Goal: Task Accomplishment & Management: Complete application form

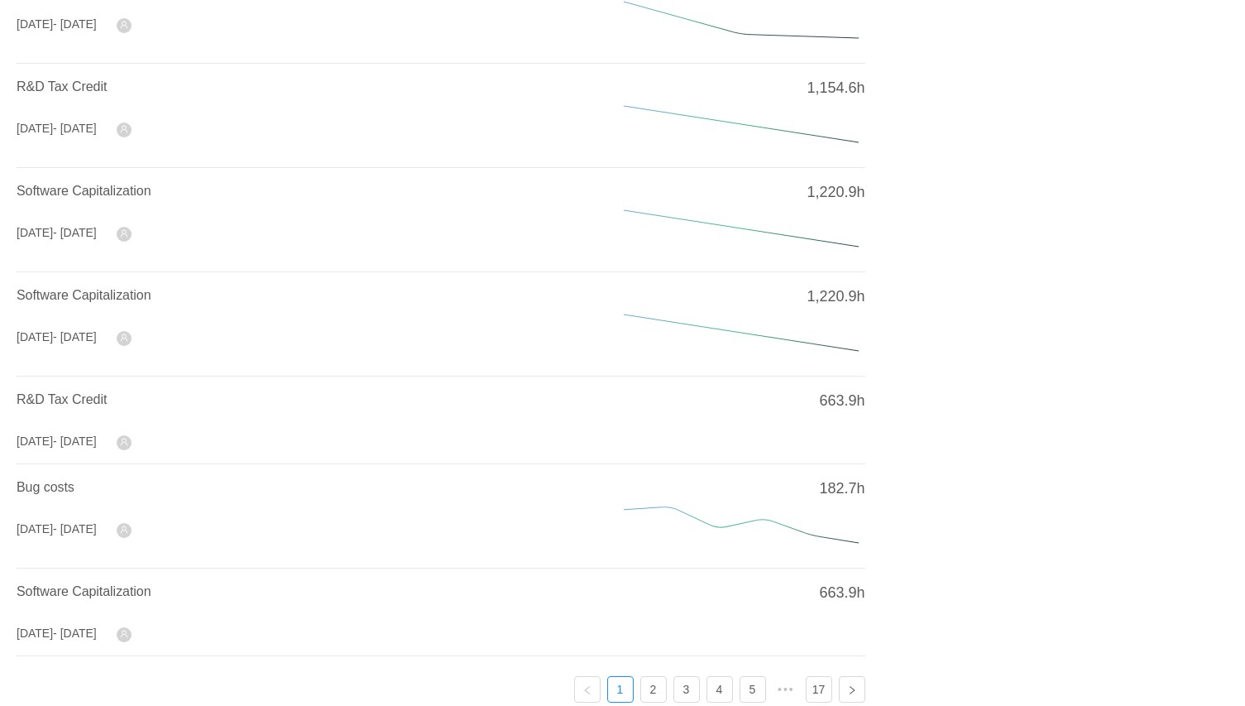
scroll to position [538, 0]
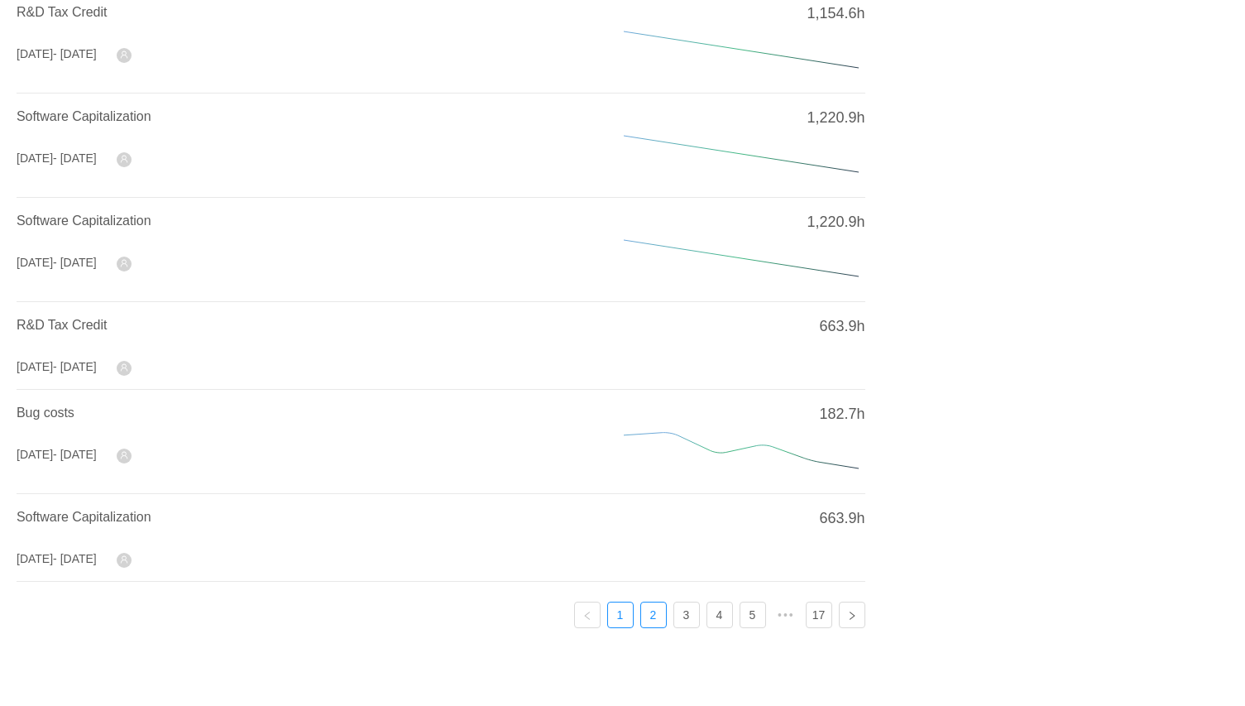
click at [653, 607] on link "2" at bounding box center [653, 614] width 25 height 25
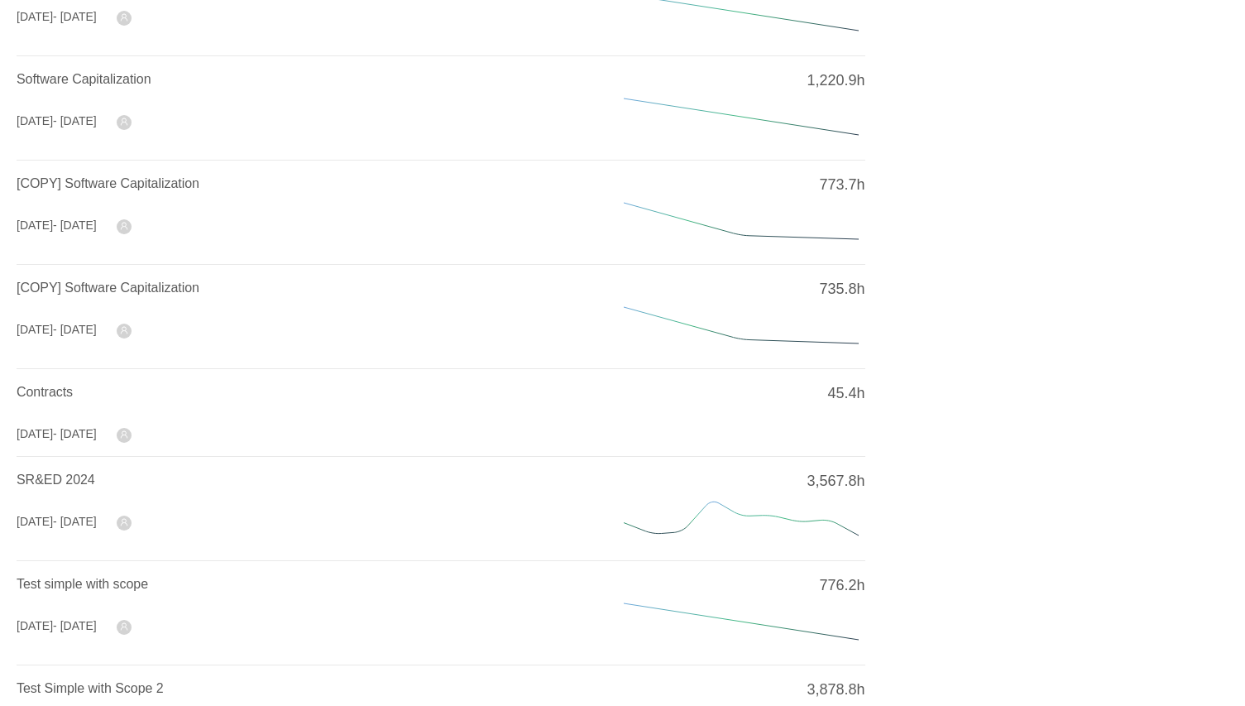
scroll to position [0, 0]
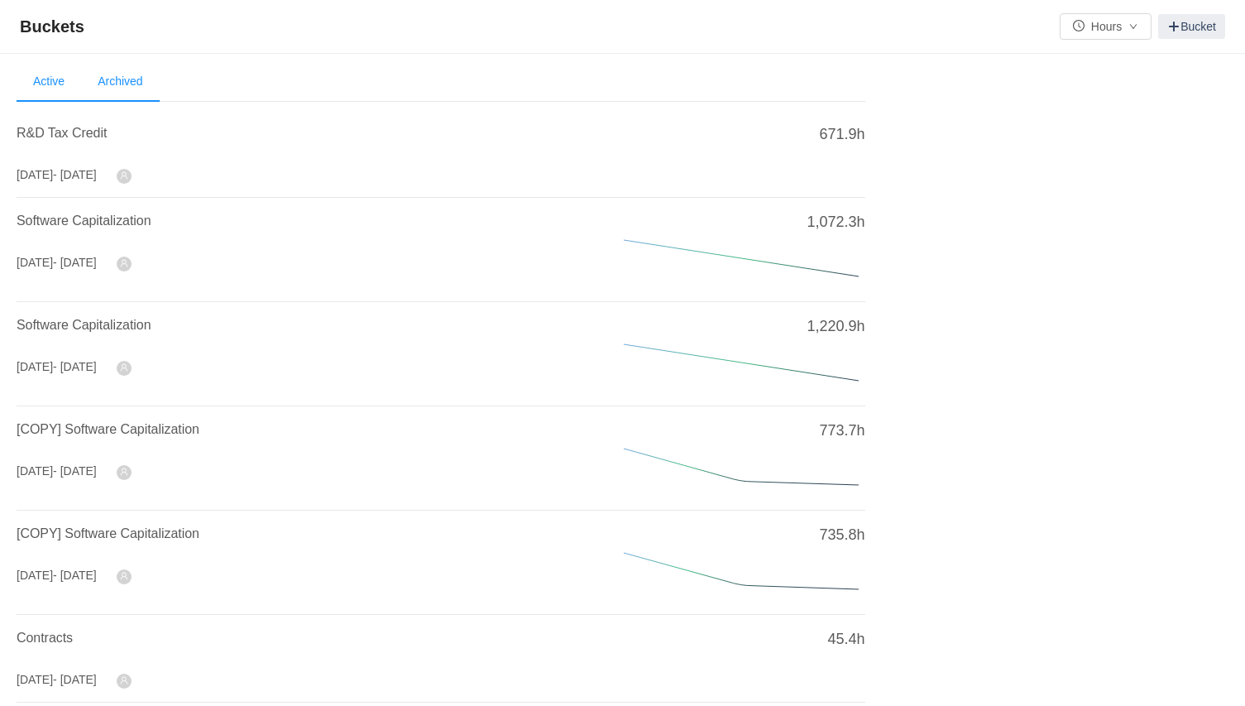
click at [136, 74] on li "Archived" at bounding box center [120, 82] width 78 height 40
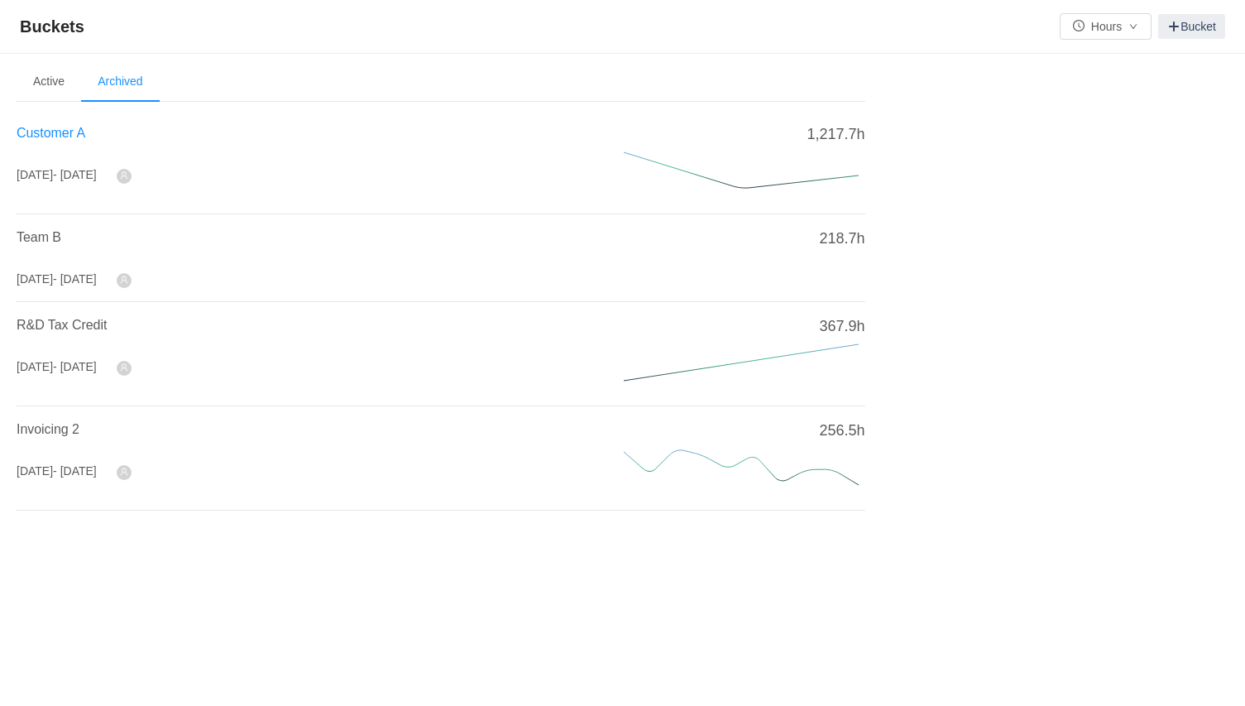
click at [64, 133] on span "Customer A" at bounding box center [51, 133] width 69 height 14
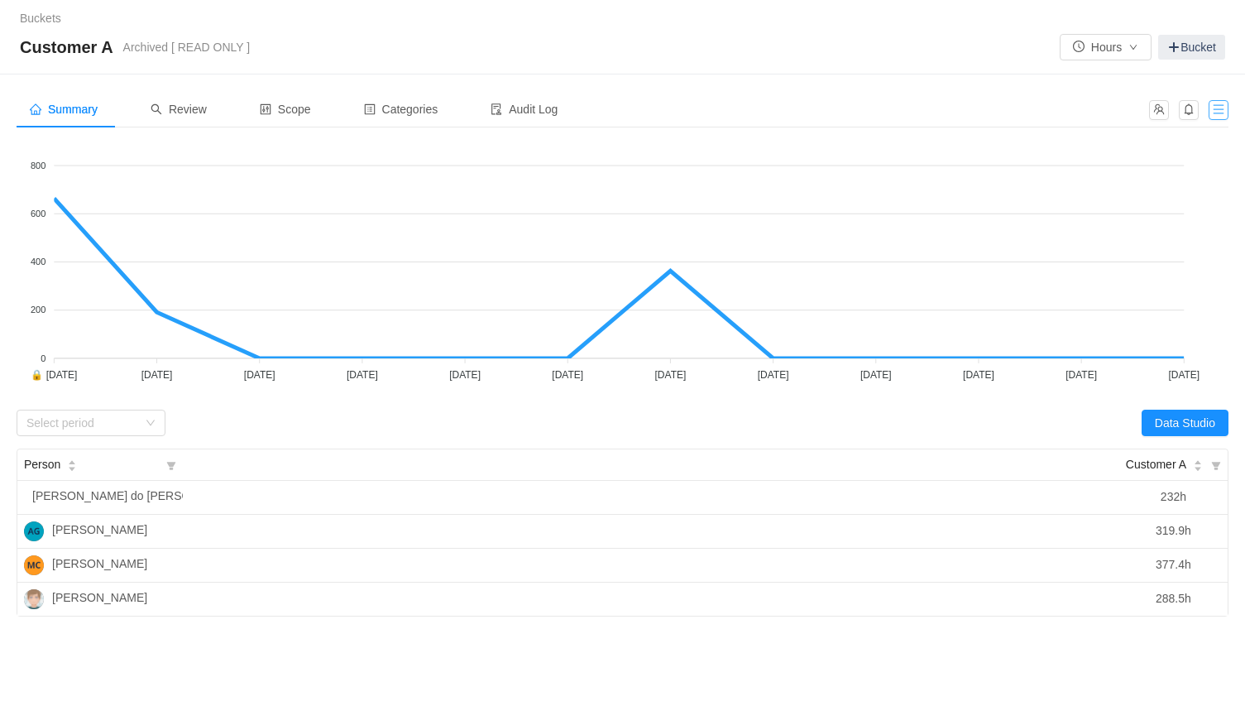
click at [1214, 108] on button "button" at bounding box center [1219, 110] width 20 height 20
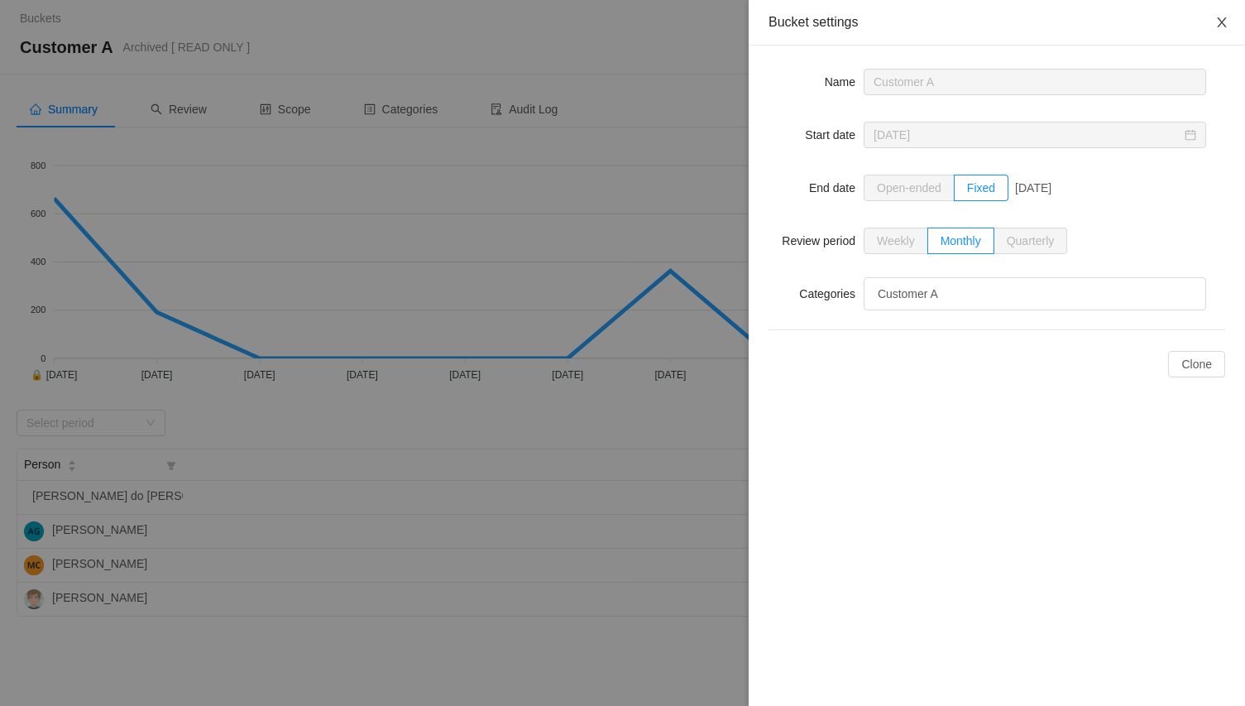
click at [1219, 26] on icon "icon: close" at bounding box center [1221, 22] width 9 height 10
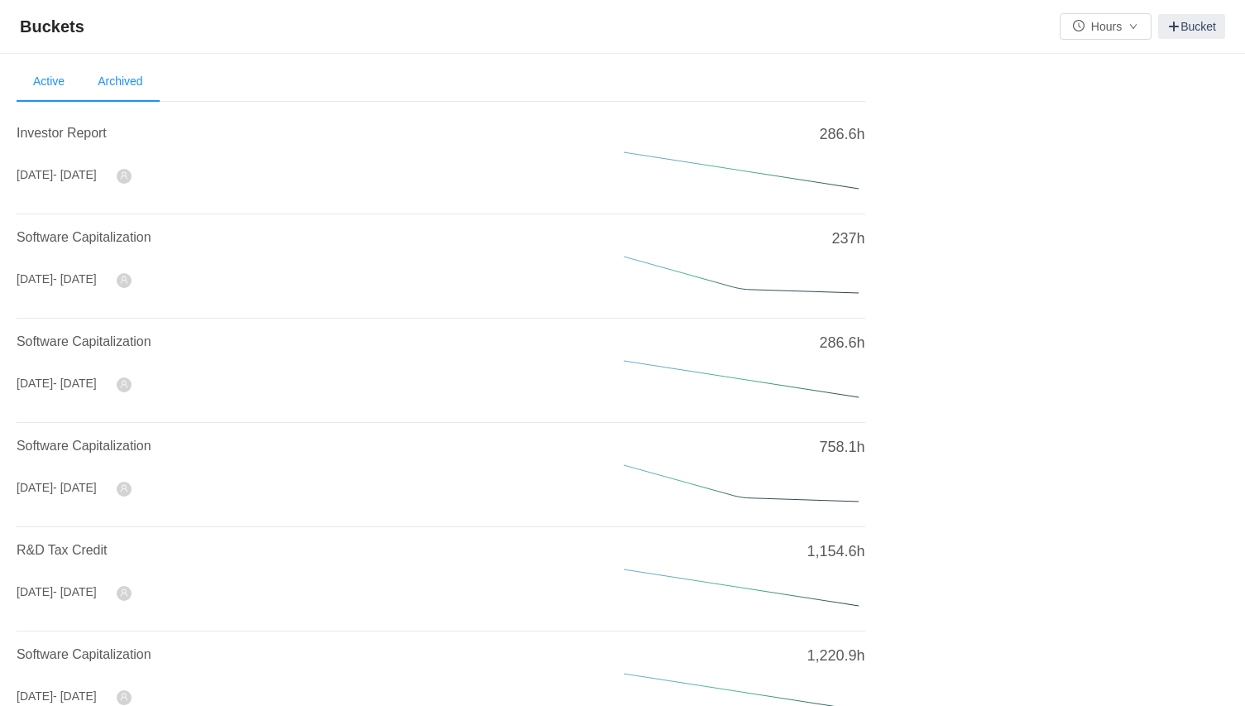
click at [132, 79] on li "Archived" at bounding box center [120, 82] width 78 height 40
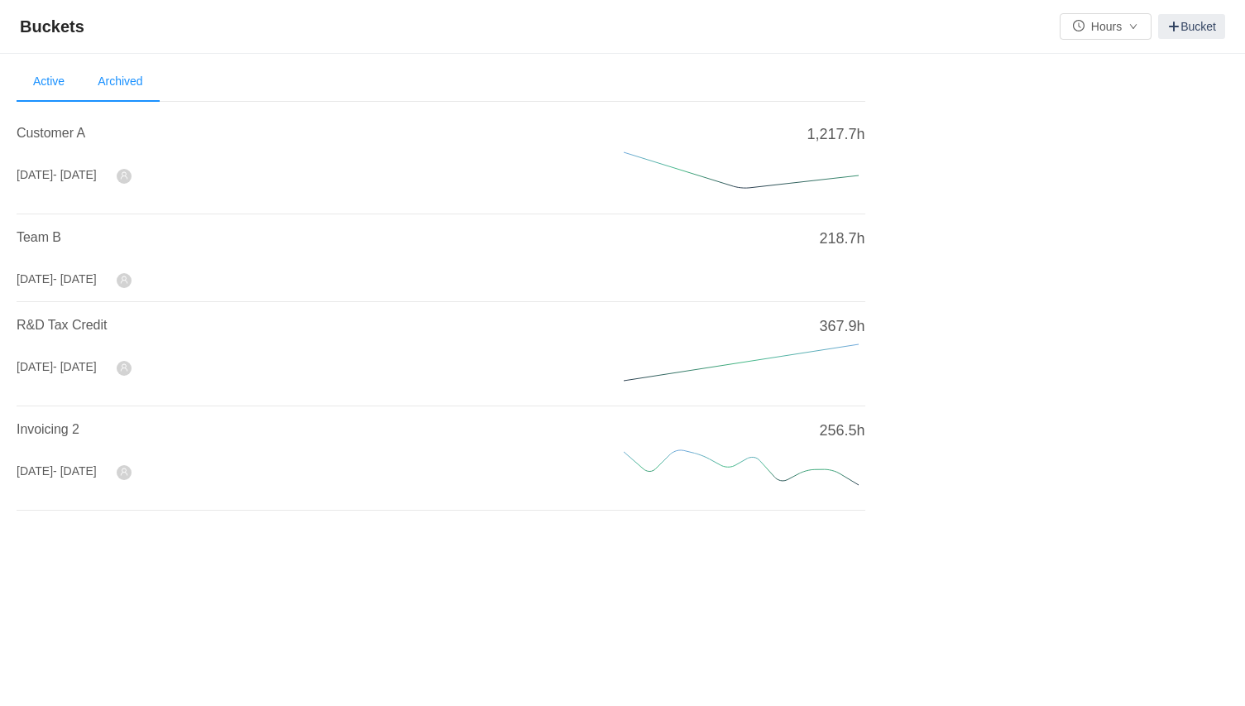
click at [49, 82] on li "Active" at bounding box center [49, 82] width 65 height 40
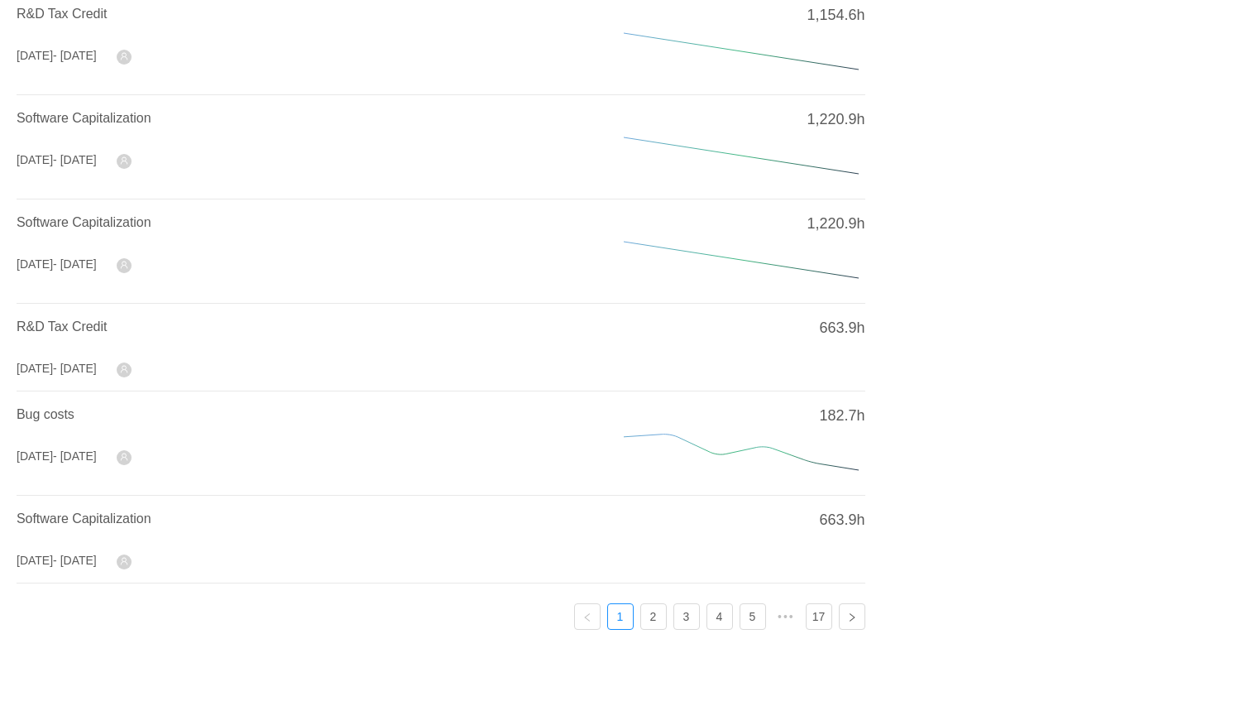
scroll to position [538, 0]
click at [652, 602] on link "2" at bounding box center [653, 614] width 25 height 25
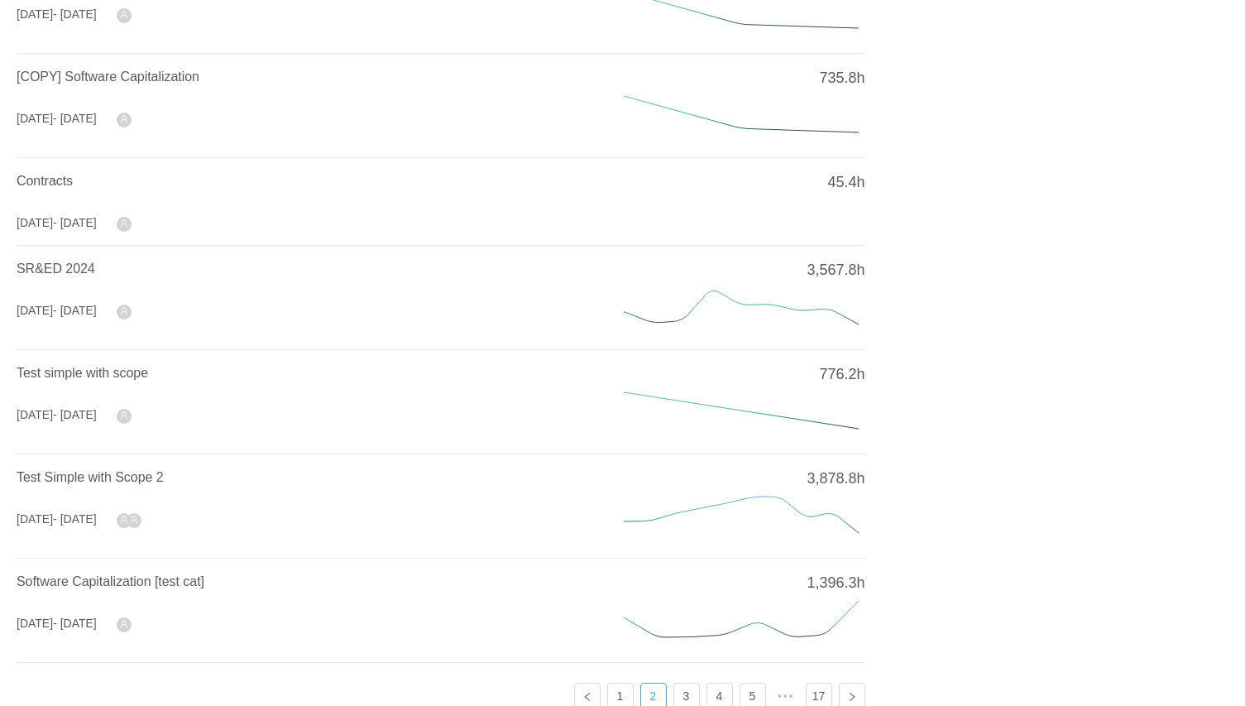
scroll to position [445, 0]
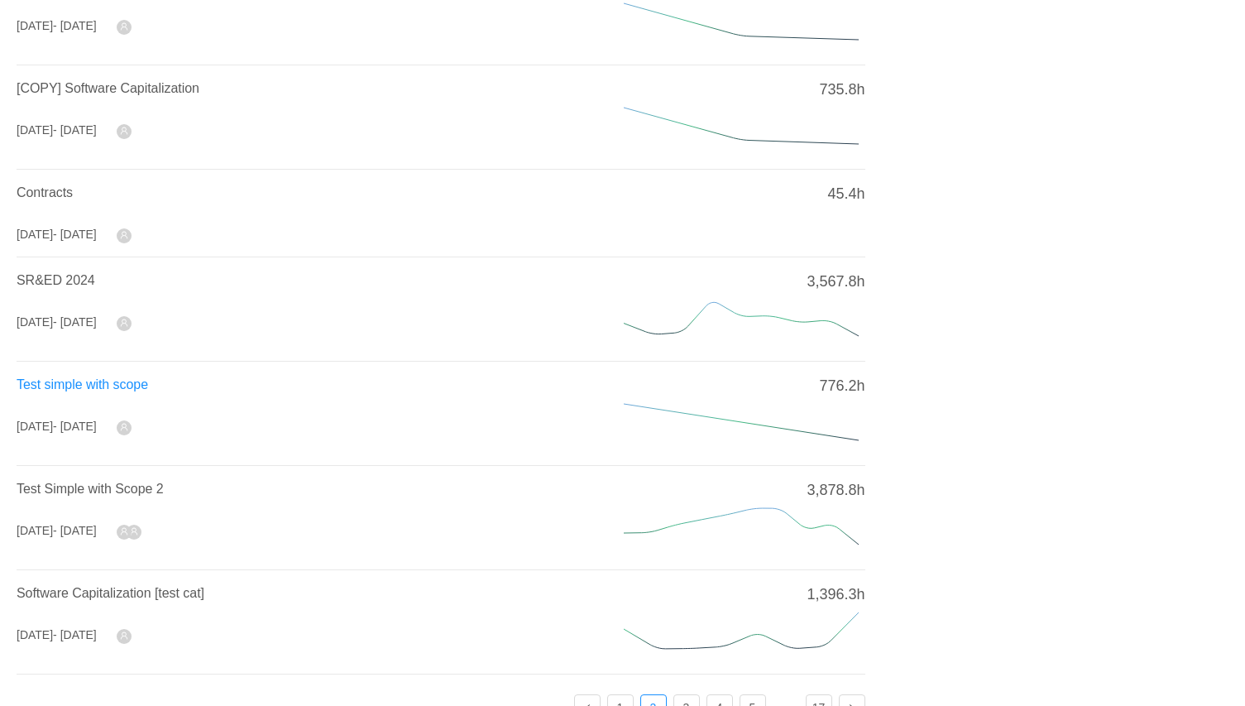
click at [137, 381] on span "Test simple with scope" at bounding box center [83, 384] width 132 height 14
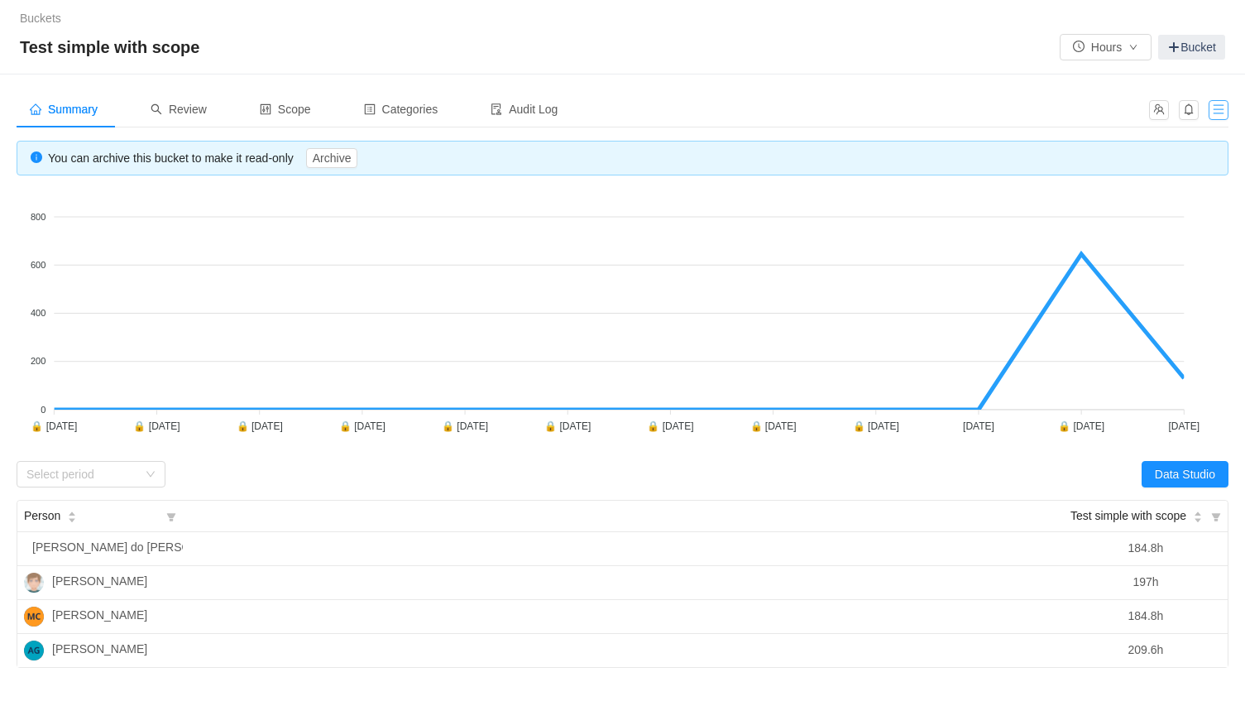
click at [1218, 109] on button "button" at bounding box center [1219, 110] width 20 height 20
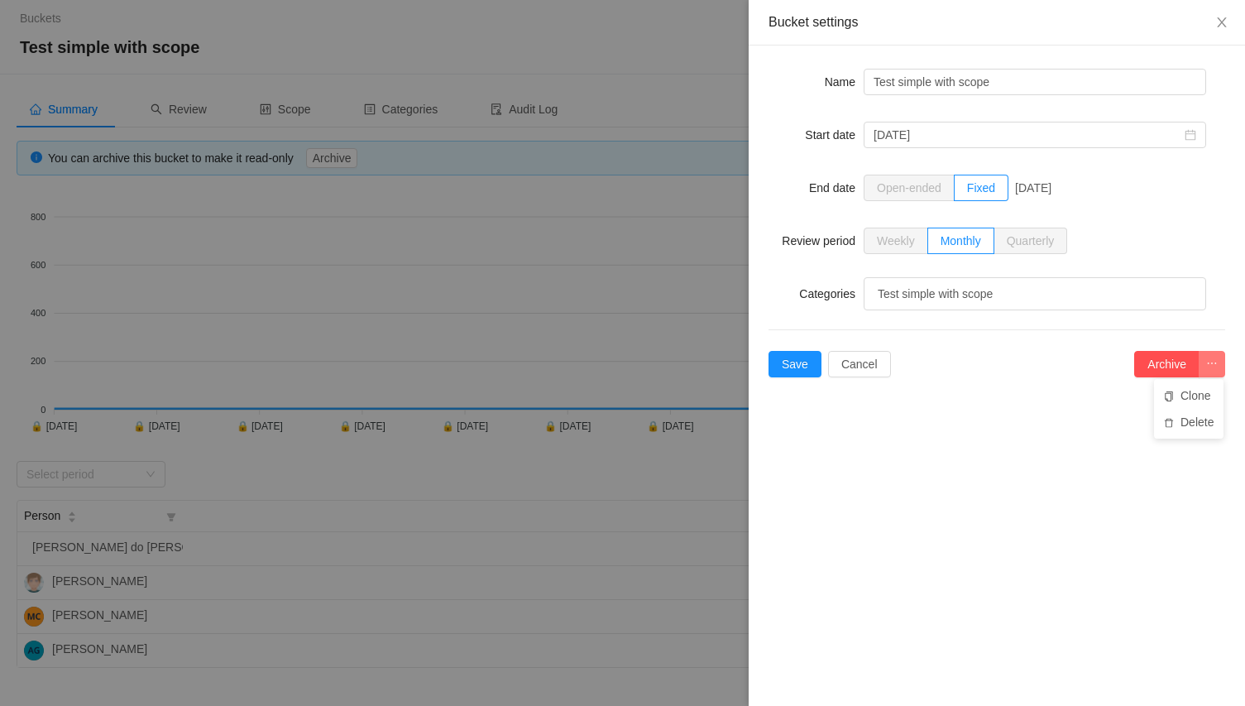
click at [1218, 365] on button "button" at bounding box center [1212, 364] width 26 height 26
click at [1200, 424] on li "Delete" at bounding box center [1189, 422] width 70 height 26
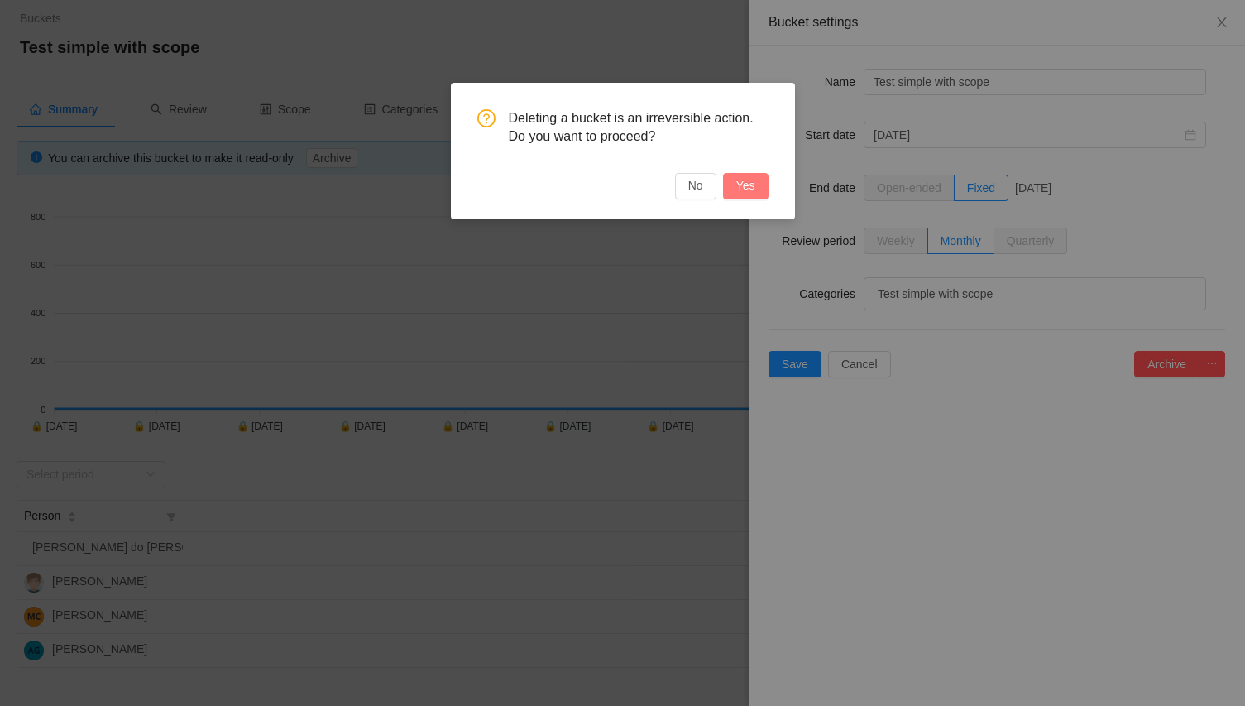
click at [755, 188] on button "Yes" at bounding box center [746, 186] width 46 height 26
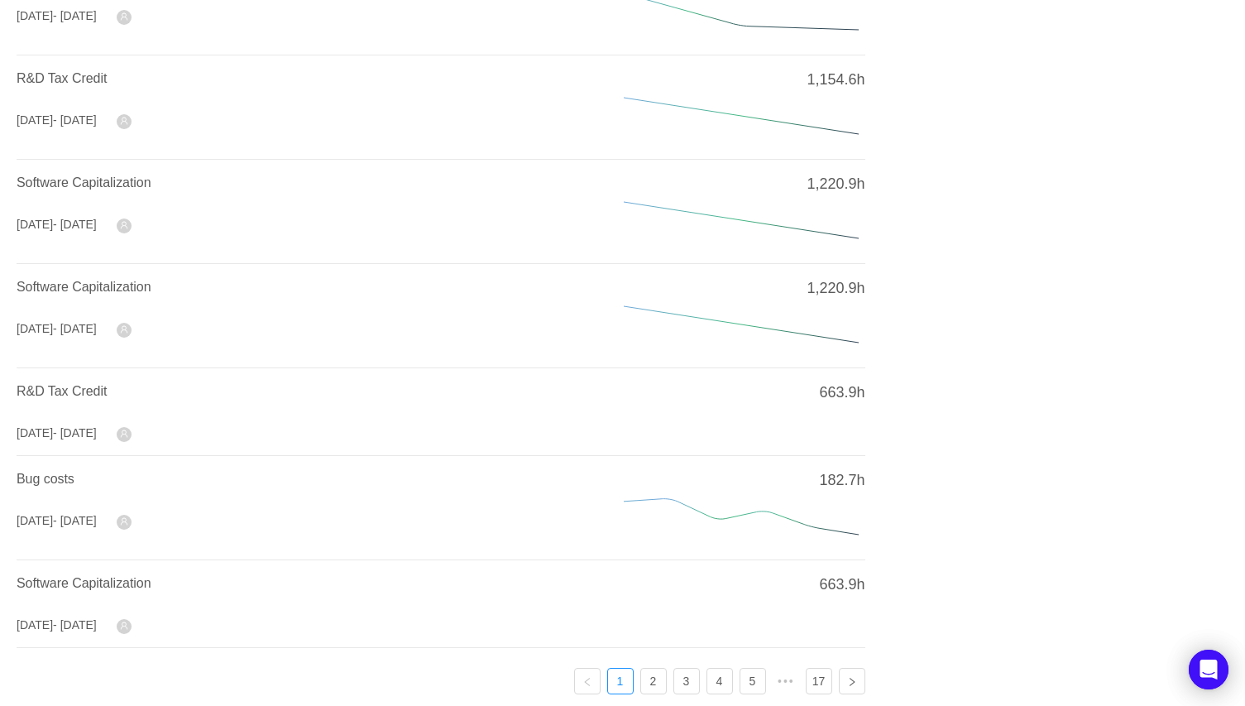
scroll to position [538, 0]
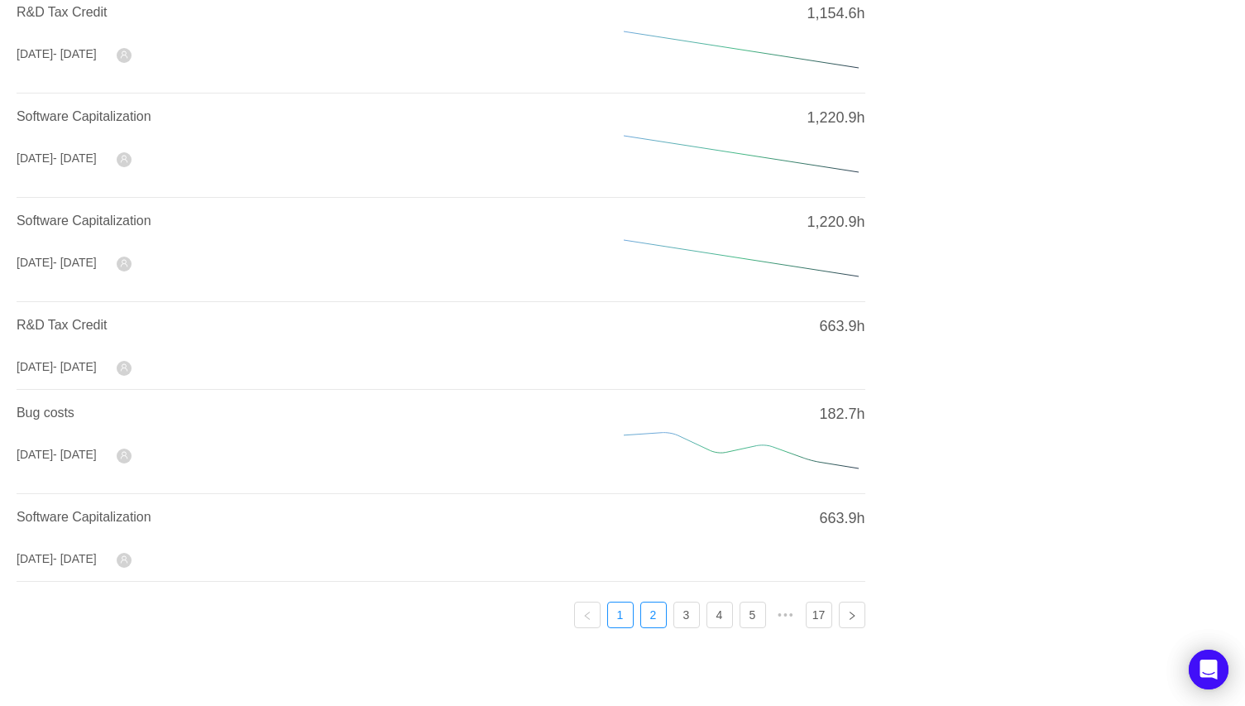
click at [657, 606] on link "2" at bounding box center [653, 614] width 25 height 25
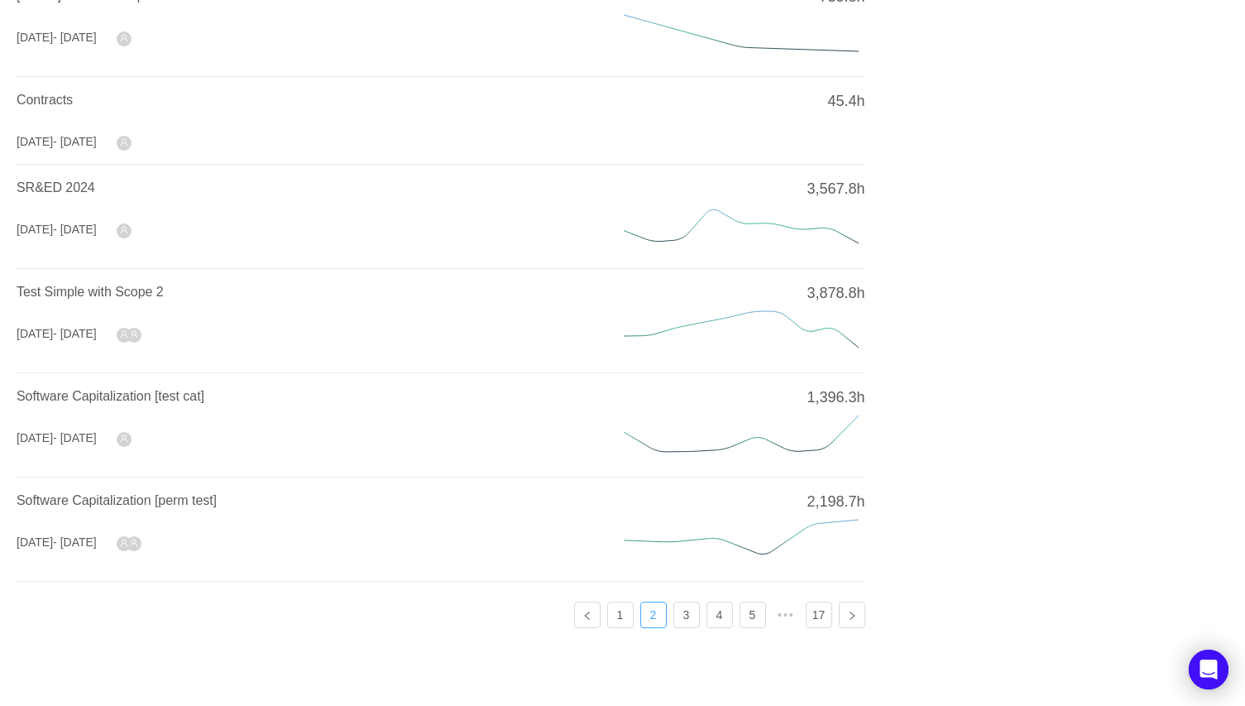
scroll to position [522, 0]
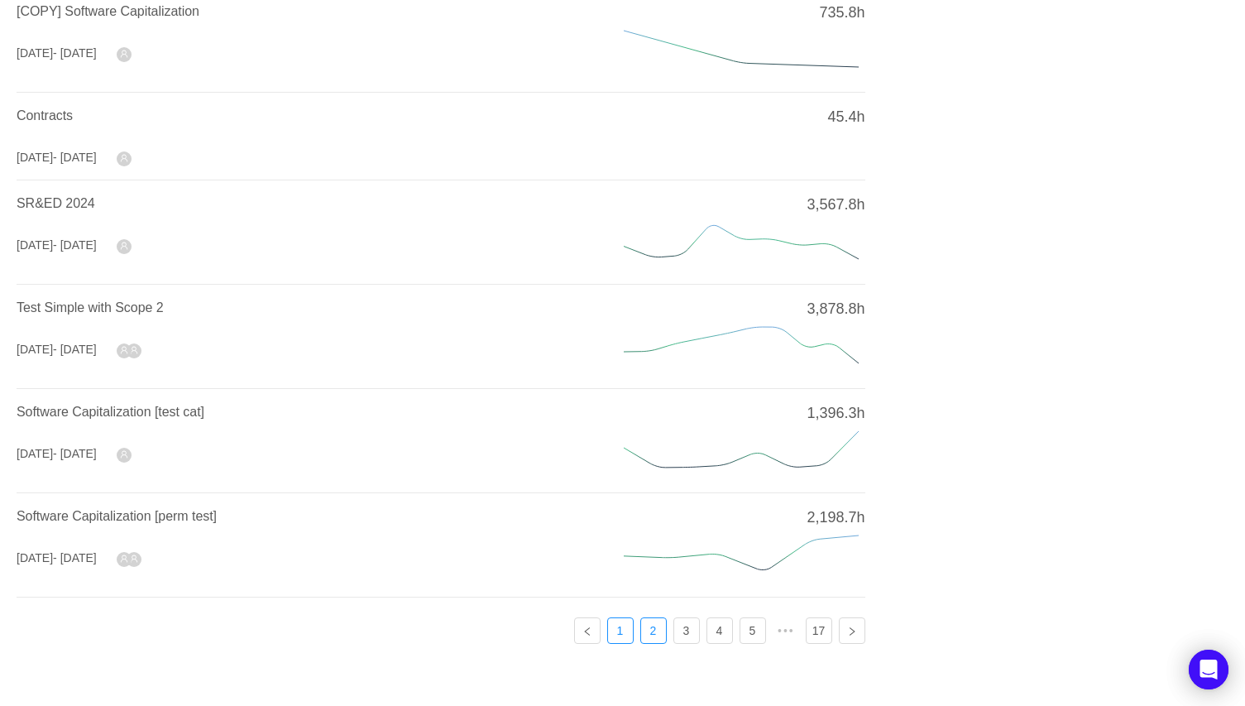
click at [626, 627] on link "1" at bounding box center [620, 630] width 25 height 25
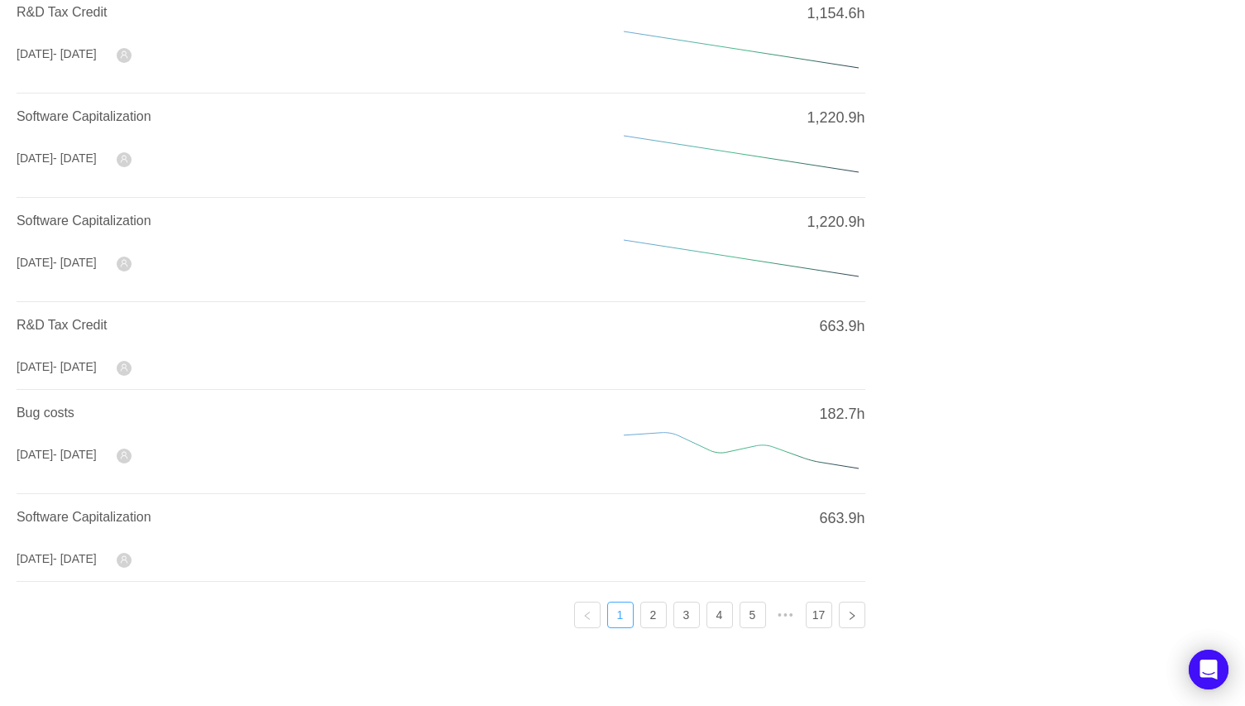
scroll to position [0, 0]
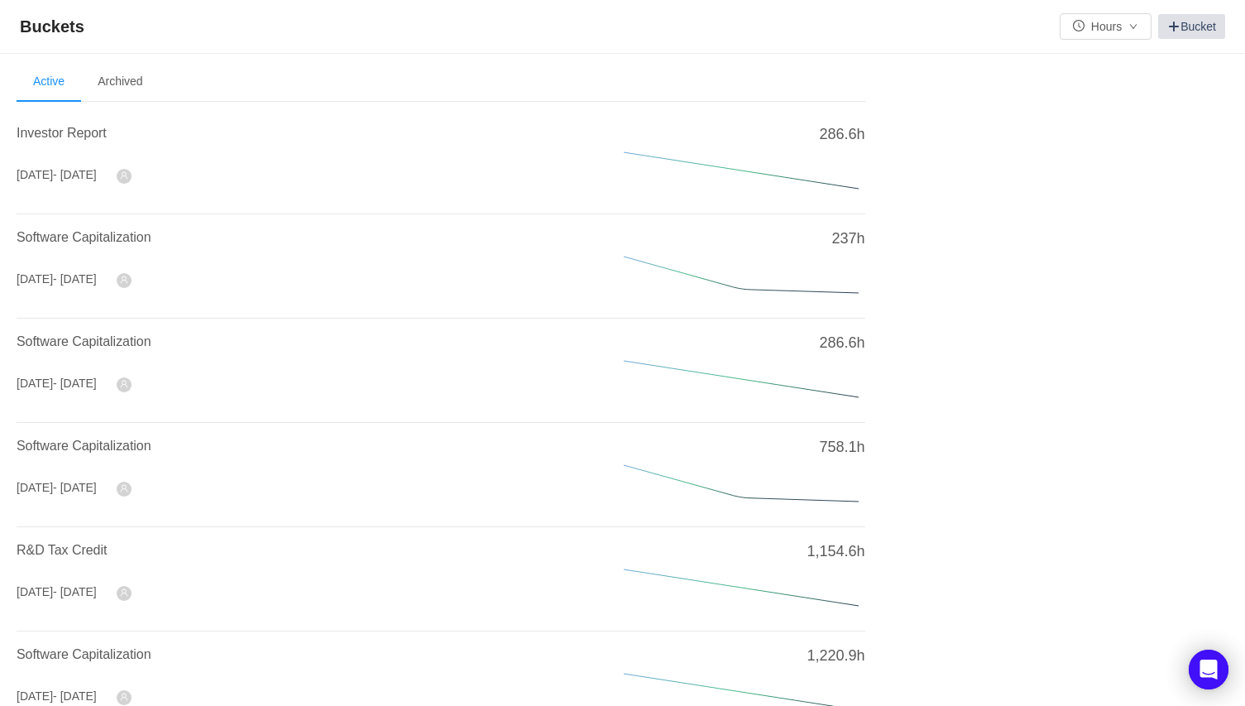
click at [1207, 20] on link "Bucket" at bounding box center [1191, 26] width 67 height 25
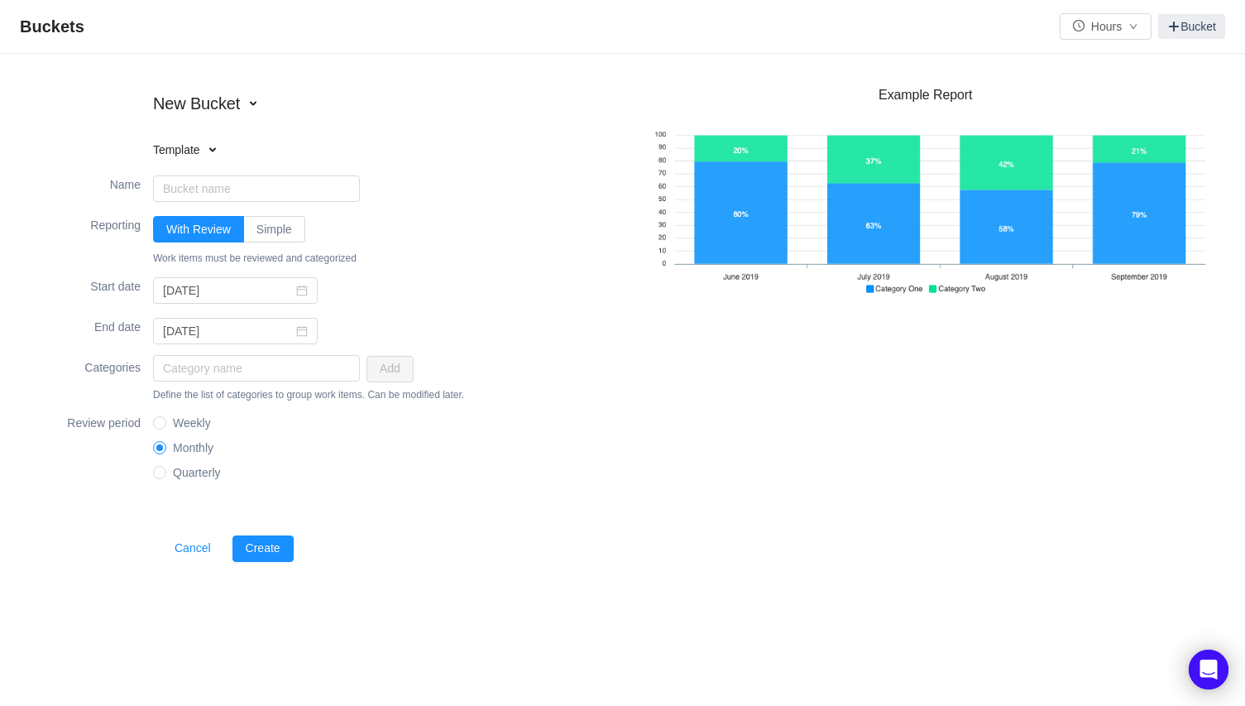
click at [210, 149] on span at bounding box center [212, 149] width 13 height 13
click at [246, 101] on h2 "New Bucket" at bounding box center [258, 103] width 211 height 25
click at [248, 160] on li "from existing bucket" at bounding box center [258, 160] width 211 height 26
click at [248, 160] on div "Existing bucket" at bounding box center [249, 154] width 173 height 17
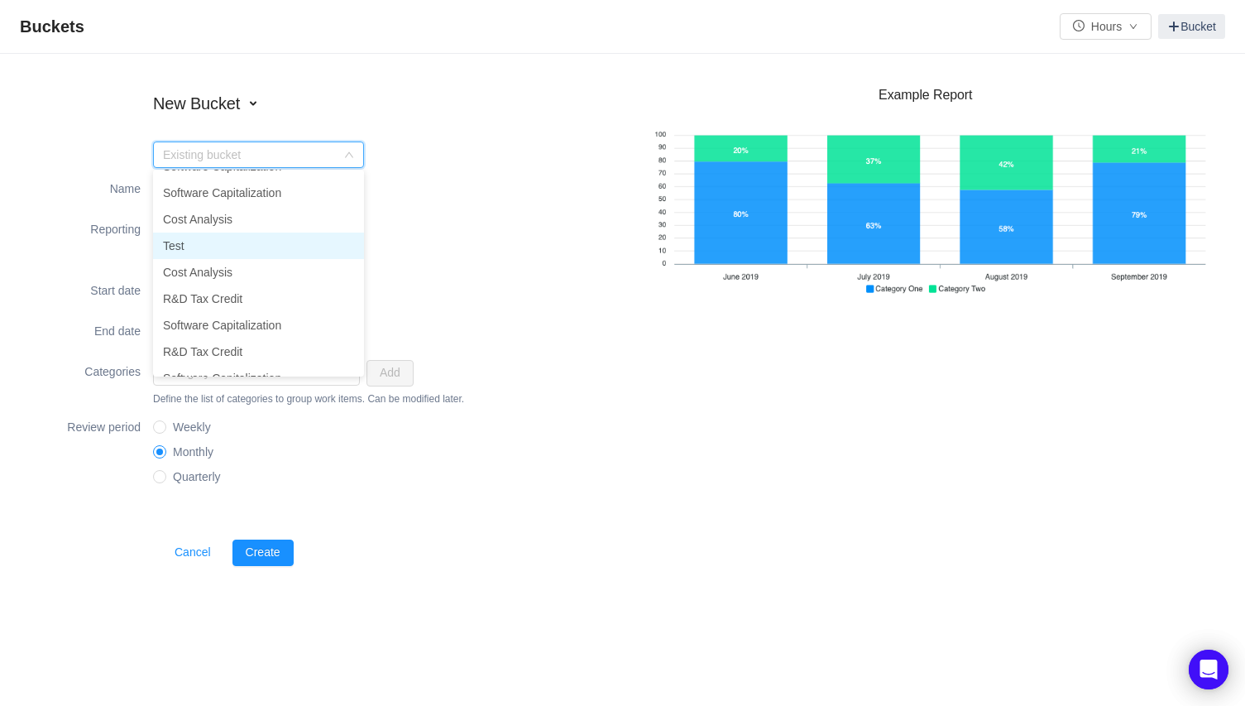
scroll to position [1248, 0]
click at [240, 153] on div "Existing bucket" at bounding box center [249, 154] width 173 height 17
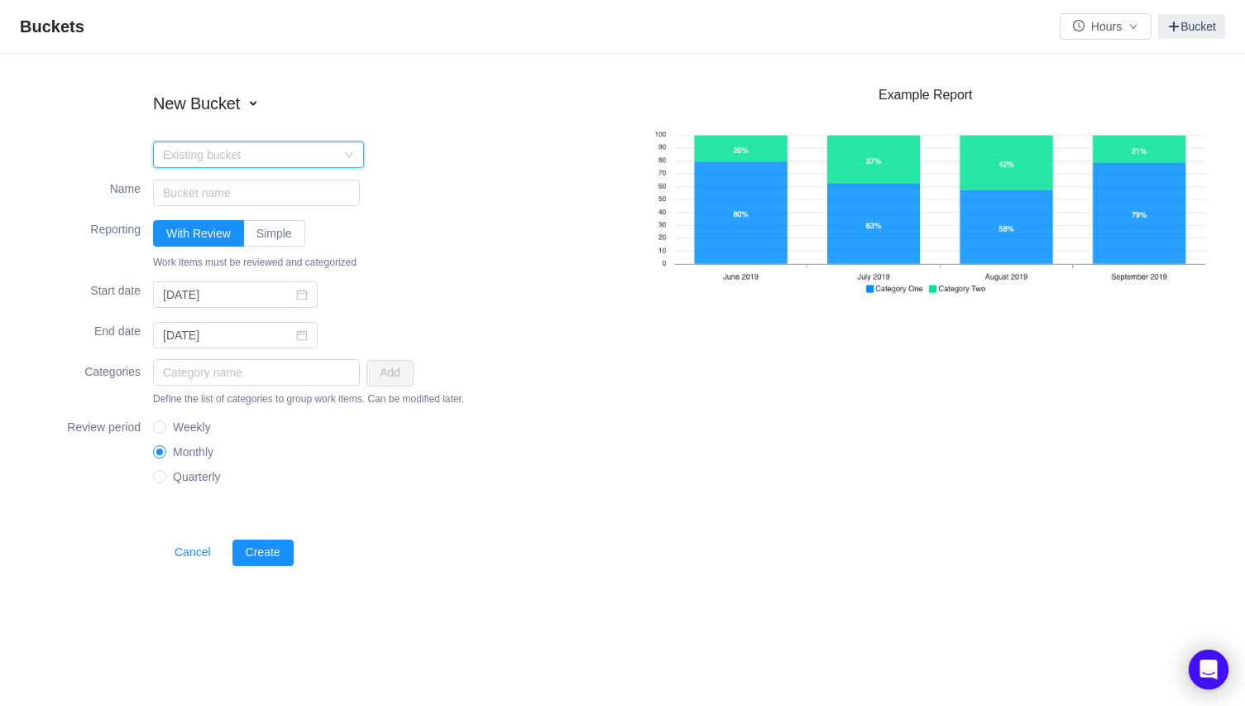
click at [240, 150] on div "Existing bucket" at bounding box center [249, 154] width 173 height 17
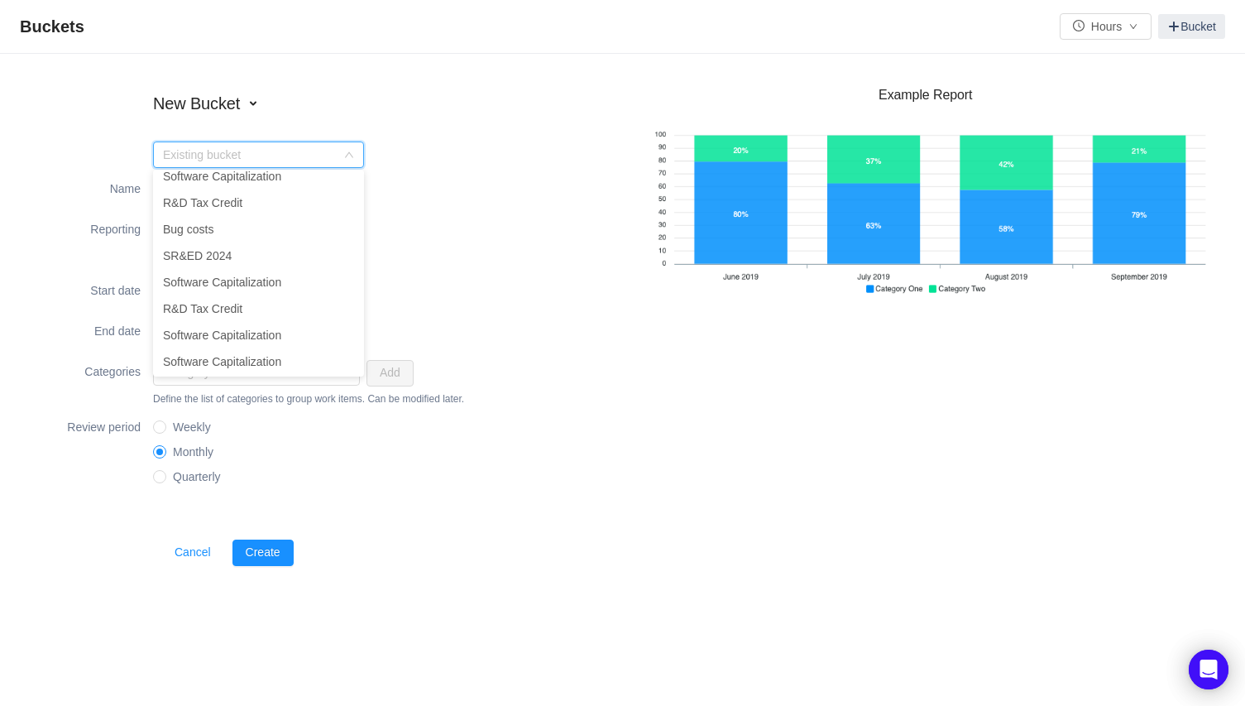
scroll to position [4215, 0]
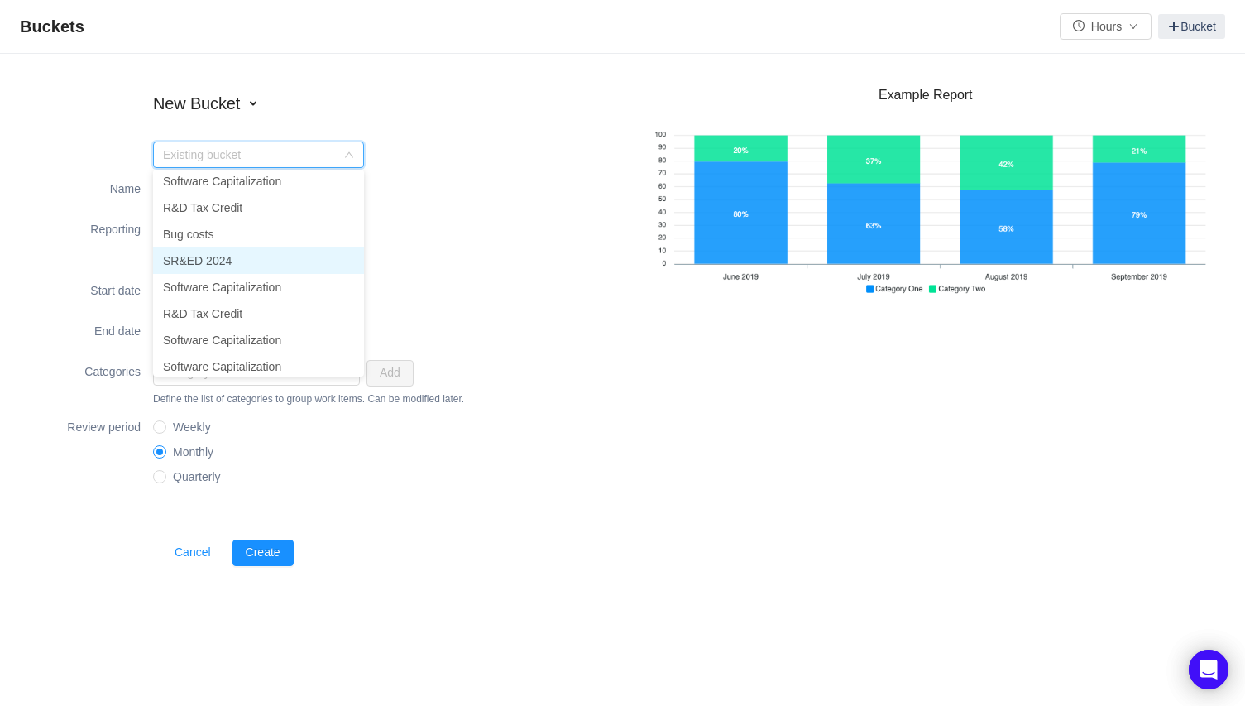
click at [225, 260] on li "SR&ED 2024" at bounding box center [258, 260] width 211 height 26
type input "SR&ED 2025"
type input "2025-01-01"
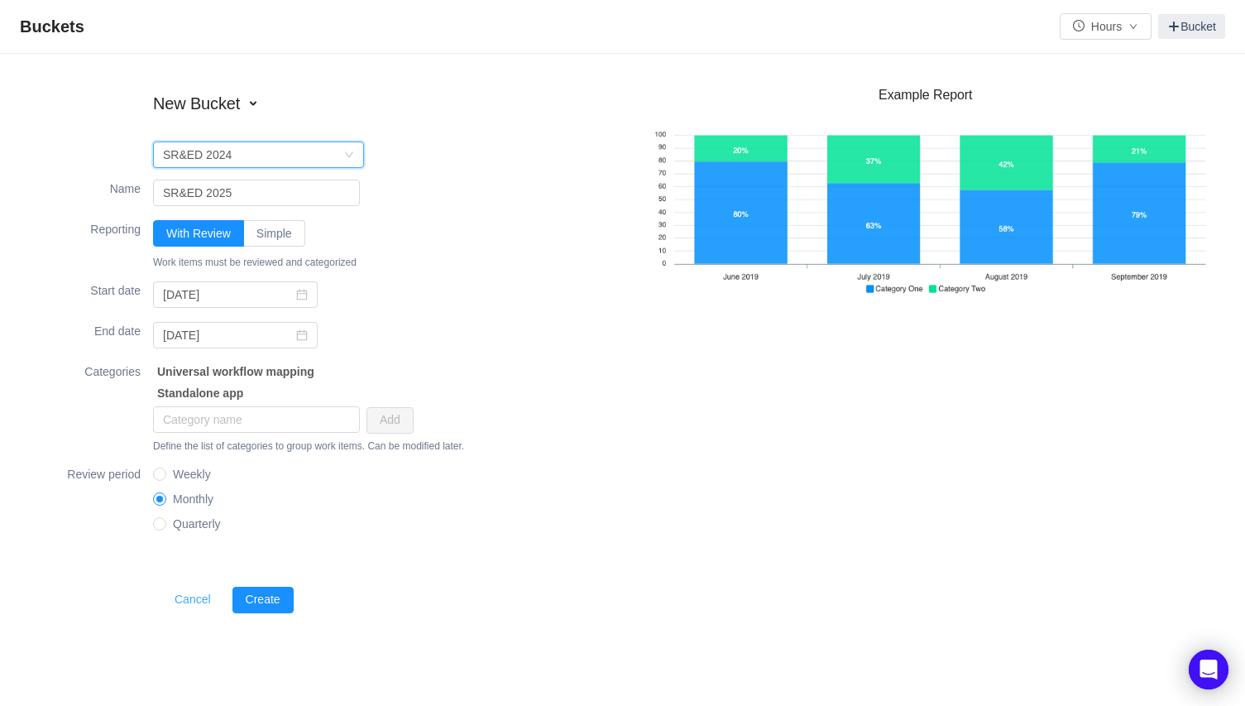
click at [194, 597] on button "Cancel" at bounding box center [192, 600] width 63 height 26
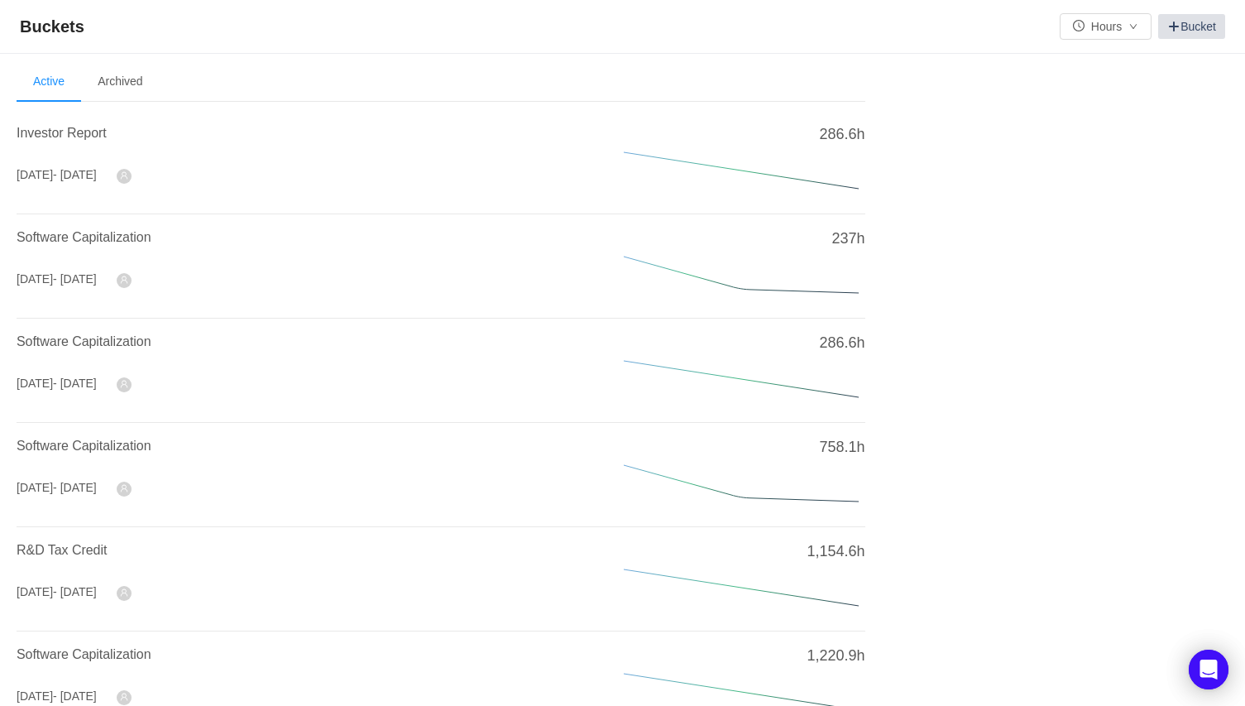
click at [1186, 36] on link "Bucket" at bounding box center [1191, 26] width 67 height 25
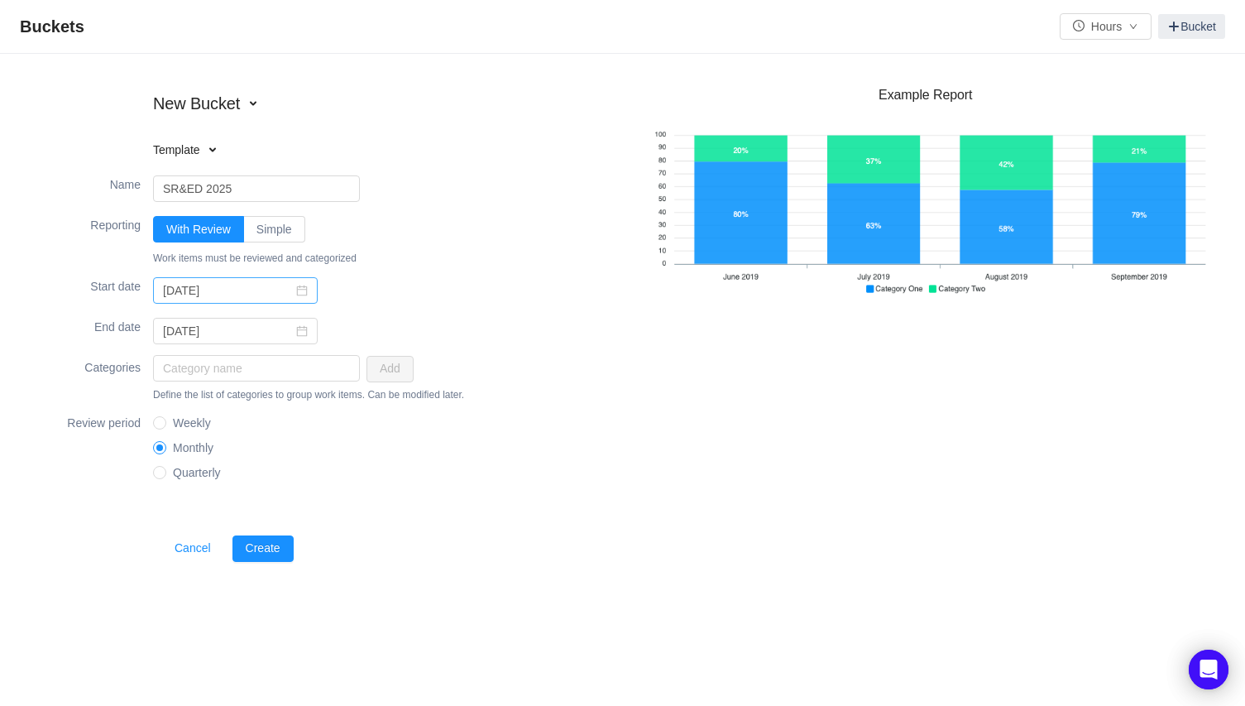
type input "SR&ED 2025"
click at [217, 293] on input "2025-10-01" at bounding box center [235, 290] width 165 height 26
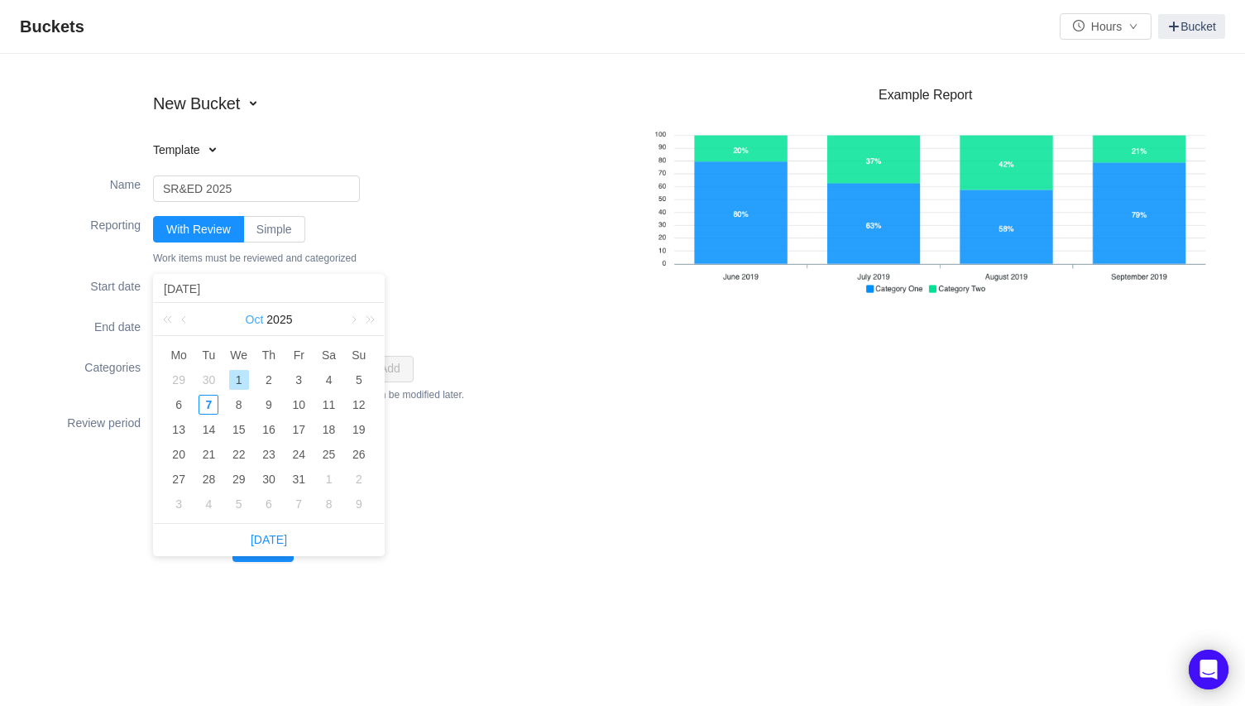
click at [251, 320] on link "Oct" at bounding box center [255, 319] width 22 height 33
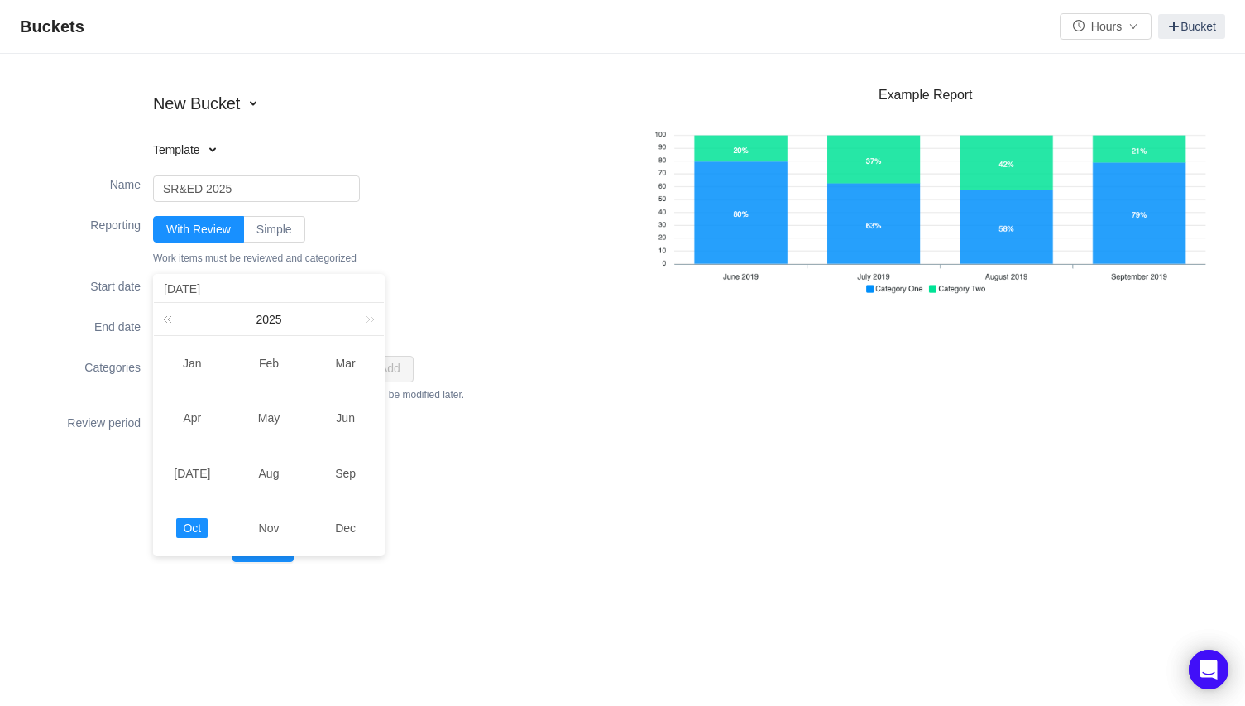
click at [164, 319] on link at bounding box center [171, 319] width 22 height 32
click at [194, 475] on link "Jul" at bounding box center [192, 473] width 50 height 20
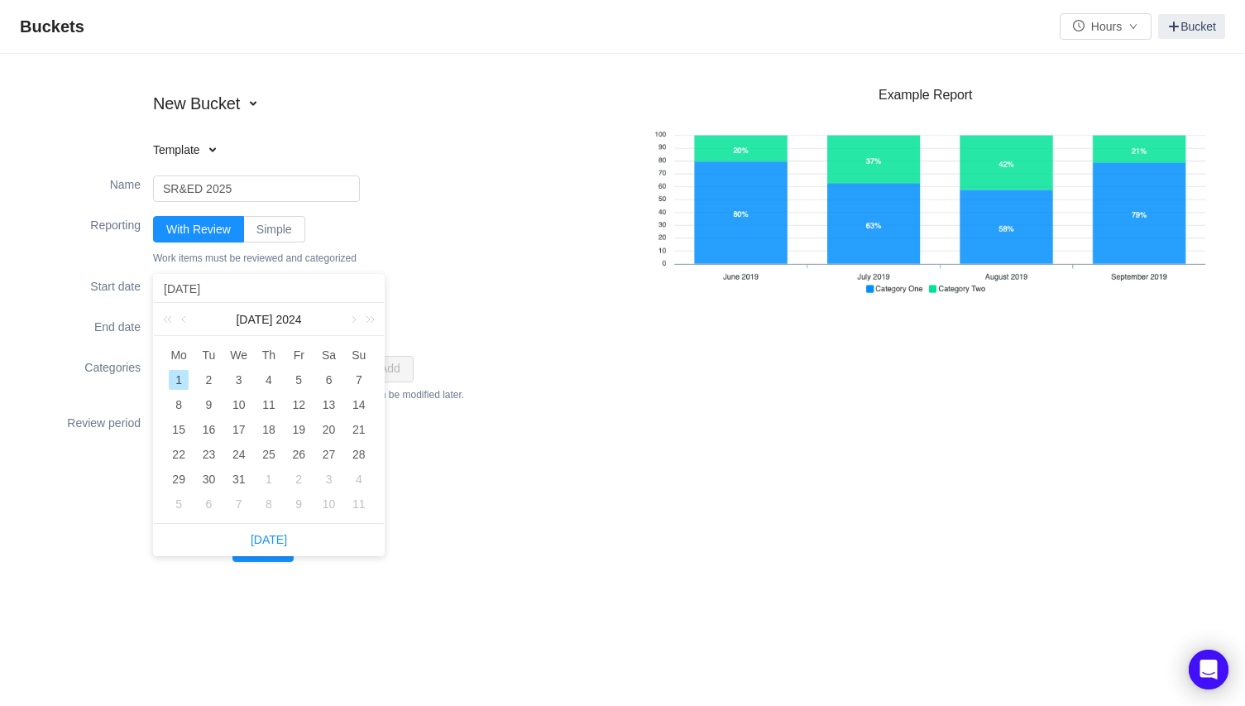
click at [178, 377] on div "1" at bounding box center [179, 380] width 20 height 20
type input "2024-07-01"
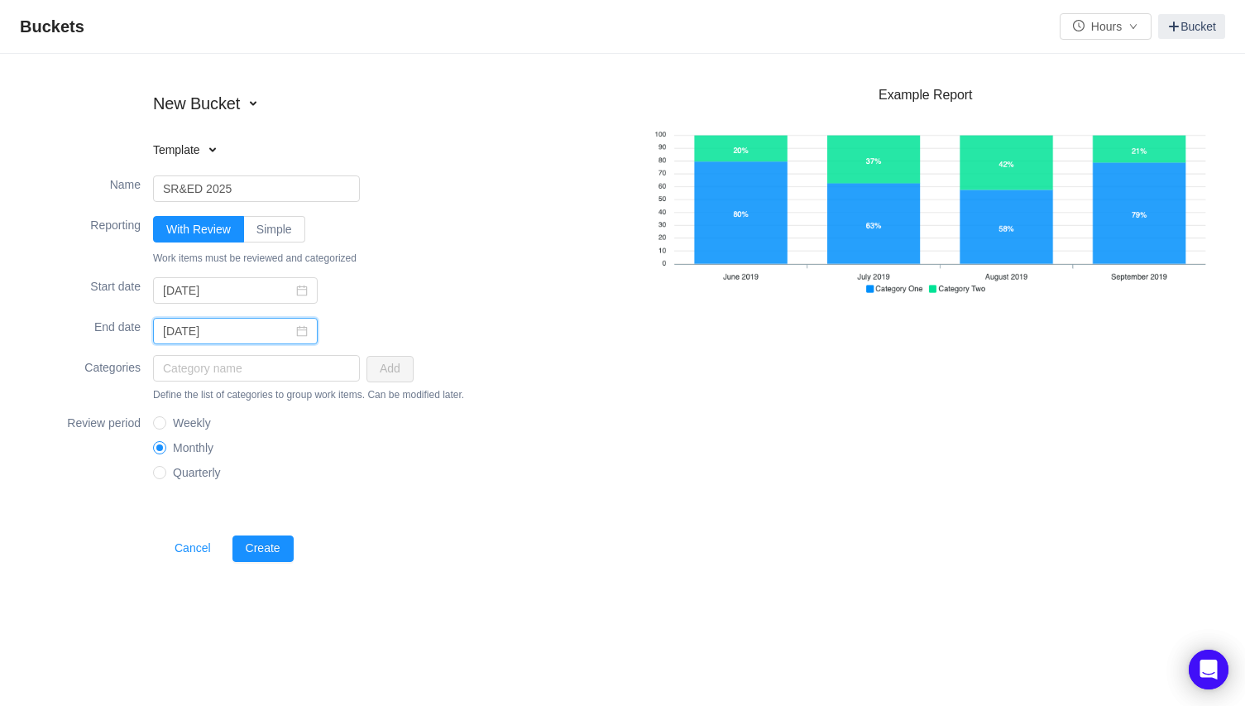
click at [216, 333] on input "2025-12-31" at bounding box center [235, 331] width 165 height 26
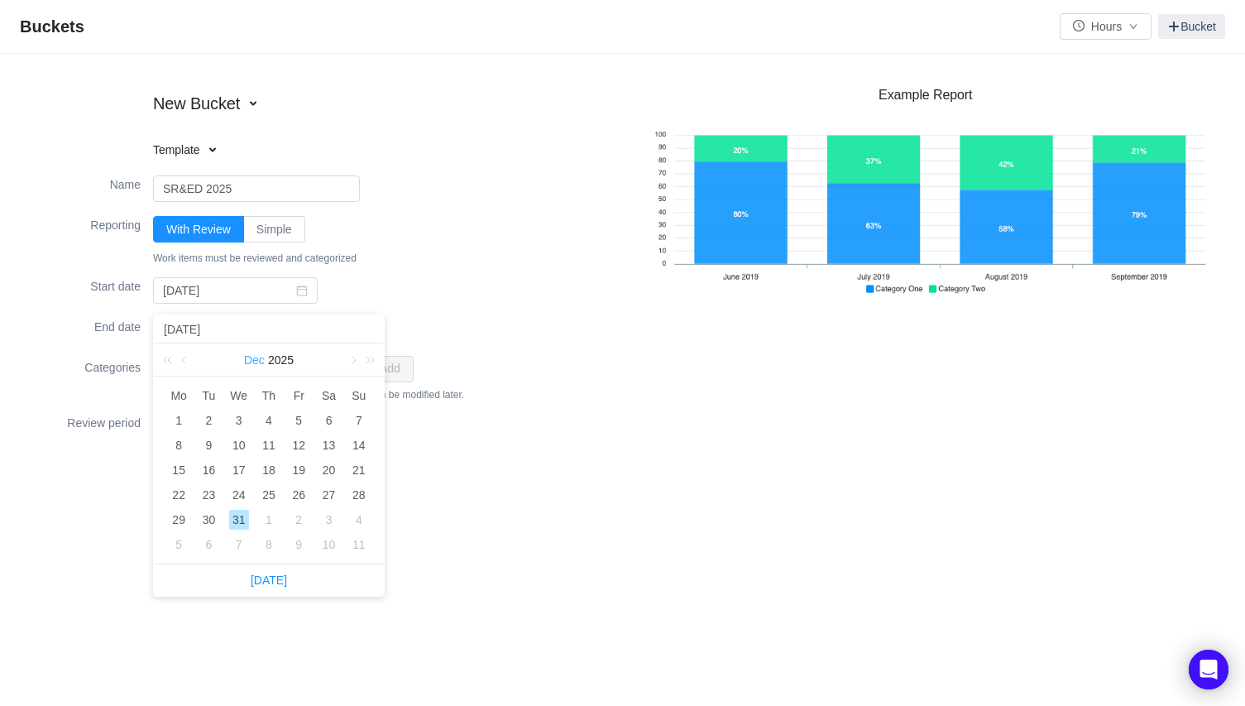
click at [242, 362] on link "Dec" at bounding box center [254, 359] width 24 height 33
click at [346, 457] on link "Jun" at bounding box center [345, 458] width 32 height 20
click at [179, 544] on div "30" at bounding box center [179, 545] width 20 height 20
type input "2025-06-30"
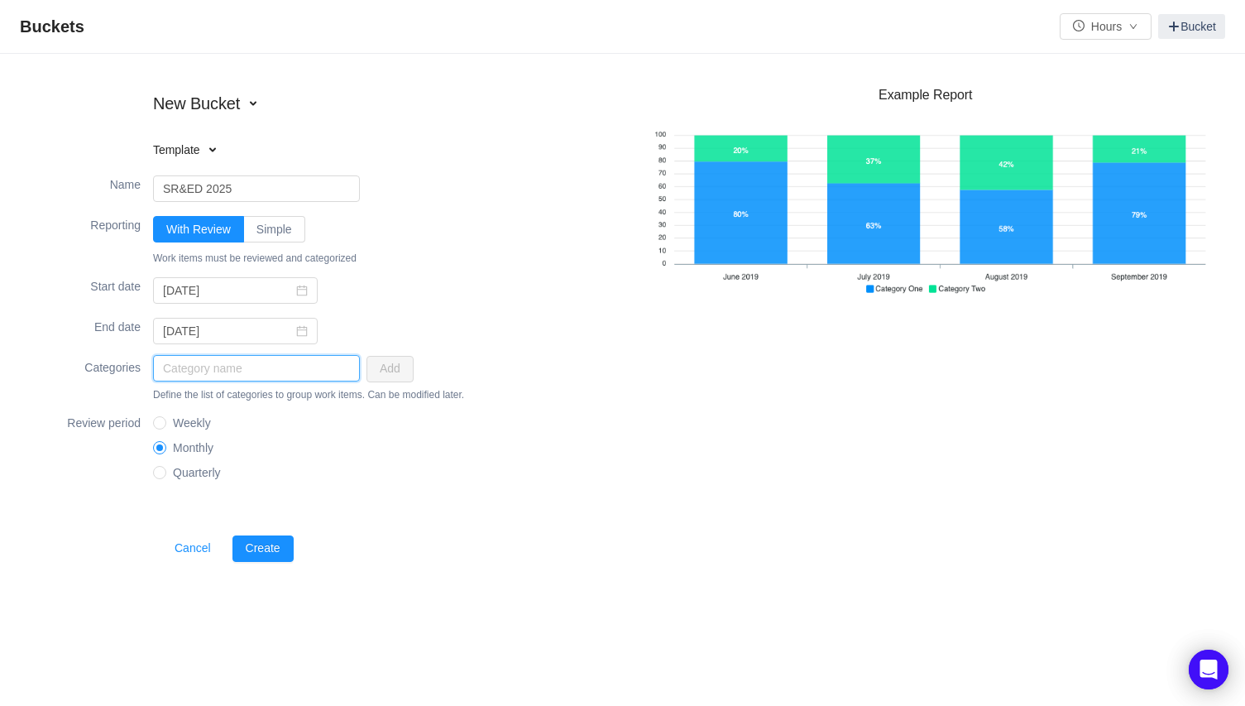
click at [236, 376] on input "text" at bounding box center [256, 368] width 207 height 26
type input "Eligible"
click at [403, 363] on button "Add" at bounding box center [390, 369] width 47 height 26
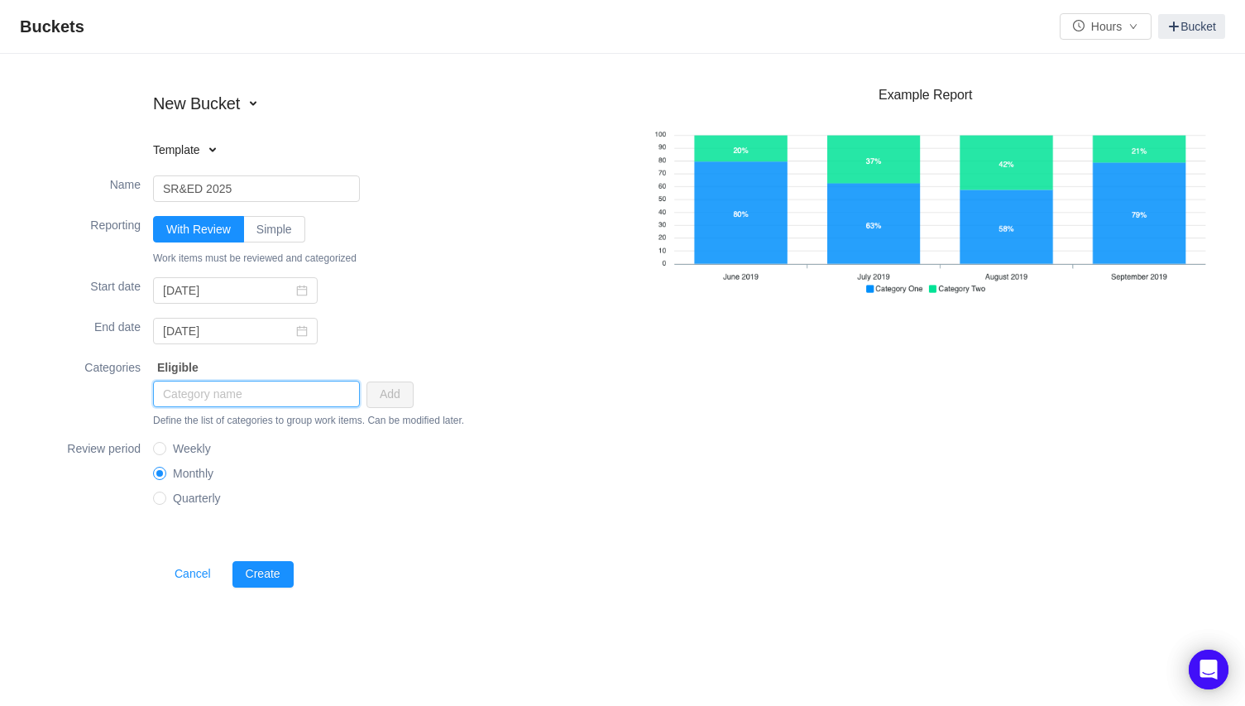
click at [246, 396] on input "text" at bounding box center [256, 394] width 207 height 26
type input "Non-eligible"
click at [616, 457] on div "Review period Weekly Monthly Quarterly" at bounding box center [328, 475] width 590 height 85
click at [206, 501] on span "Quarterly" at bounding box center [196, 498] width 61 height 13
click at [165, 501] on input "Quarterly" at bounding box center [159, 498] width 12 height 12
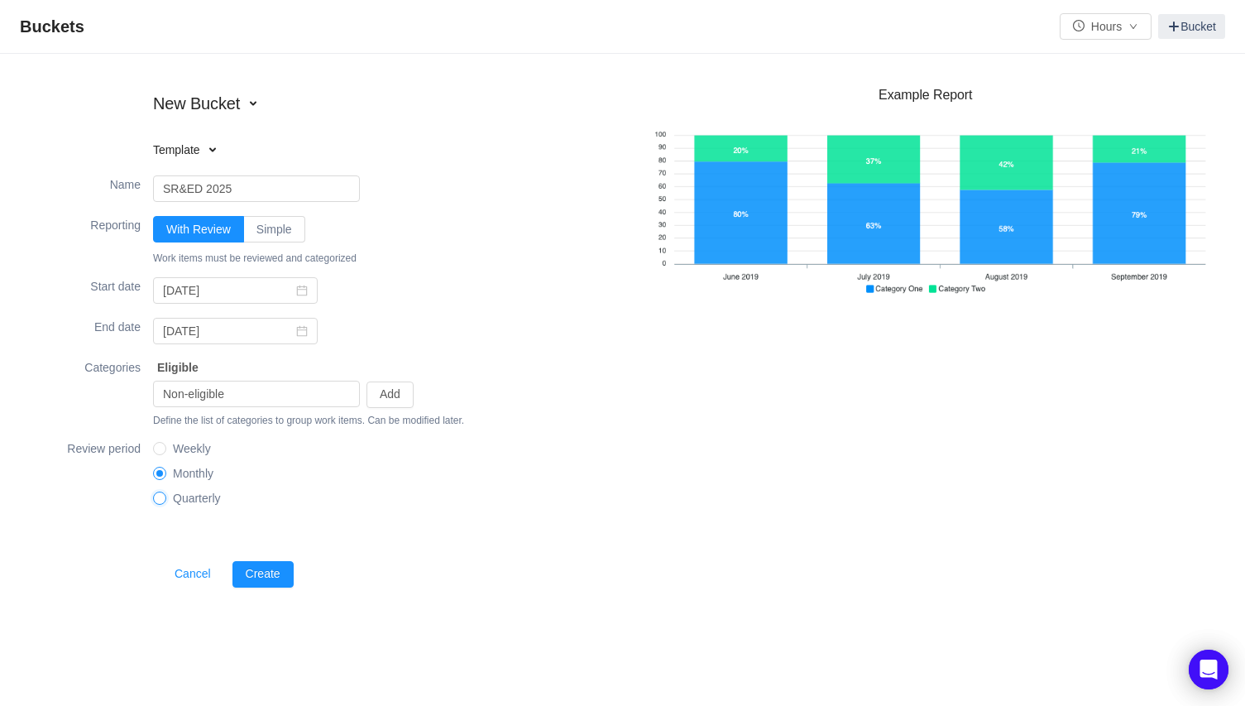
radio input "true"
radio input "false"
radio input "true"
click at [199, 471] on span "Monthly" at bounding box center [193, 473] width 54 height 13
click at [165, 471] on input "Monthly" at bounding box center [159, 473] width 12 height 12
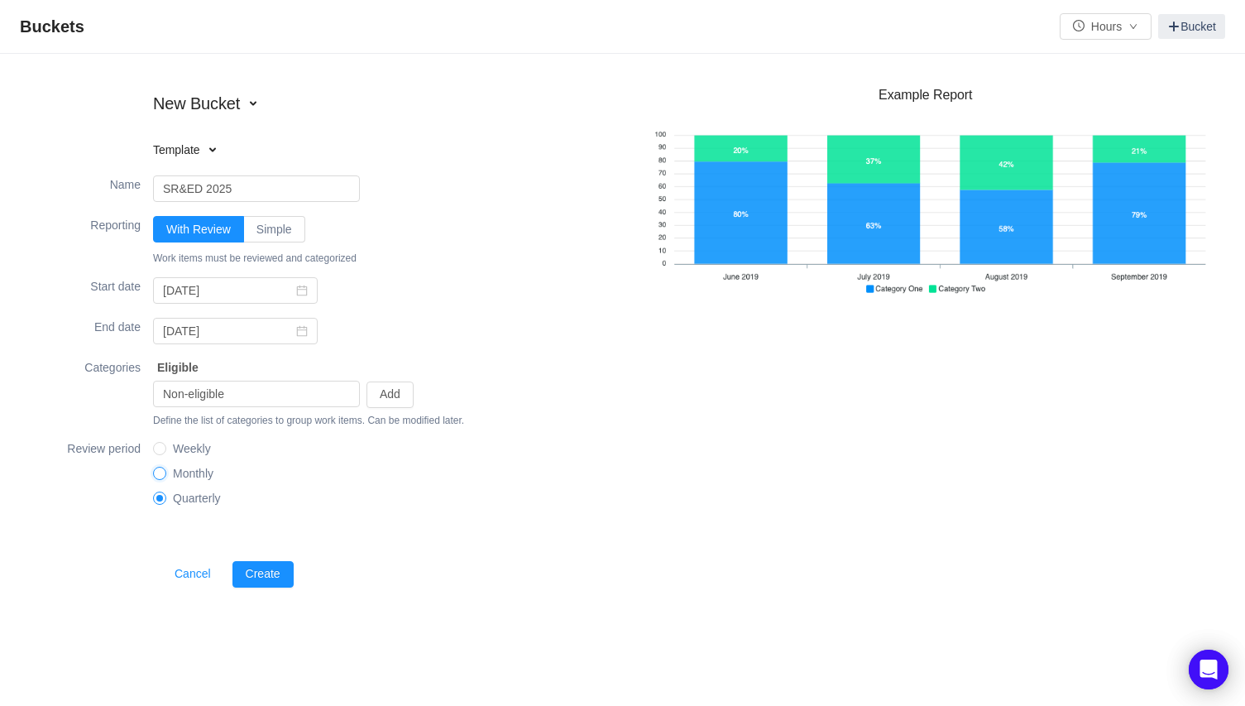
radio input "true"
radio input "false"
click at [271, 573] on button "Create" at bounding box center [263, 574] width 61 height 26
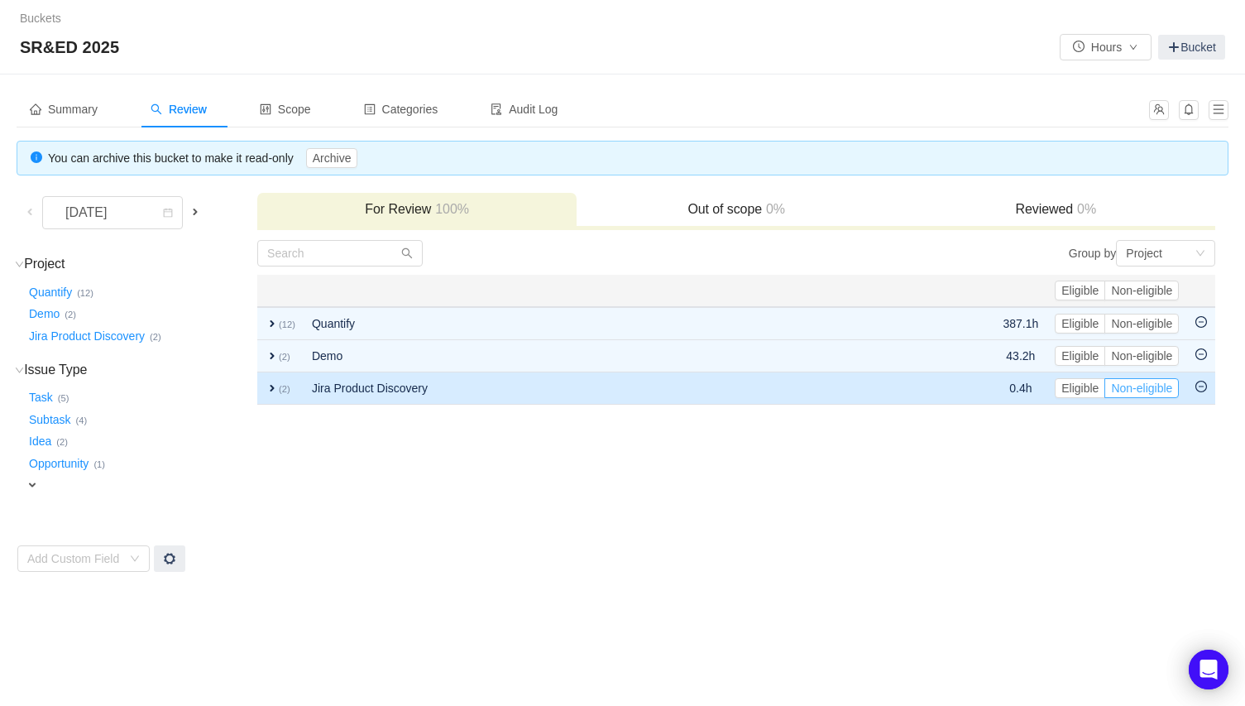
click at [1145, 391] on button "Non-eligible" at bounding box center [1142, 388] width 74 height 20
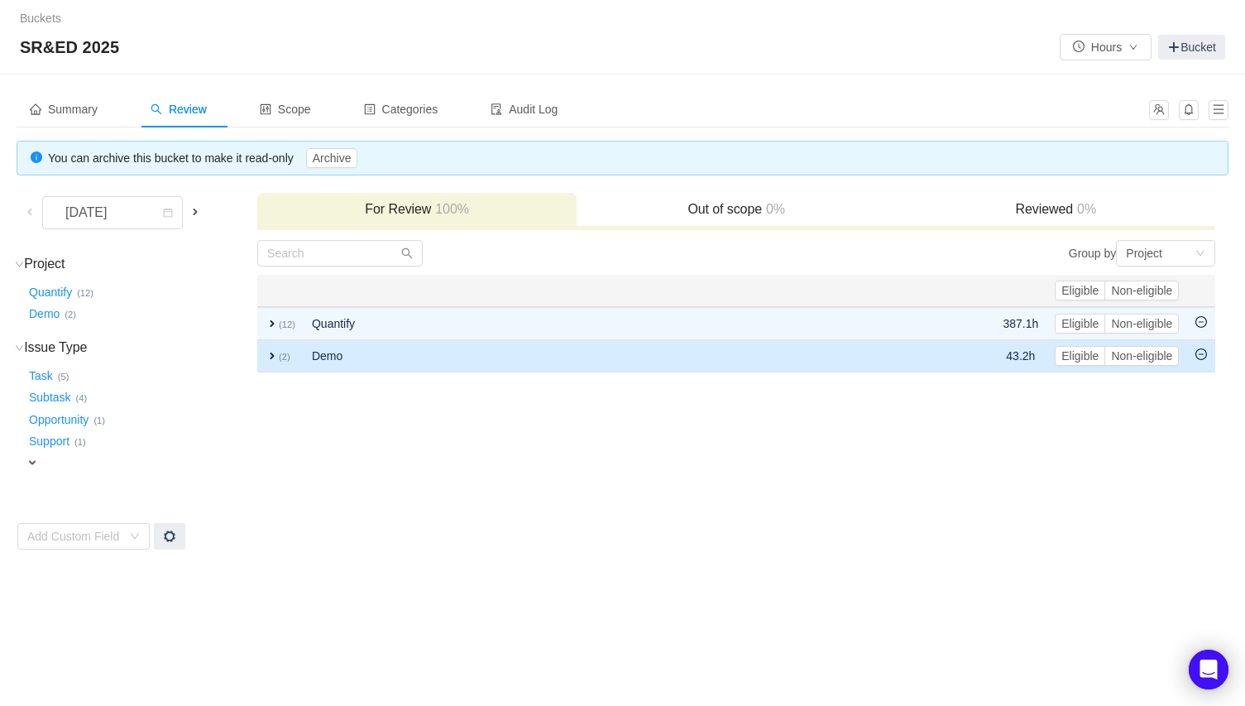
click at [408, 352] on td "Demo" at bounding box center [574, 356] width 541 height 32
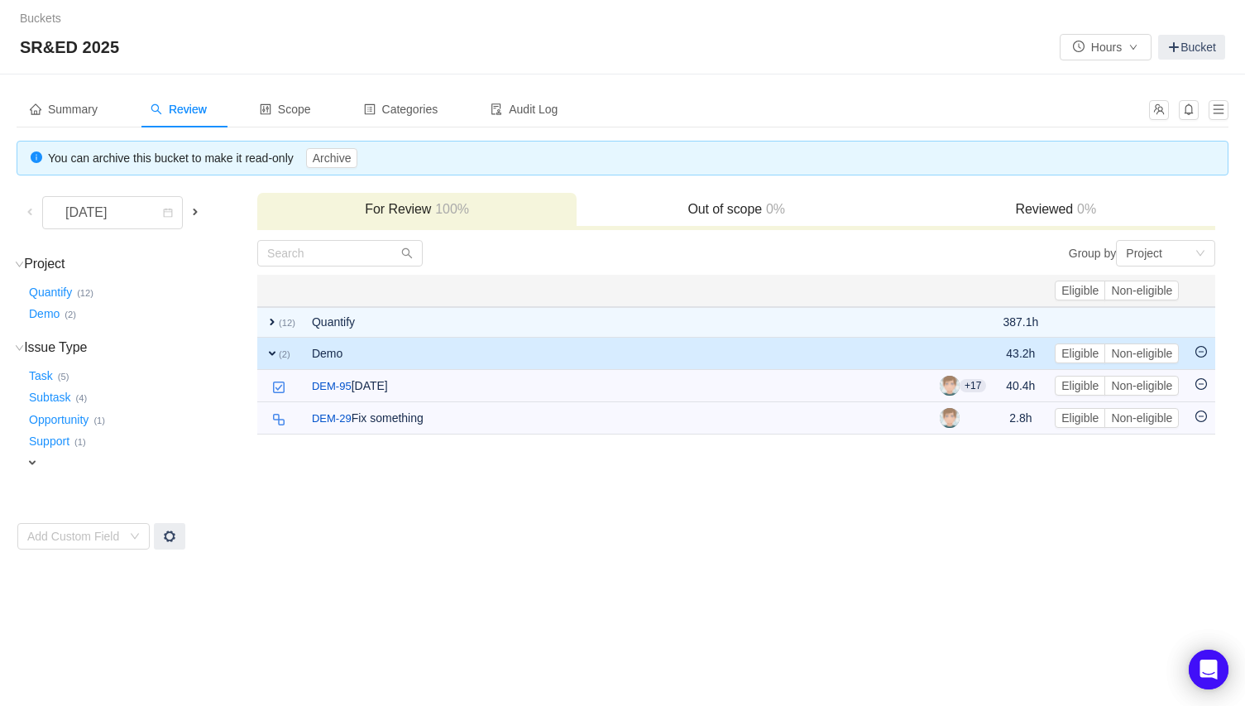
click at [378, 352] on td "Demo" at bounding box center [618, 354] width 628 height 32
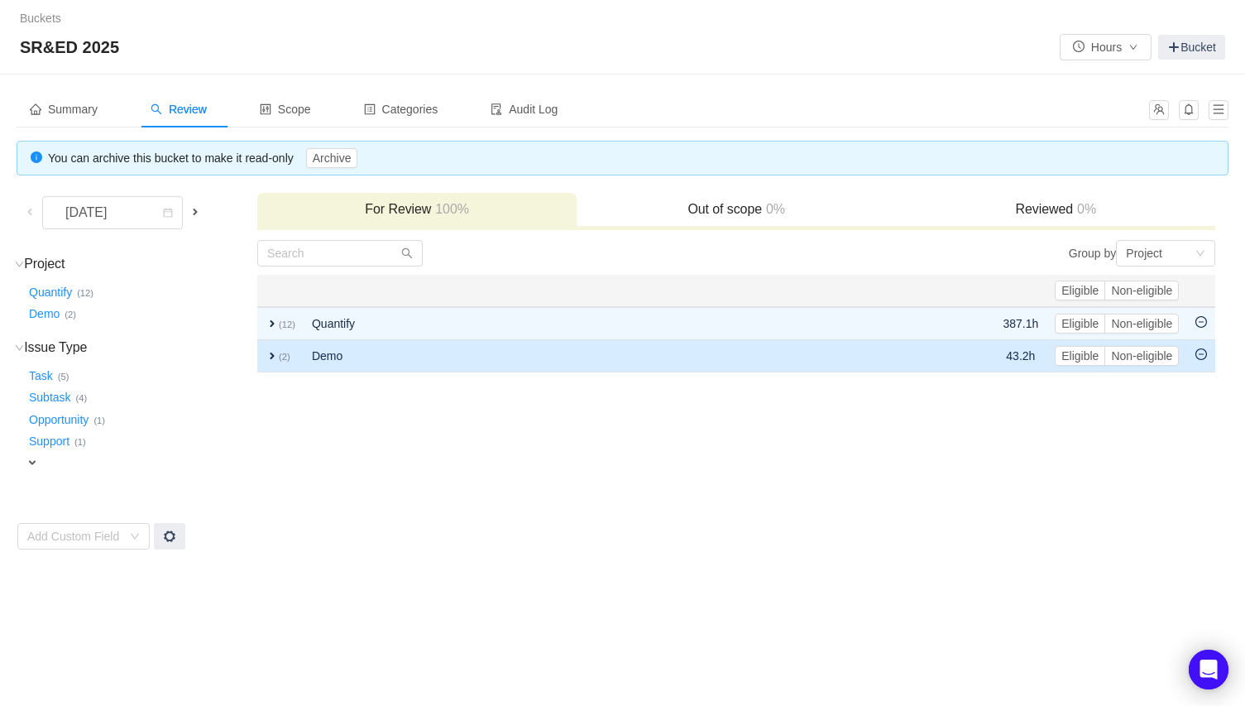
click at [376, 360] on td "Demo" at bounding box center [574, 356] width 541 height 32
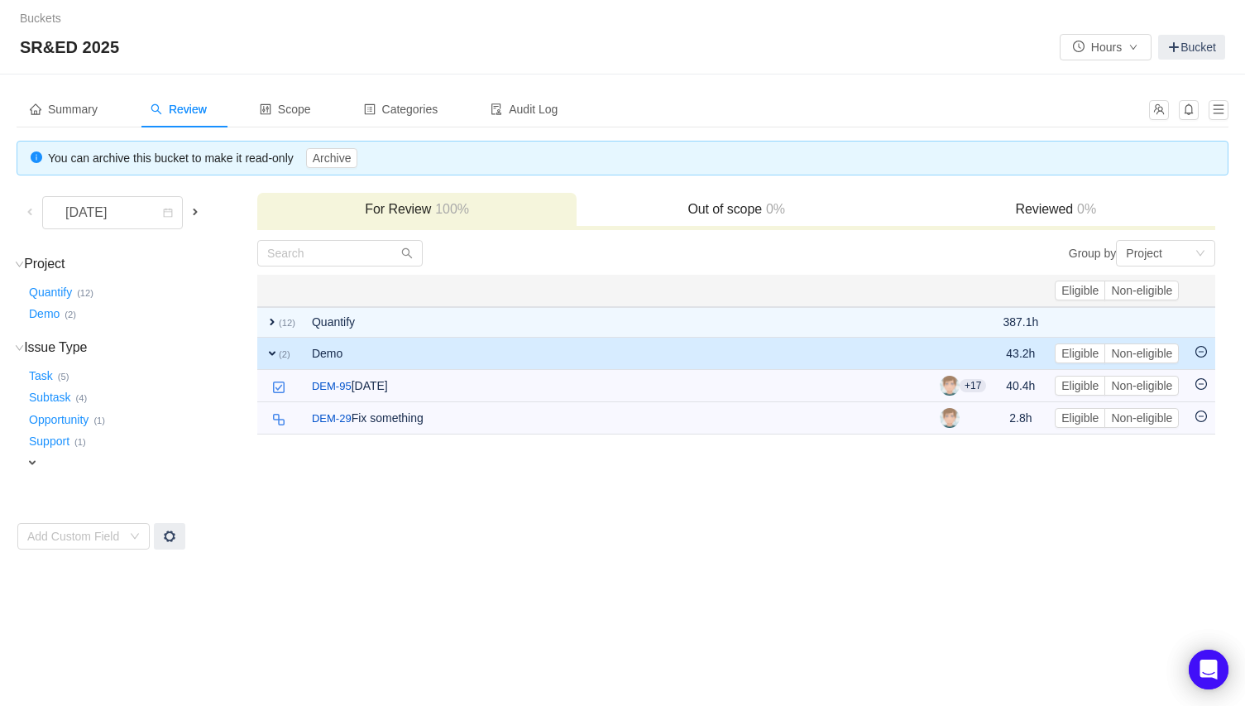
click at [383, 355] on td "Demo" at bounding box center [618, 354] width 628 height 32
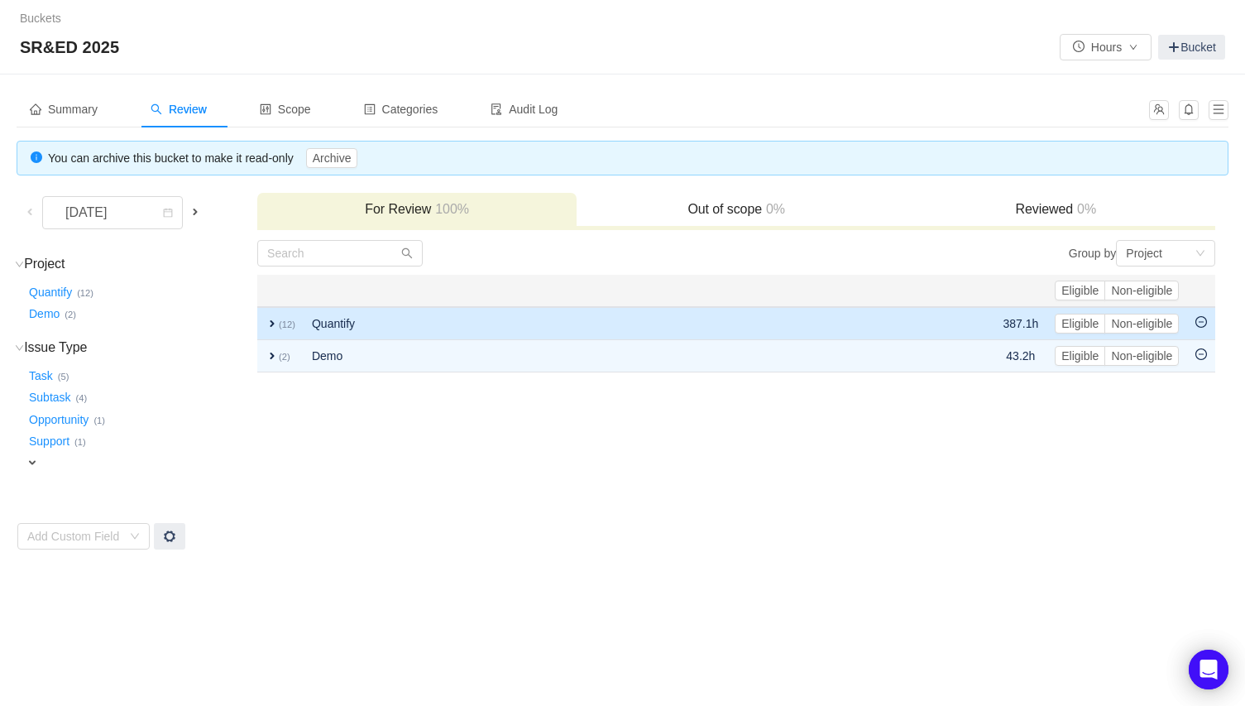
click at [401, 320] on td "Quantify" at bounding box center [574, 323] width 541 height 33
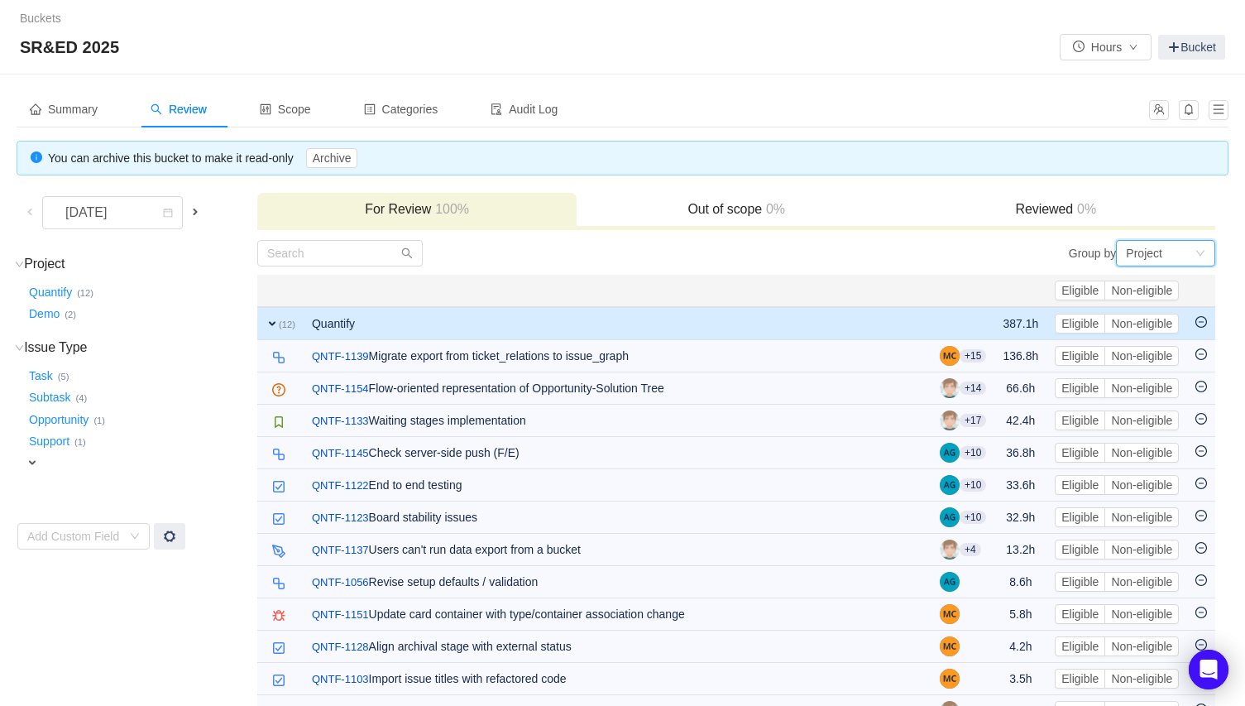
click at [1176, 250] on div "Project" at bounding box center [1160, 253] width 69 height 25
click at [1173, 310] on li "Epic" at bounding box center [1165, 311] width 99 height 26
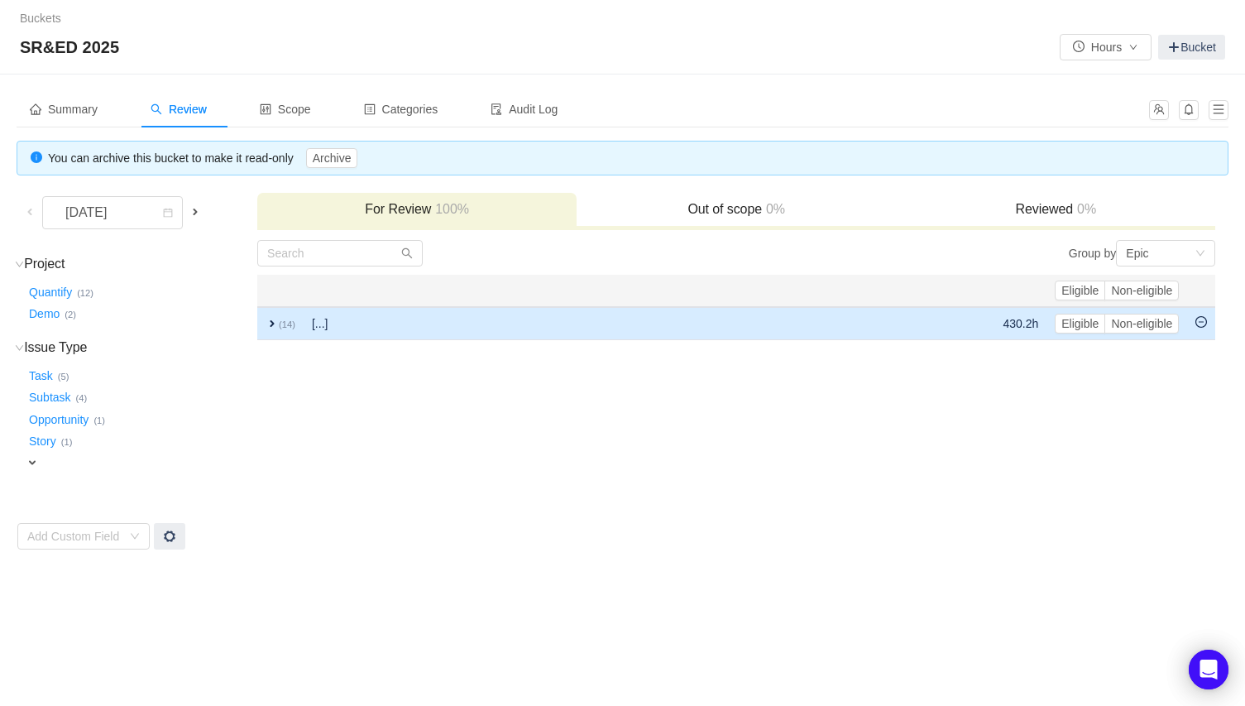
click at [354, 317] on td "[...]" at bounding box center [533, 323] width 458 height 33
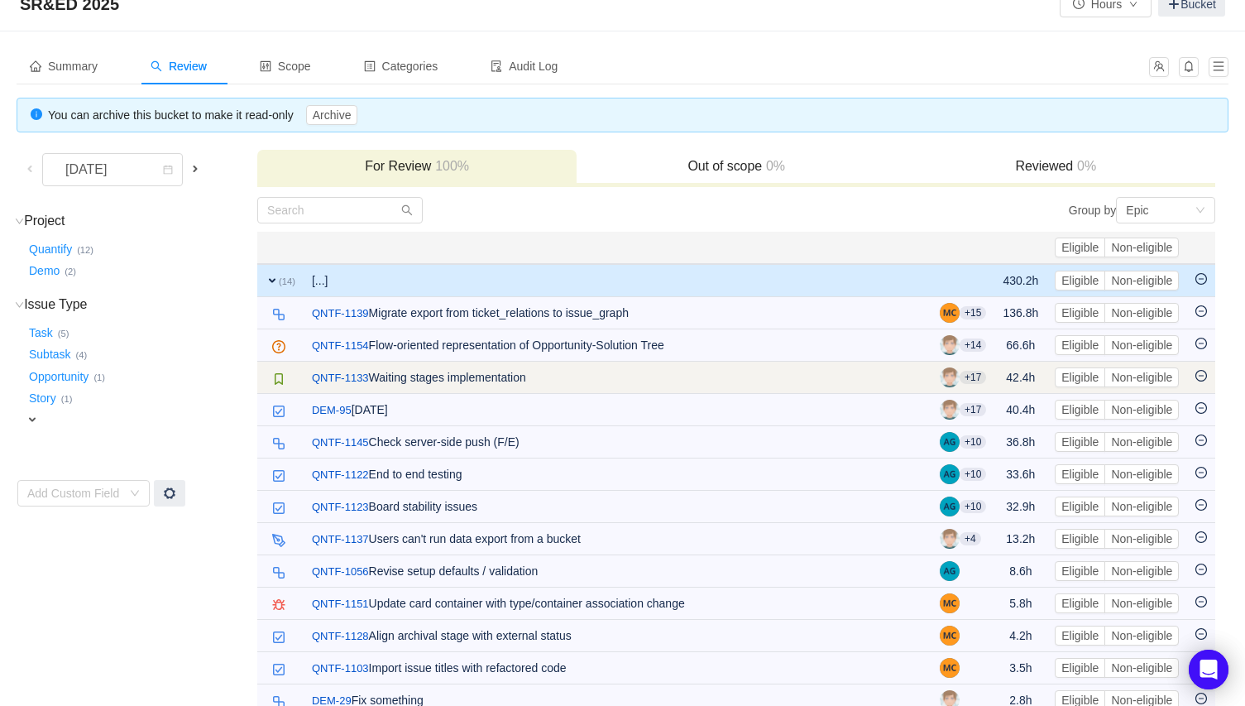
scroll to position [100, 0]
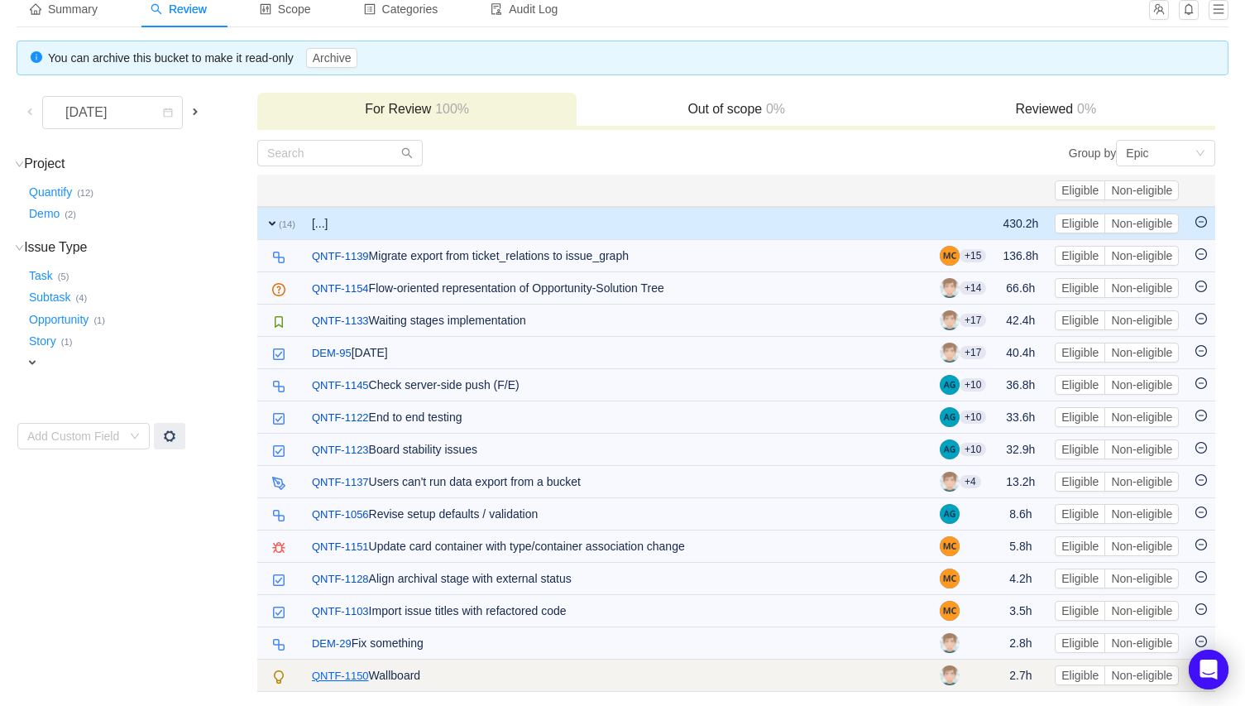
click at [351, 672] on link "QNTF-1150" at bounding box center [340, 676] width 57 height 17
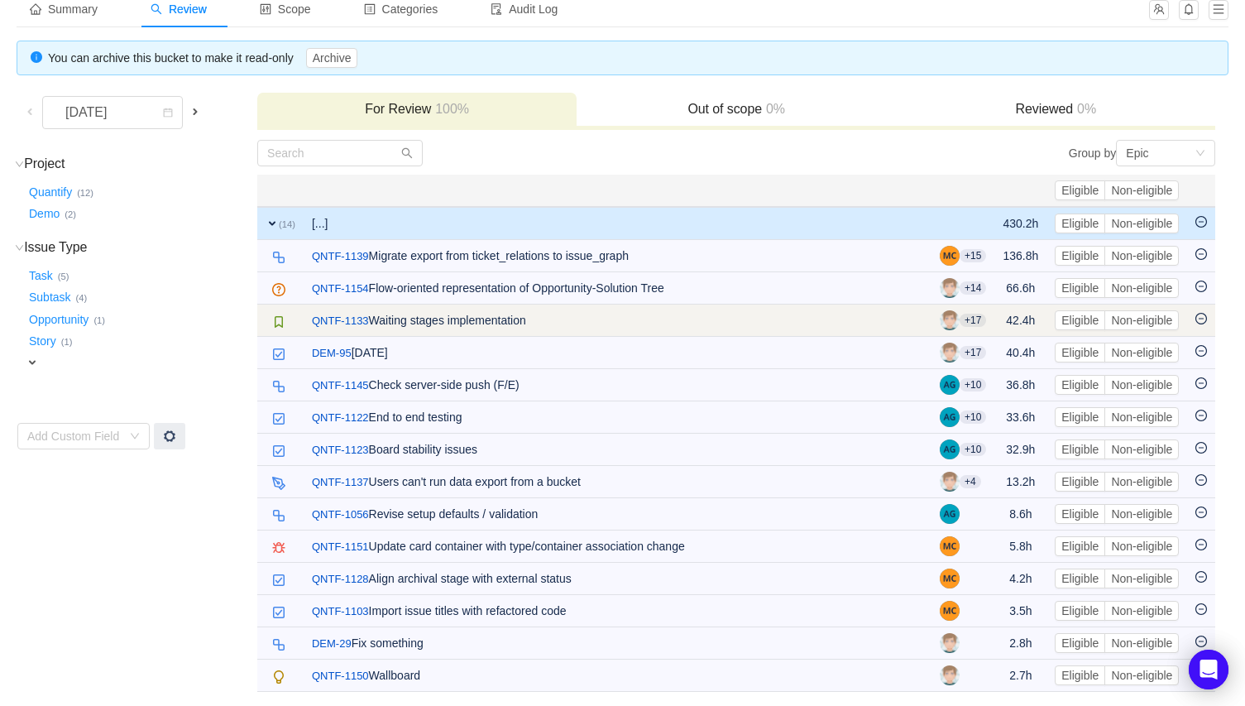
click at [491, 320] on td "/ QNTF-1133 Waiting stages implementation" at bounding box center [618, 321] width 628 height 32
click at [521, 318] on td "/ QNTF-1133 Waiting stages implementation" at bounding box center [618, 321] width 628 height 32
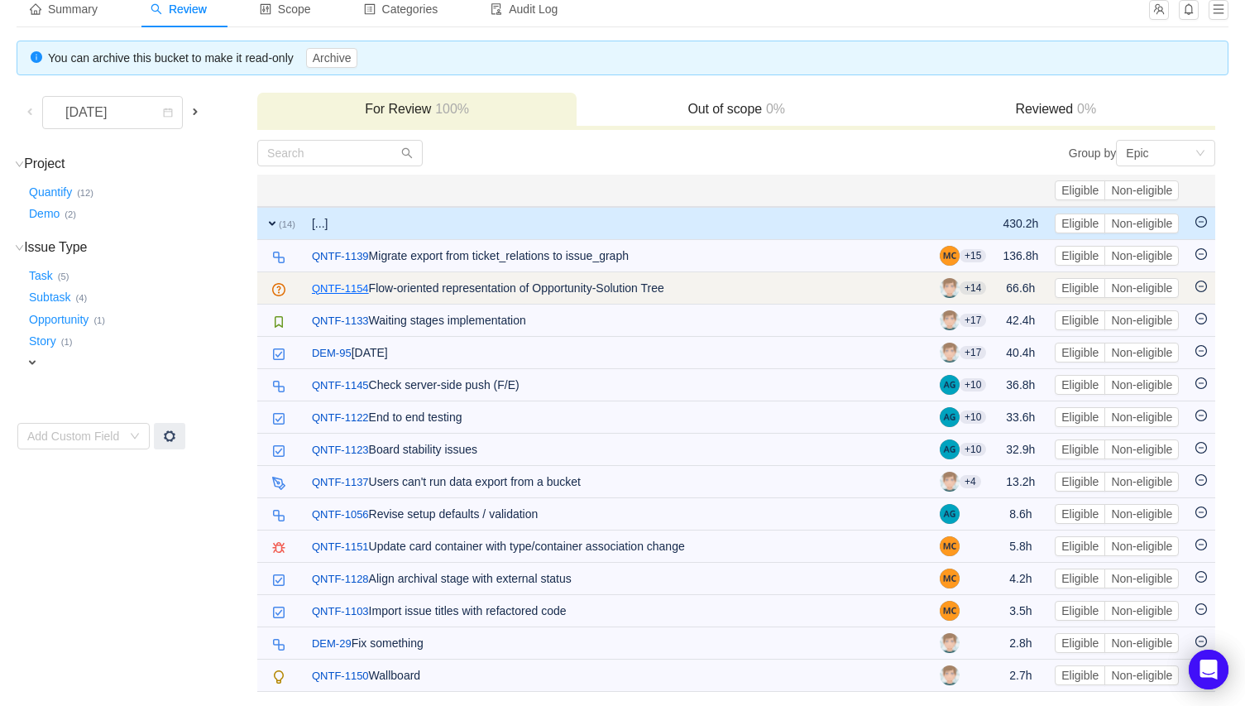
click at [335, 285] on link "QNTF-1154" at bounding box center [340, 289] width 57 height 17
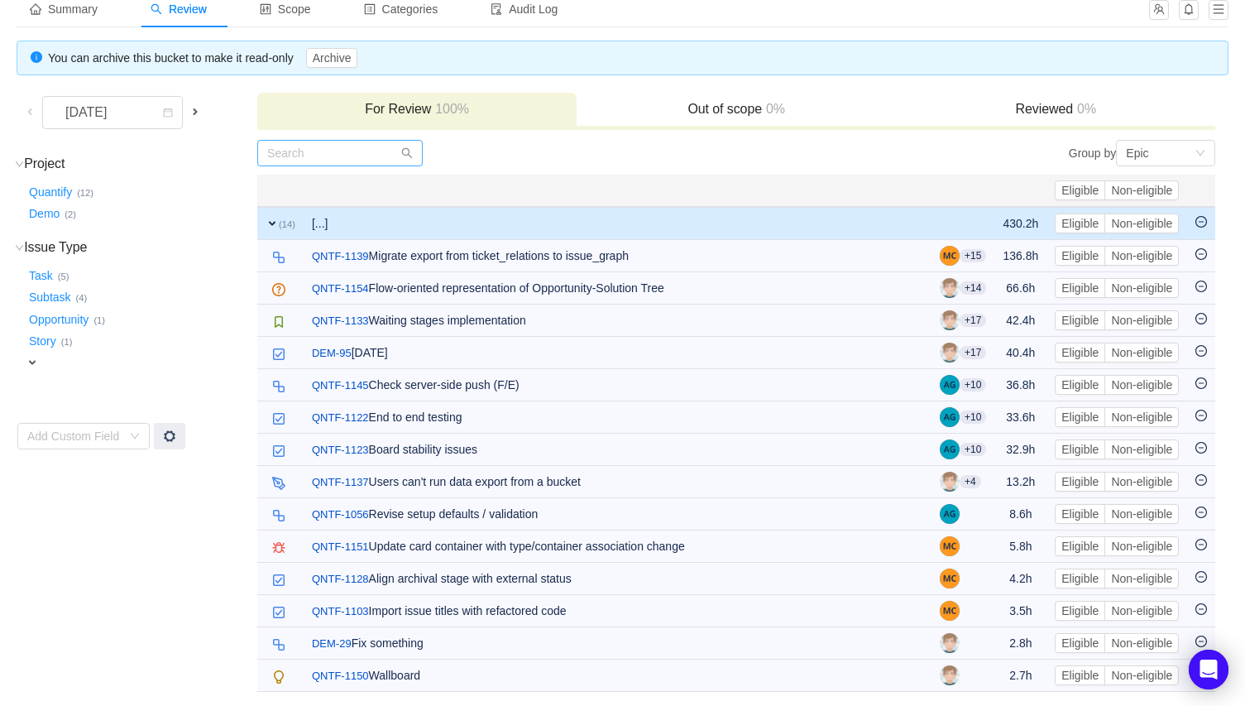
scroll to position [0, 0]
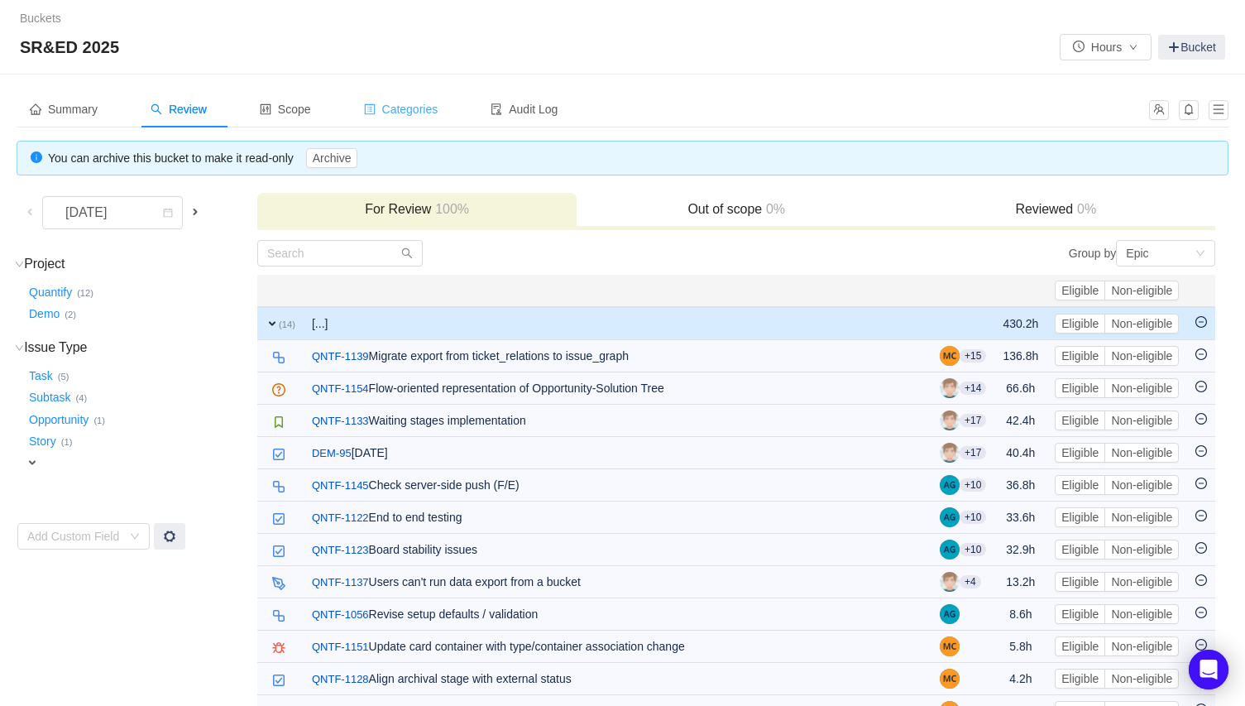
click at [439, 108] on span "Categories" at bounding box center [401, 109] width 74 height 13
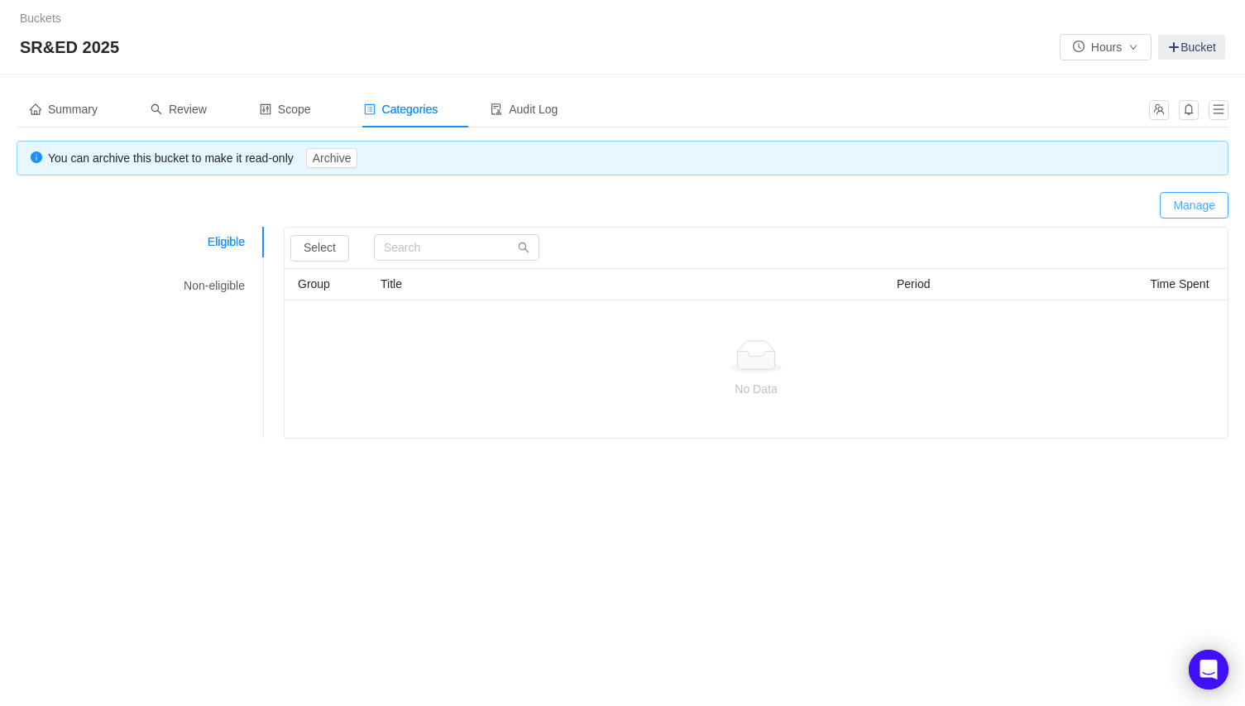
click at [1223, 204] on button "Manage" at bounding box center [1194, 205] width 69 height 26
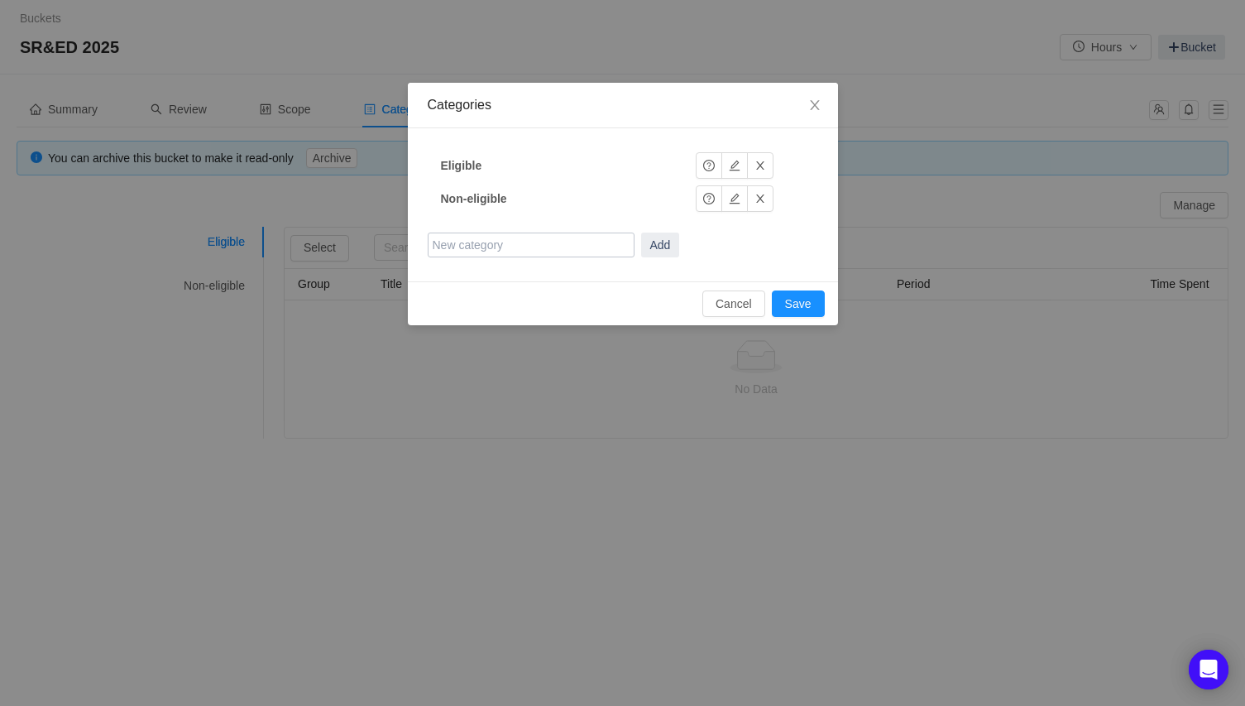
click at [482, 247] on input "text" at bounding box center [531, 245] width 207 height 25
type input "Workflows"
click at [673, 245] on button "Add" at bounding box center [660, 245] width 39 height 25
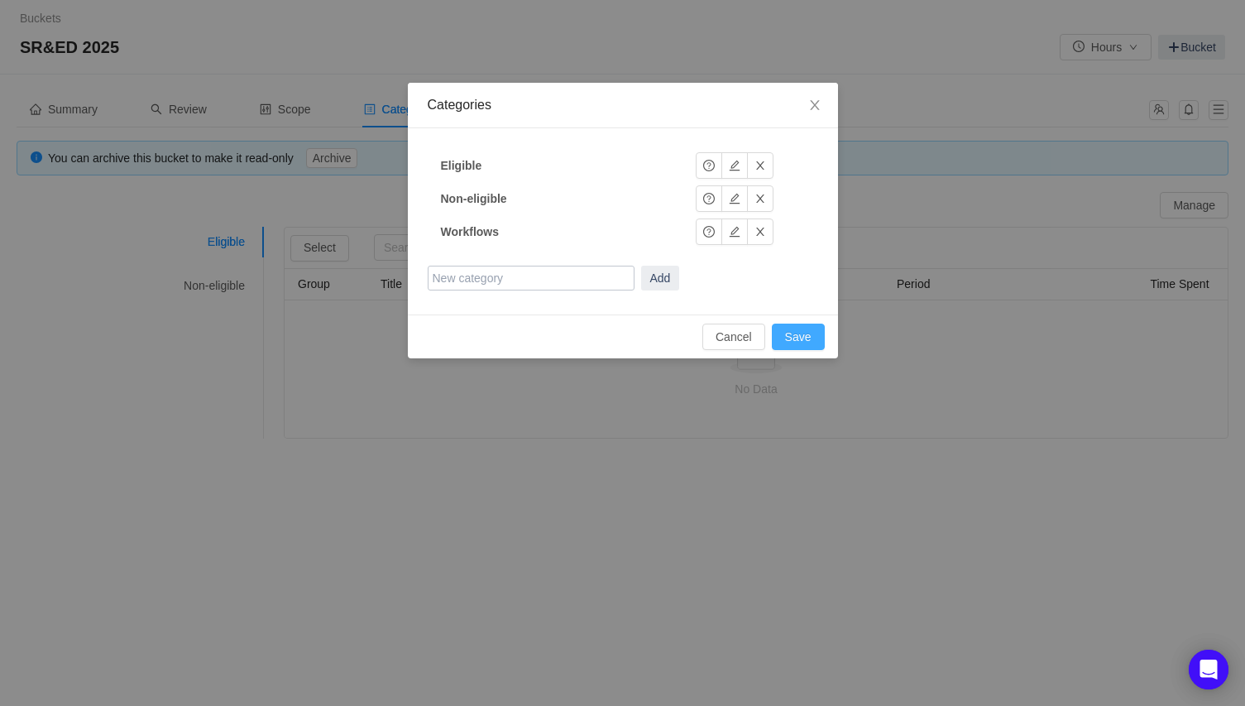
click at [796, 339] on button "Save" at bounding box center [798, 337] width 53 height 26
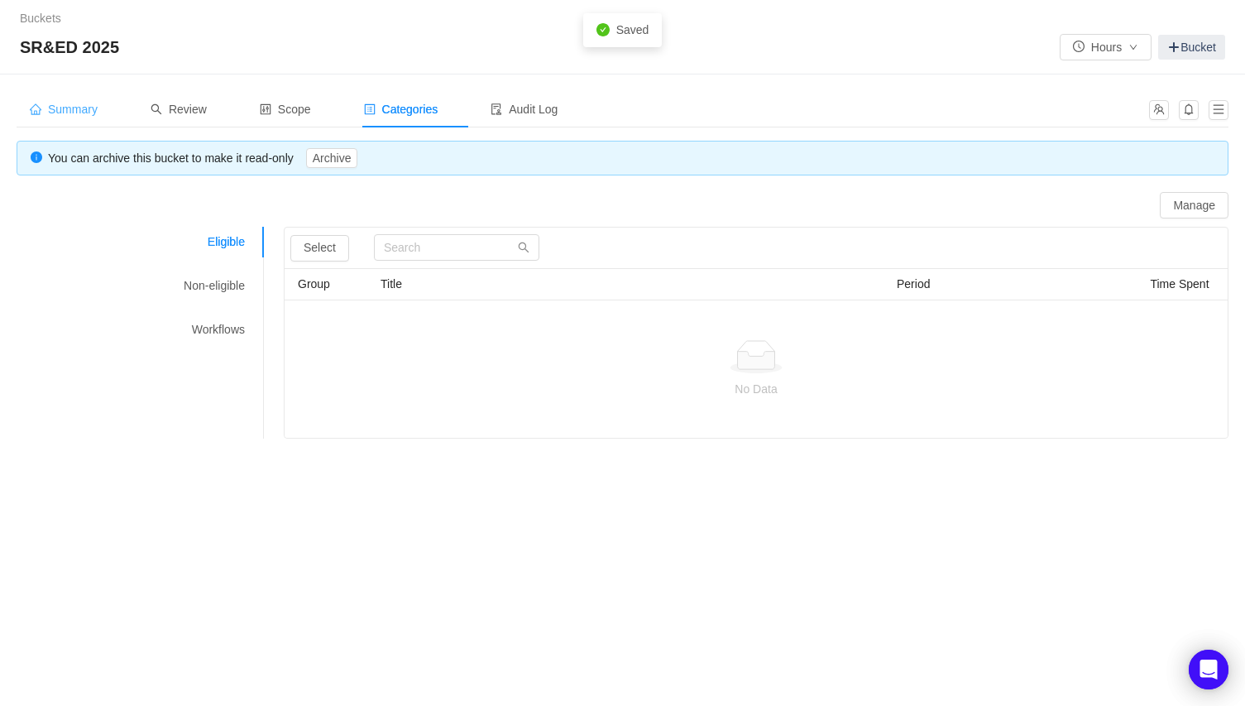
click at [87, 108] on span "Summary" at bounding box center [64, 109] width 68 height 13
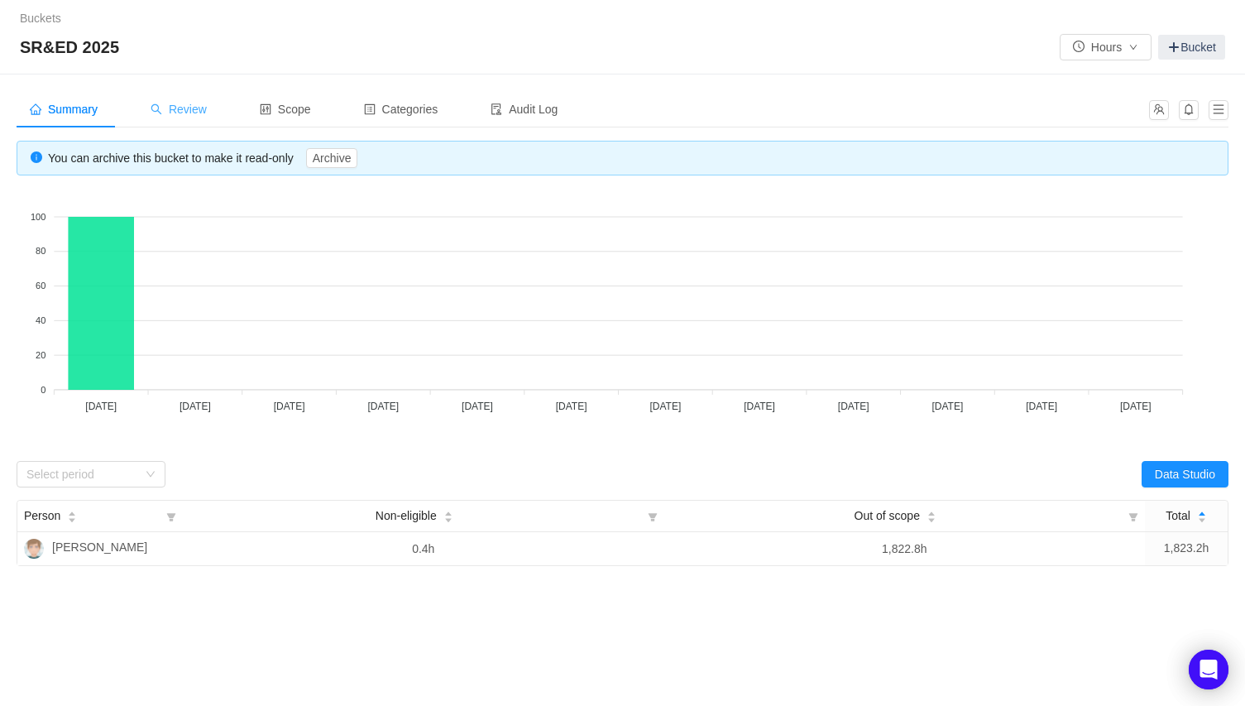
click at [186, 107] on span "Review" at bounding box center [179, 109] width 56 height 13
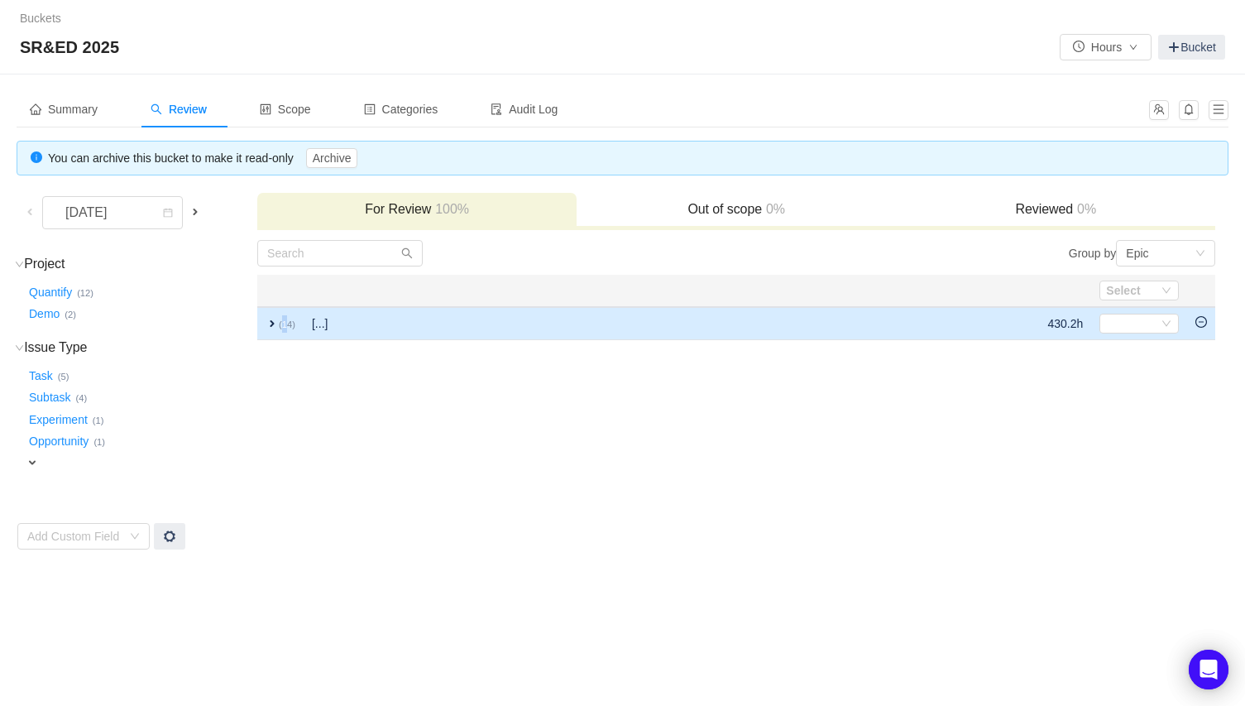
click at [285, 324] on small "(14)" at bounding box center [287, 324] width 17 height 10
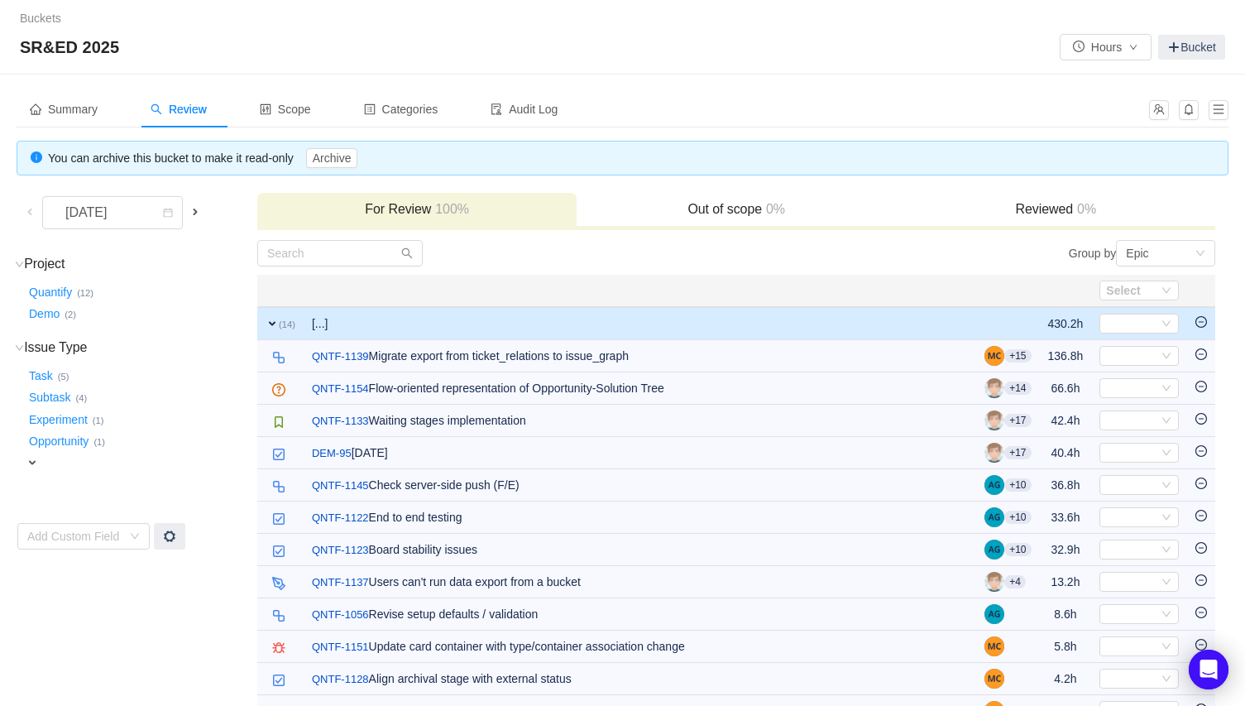
click at [789, 322] on td "[...]" at bounding box center [640, 323] width 673 height 33
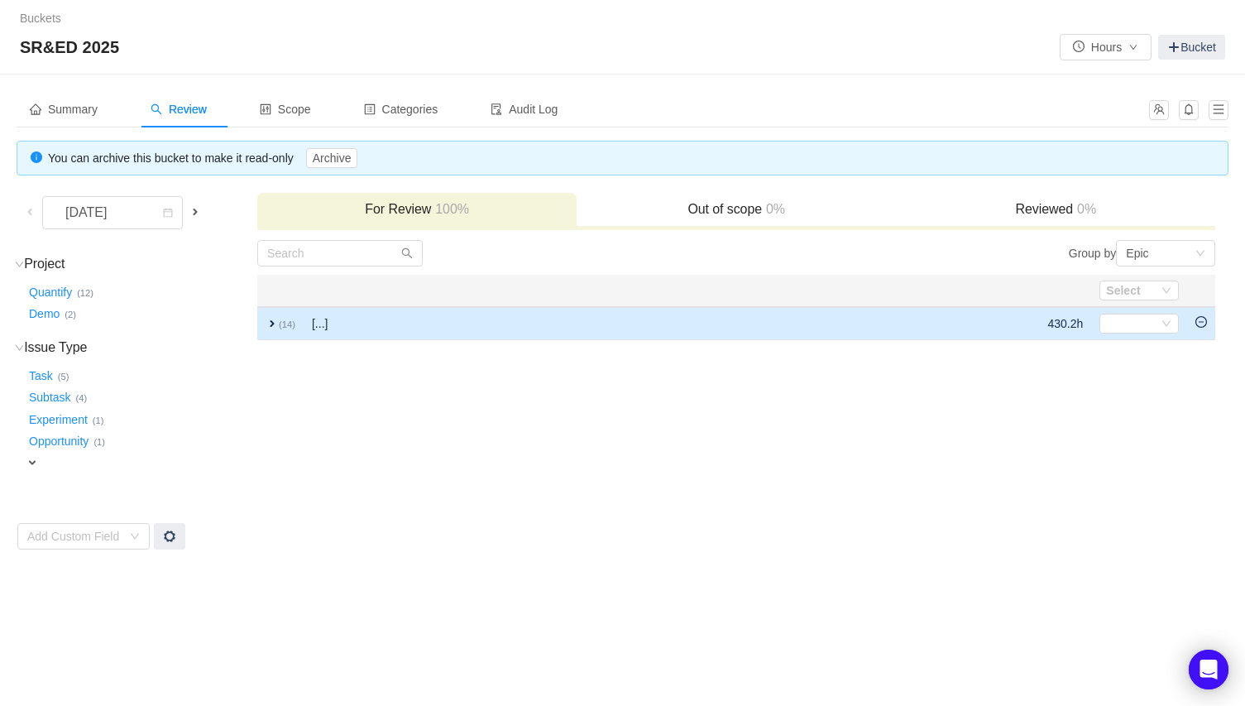
click at [789, 322] on td "[...]" at bounding box center [548, 323] width 488 height 33
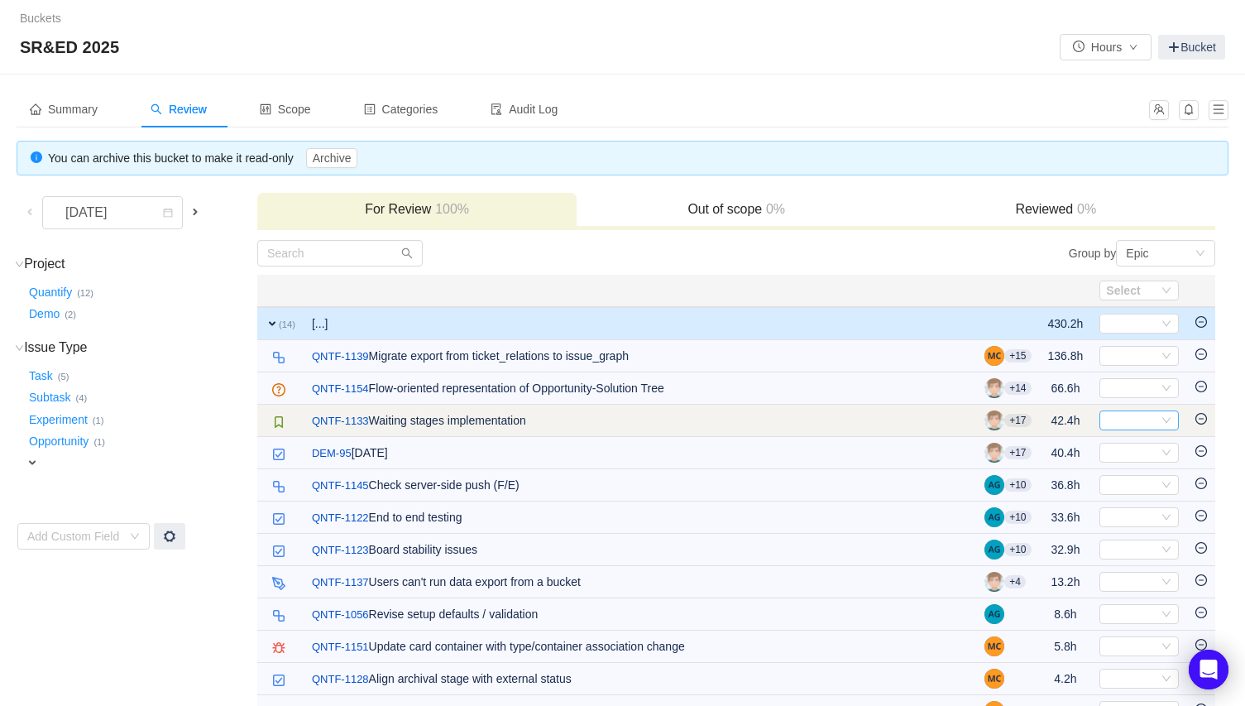
click at [1133, 420] on div "Select" at bounding box center [1132, 420] width 52 height 18
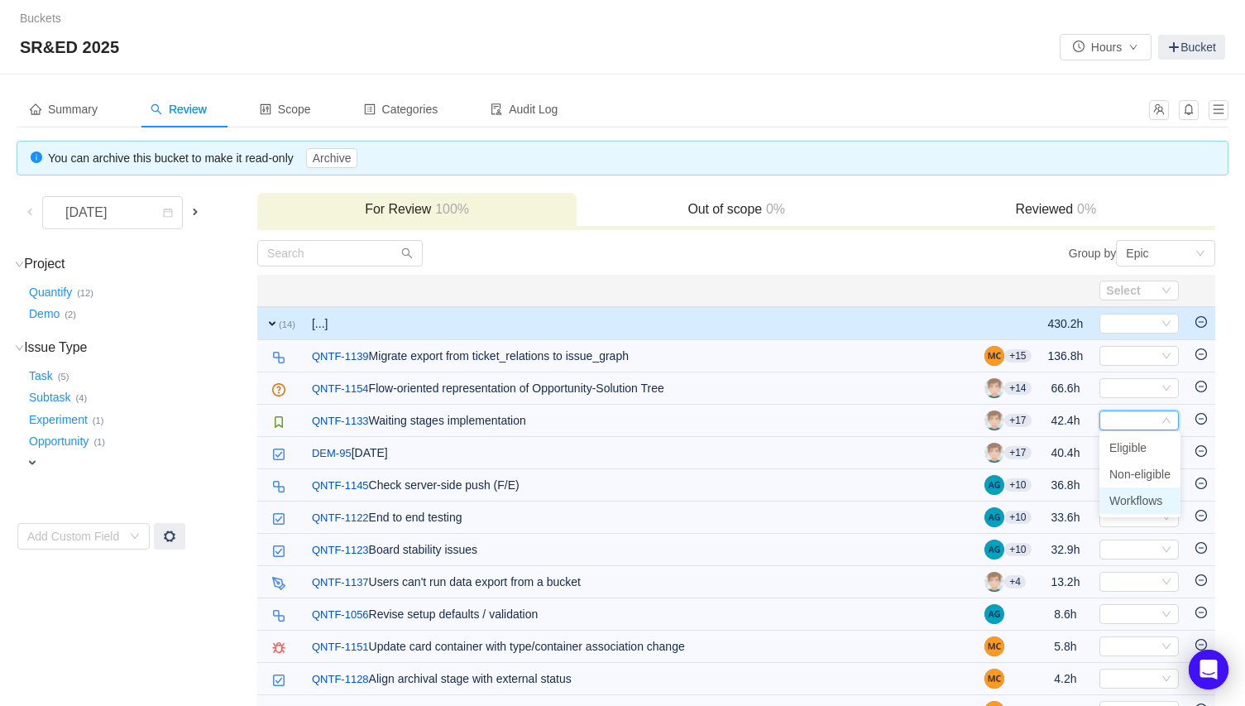
click at [1138, 497] on span "Workflows" at bounding box center [1136, 500] width 53 height 13
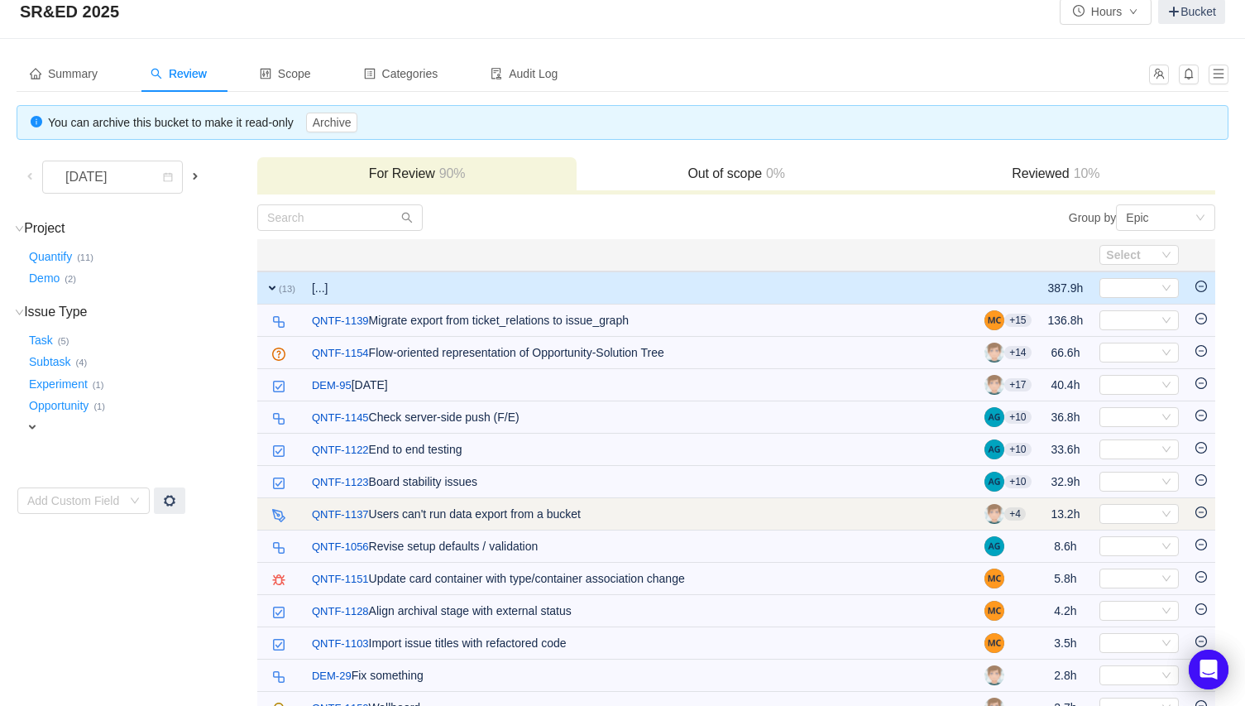
scroll to position [68, 0]
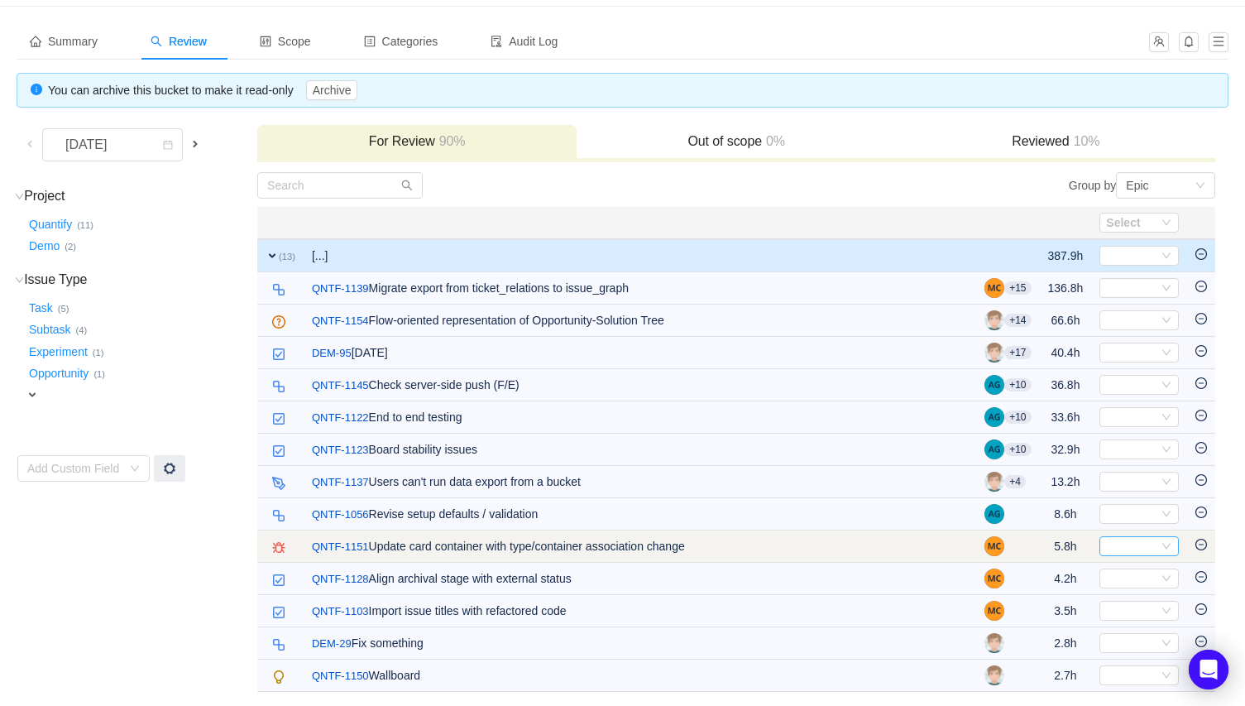
click at [1121, 544] on div "Select" at bounding box center [1132, 546] width 52 height 18
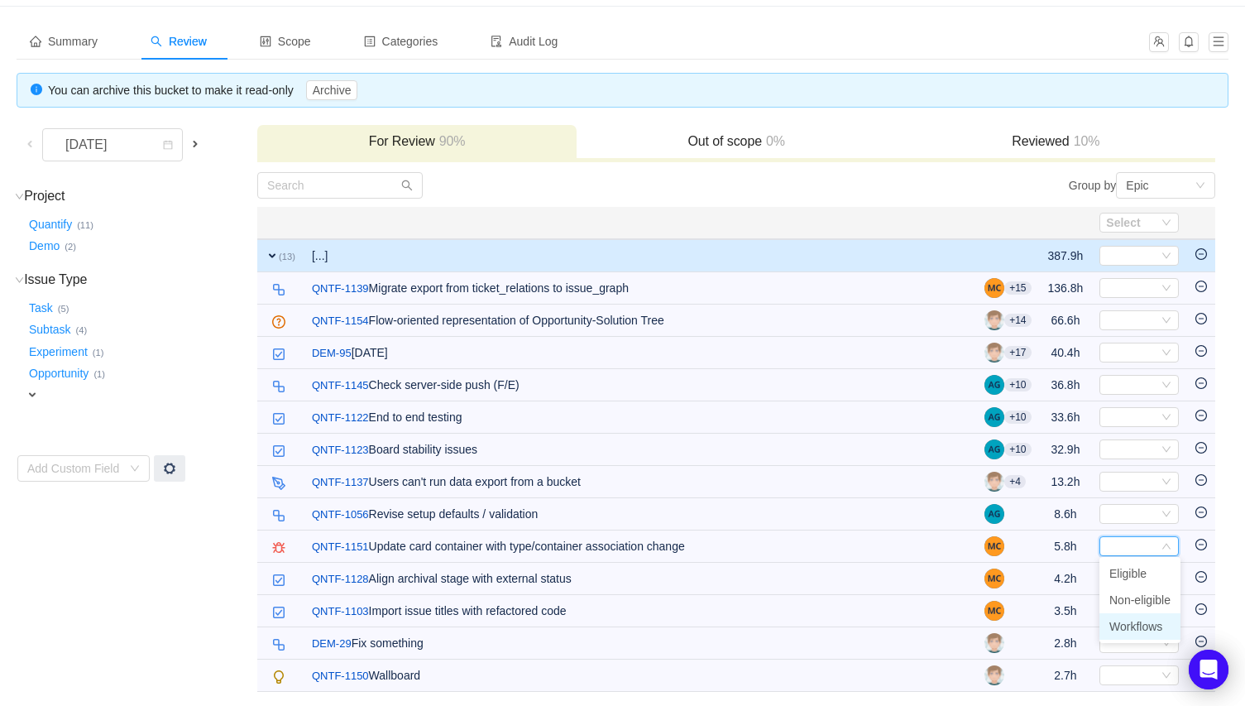
click at [1144, 623] on span "Workflows" at bounding box center [1136, 626] width 53 height 13
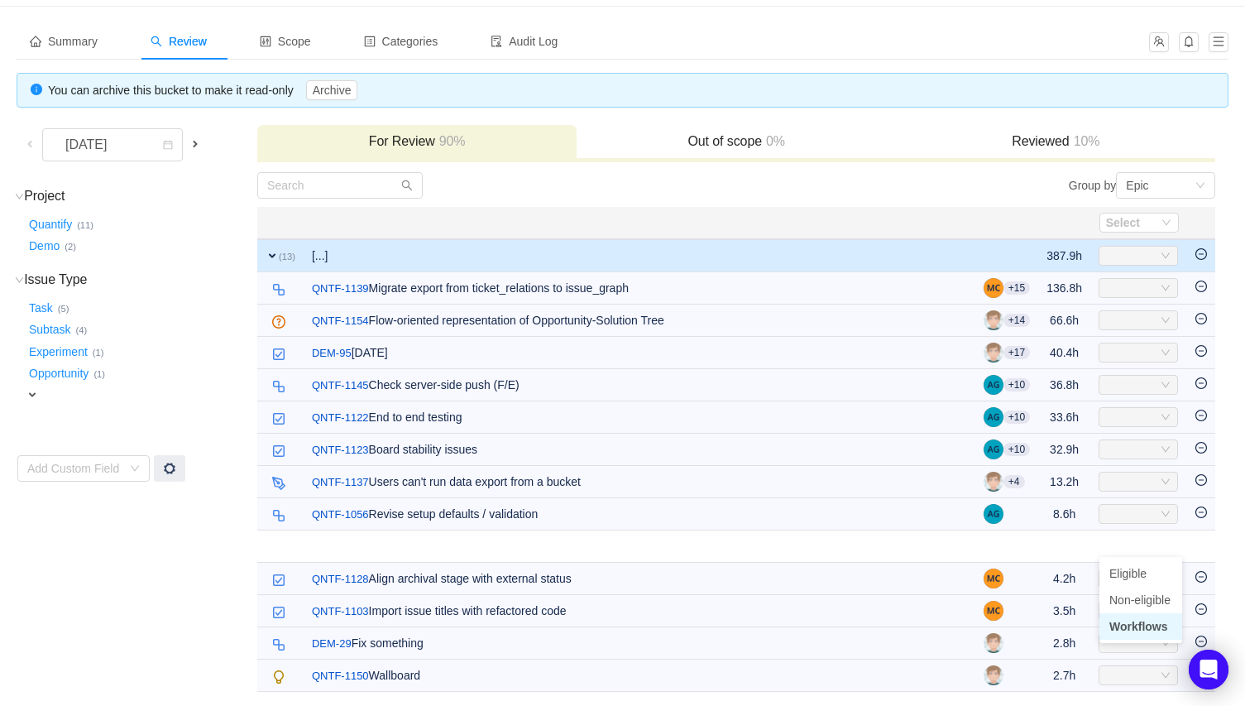
scroll to position [36, 0]
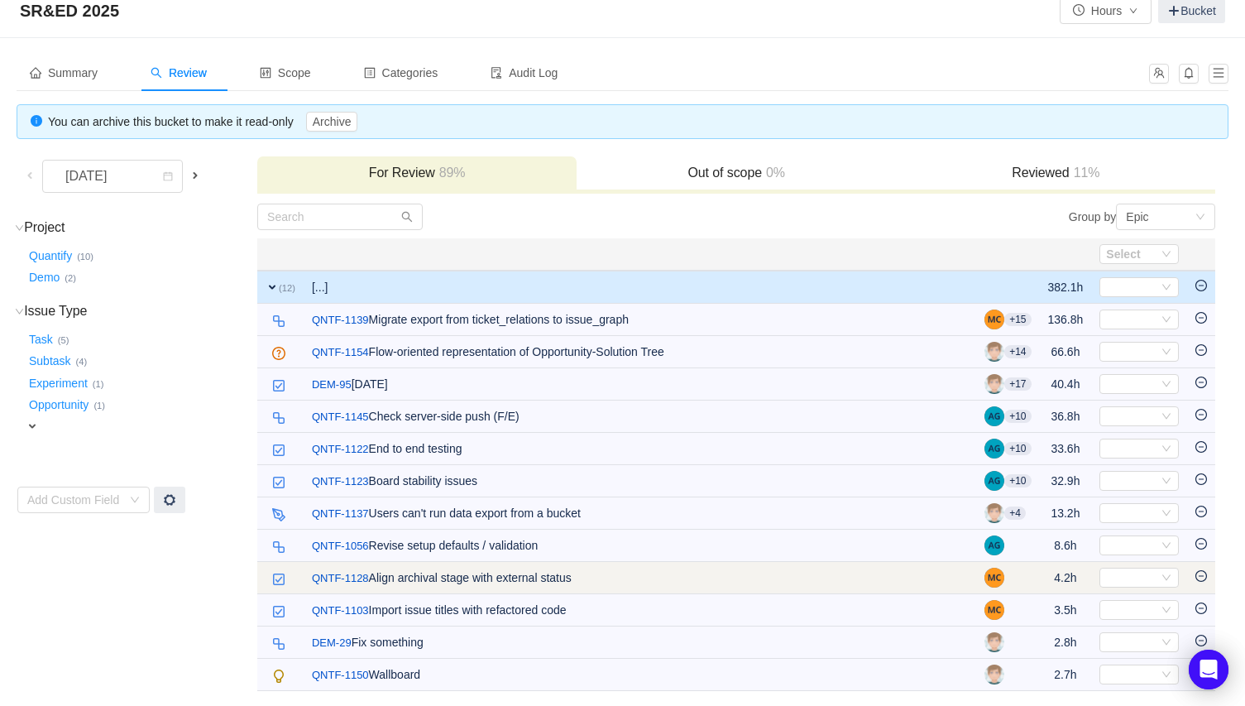
click at [563, 576] on td "/ QNTF-1128 Align archival stage with external status" at bounding box center [640, 578] width 673 height 32
click at [607, 573] on td "/ QNTF-1128 Align archival stage with external status" at bounding box center [640, 578] width 673 height 32
click at [1125, 575] on div "Select" at bounding box center [1132, 577] width 52 height 18
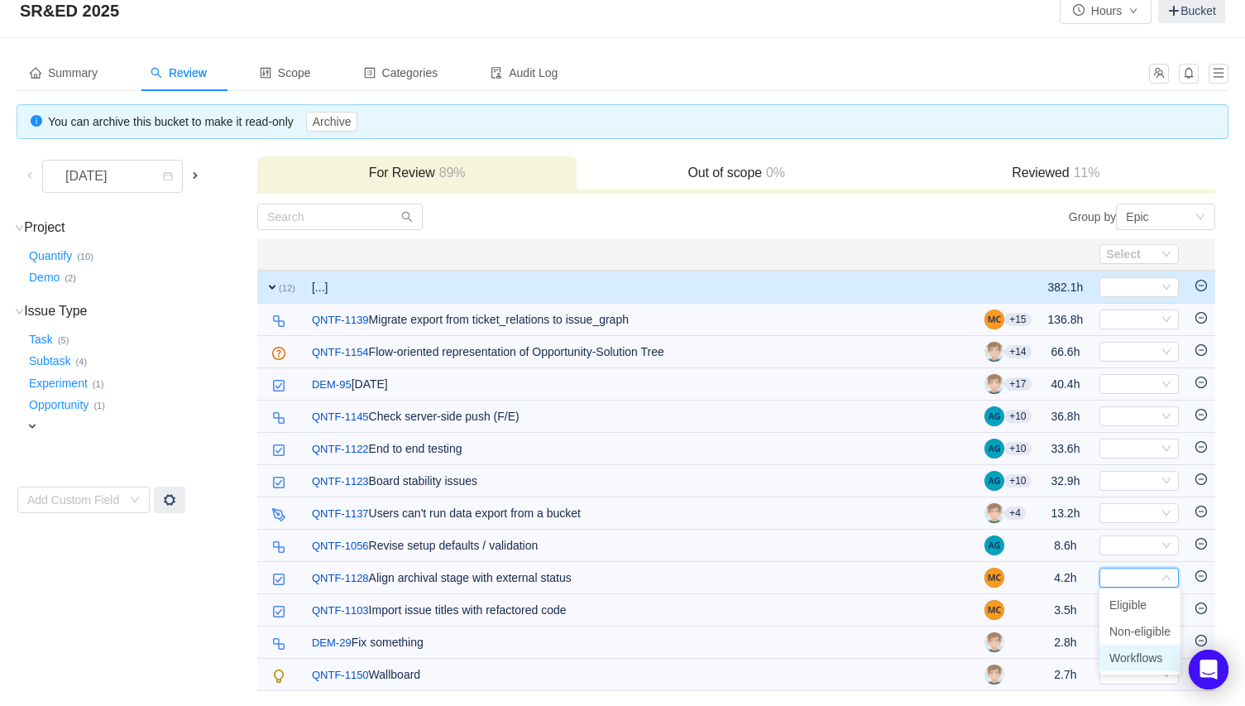
click at [1139, 656] on span "Workflows" at bounding box center [1136, 657] width 53 height 13
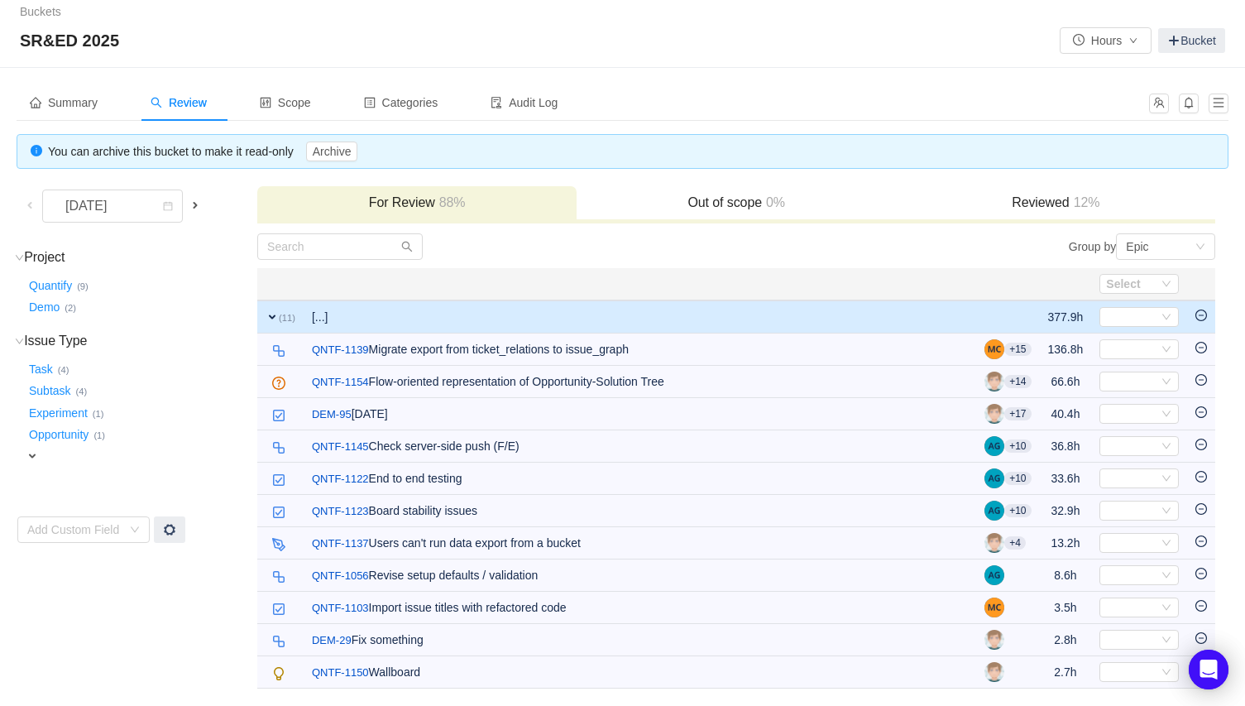
scroll to position [4, 0]
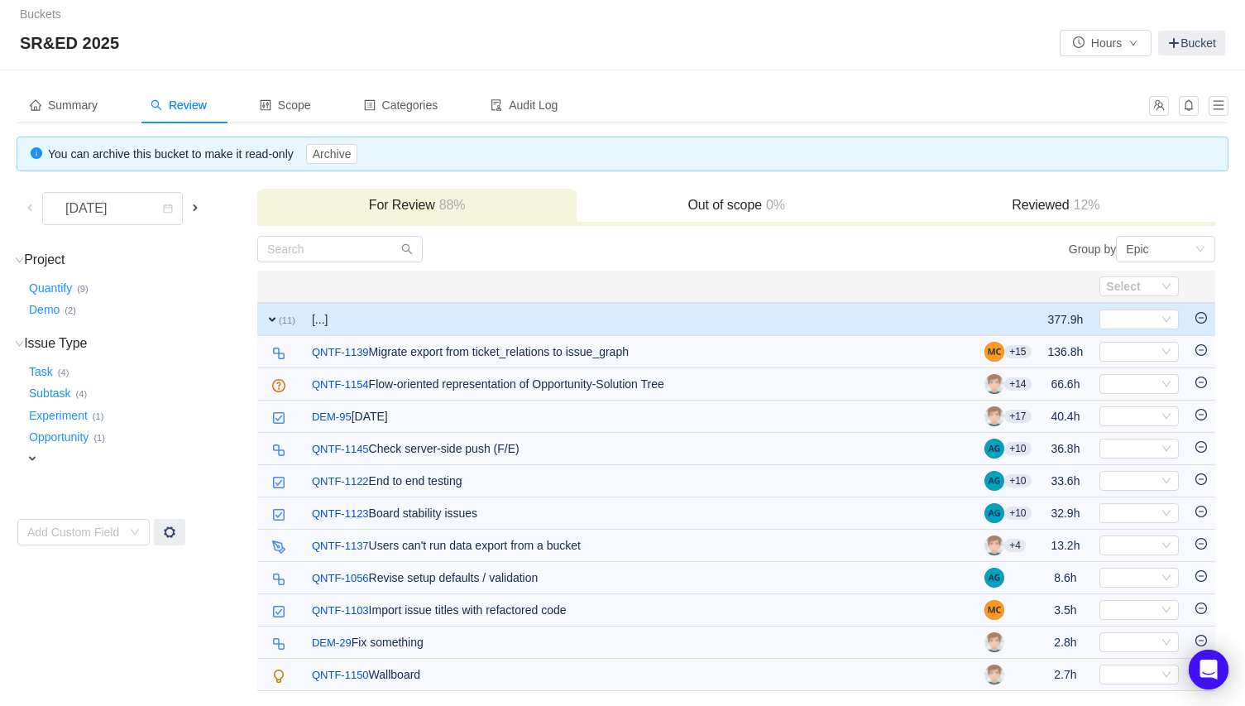
click at [195, 203] on span at bounding box center [195, 207] width 13 height 13
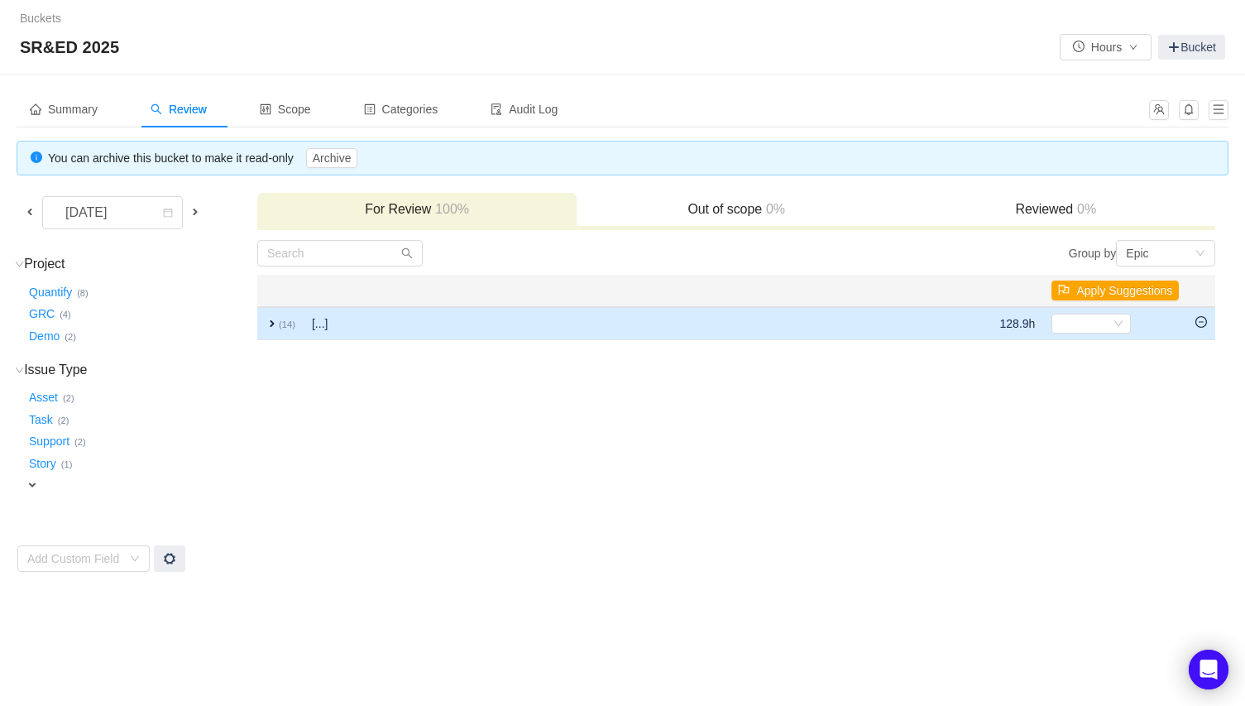
click at [341, 324] on td "[...]" at bounding box center [532, 323] width 457 height 33
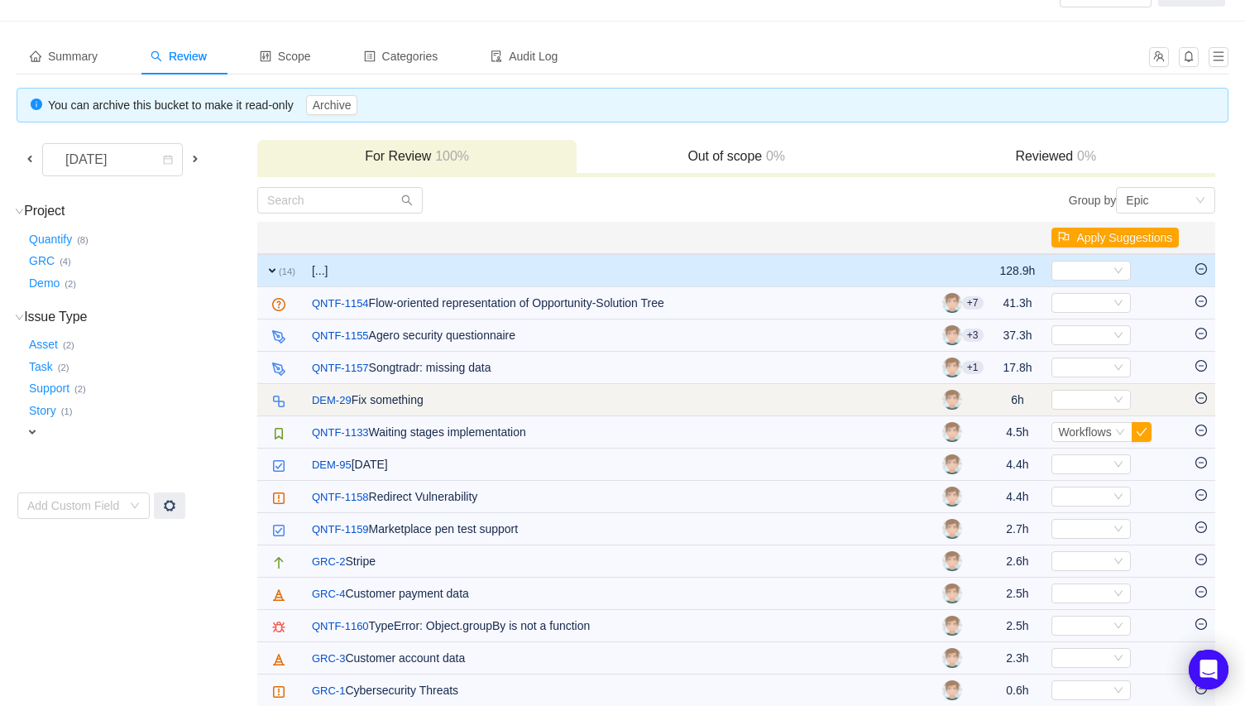
scroll to position [100, 0]
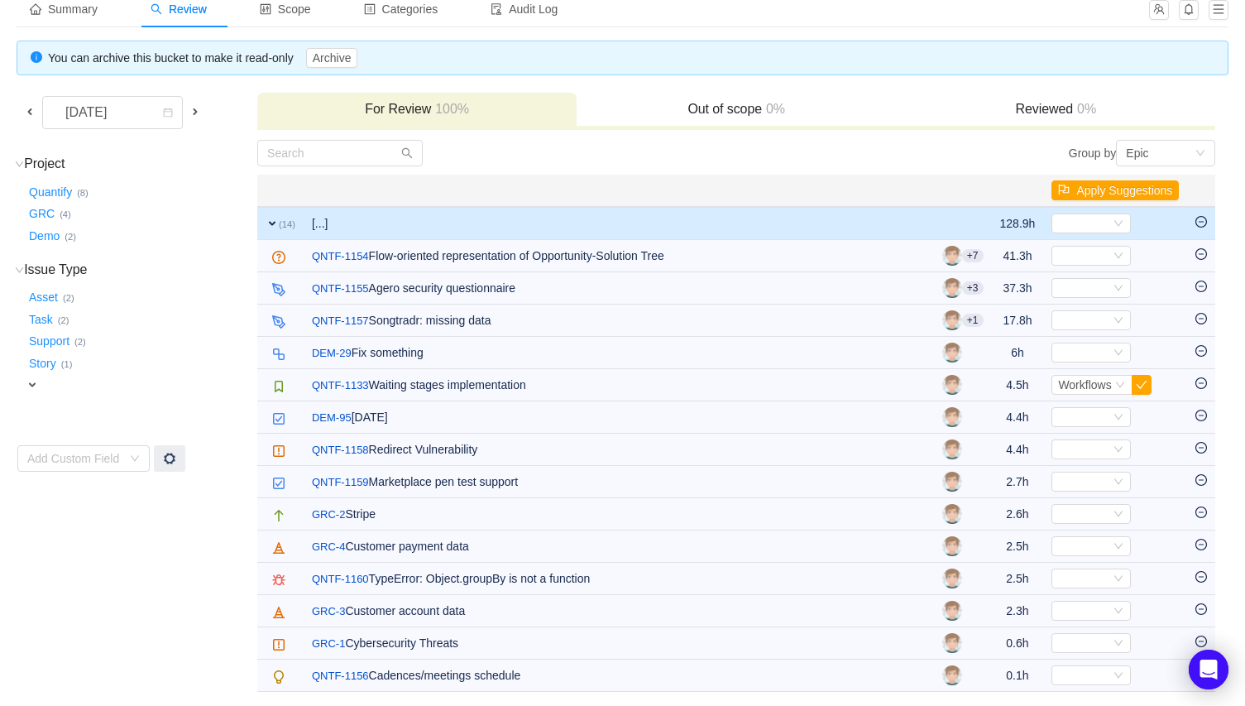
click at [360, 233] on td "[...]" at bounding box center [619, 223] width 631 height 33
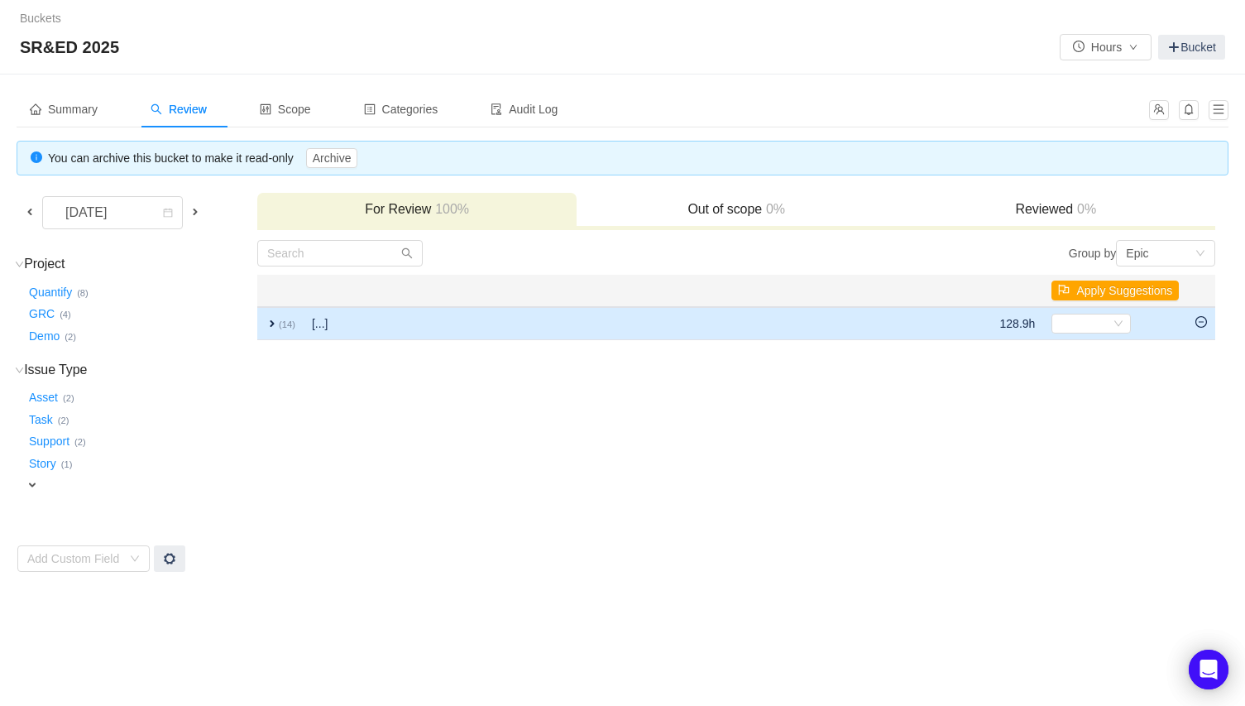
scroll to position [0, 0]
click at [406, 324] on td "[...]" at bounding box center [532, 323] width 457 height 33
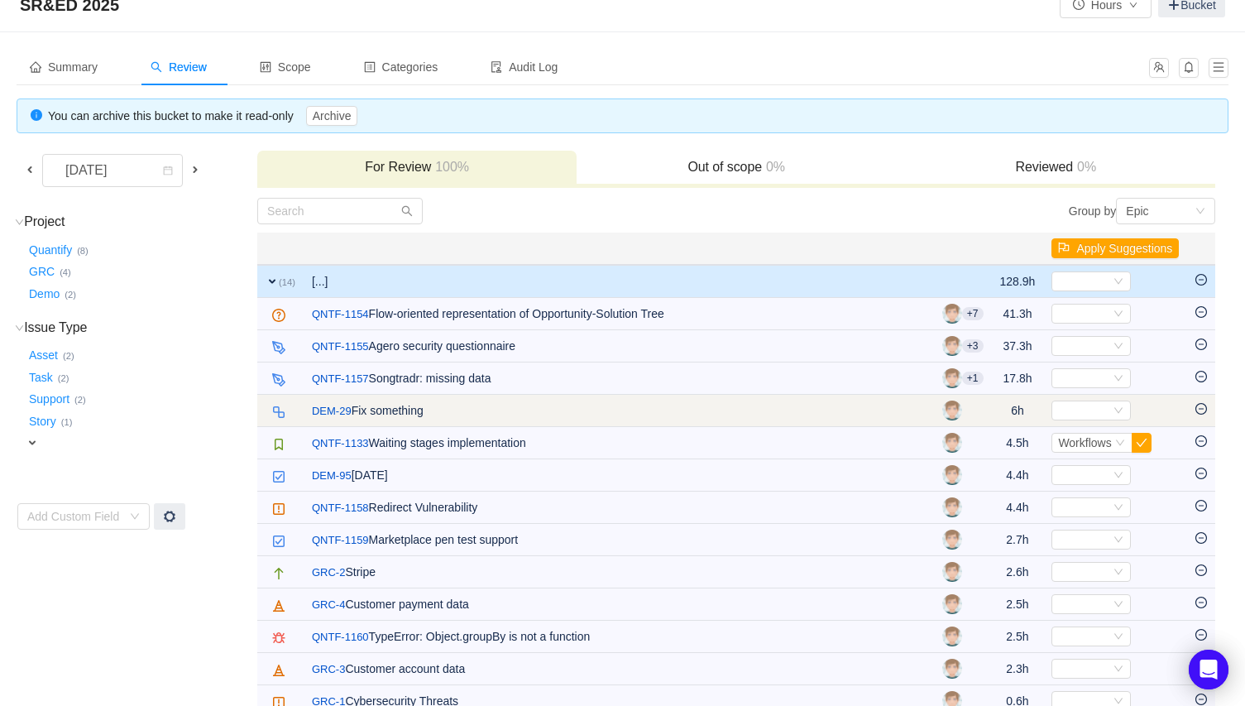
scroll to position [100, 0]
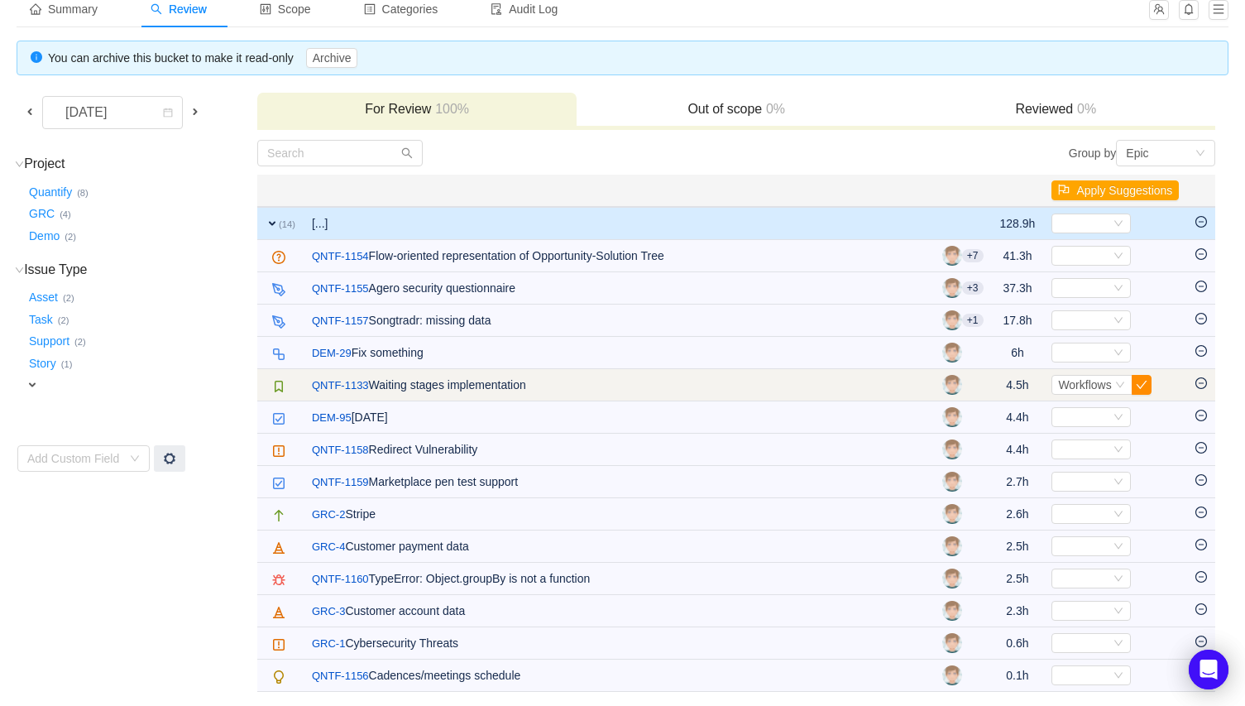
click at [1142, 381] on button "button" at bounding box center [1142, 385] width 20 height 20
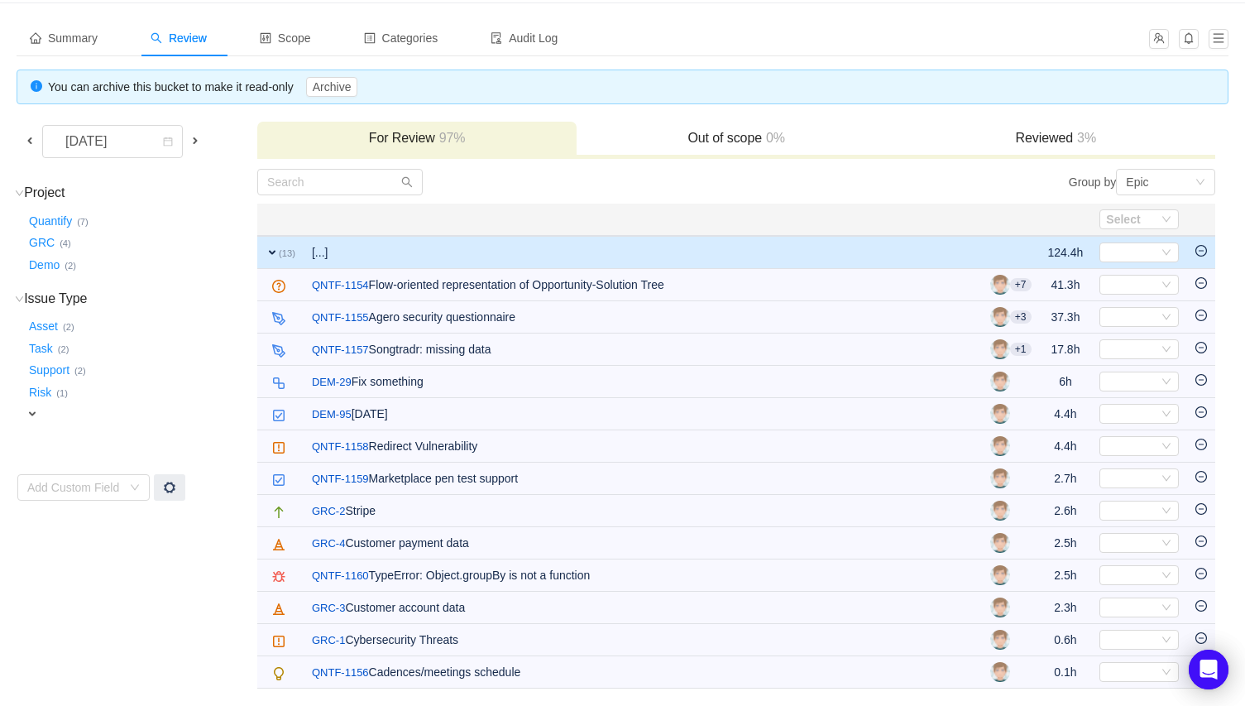
scroll to position [68, 0]
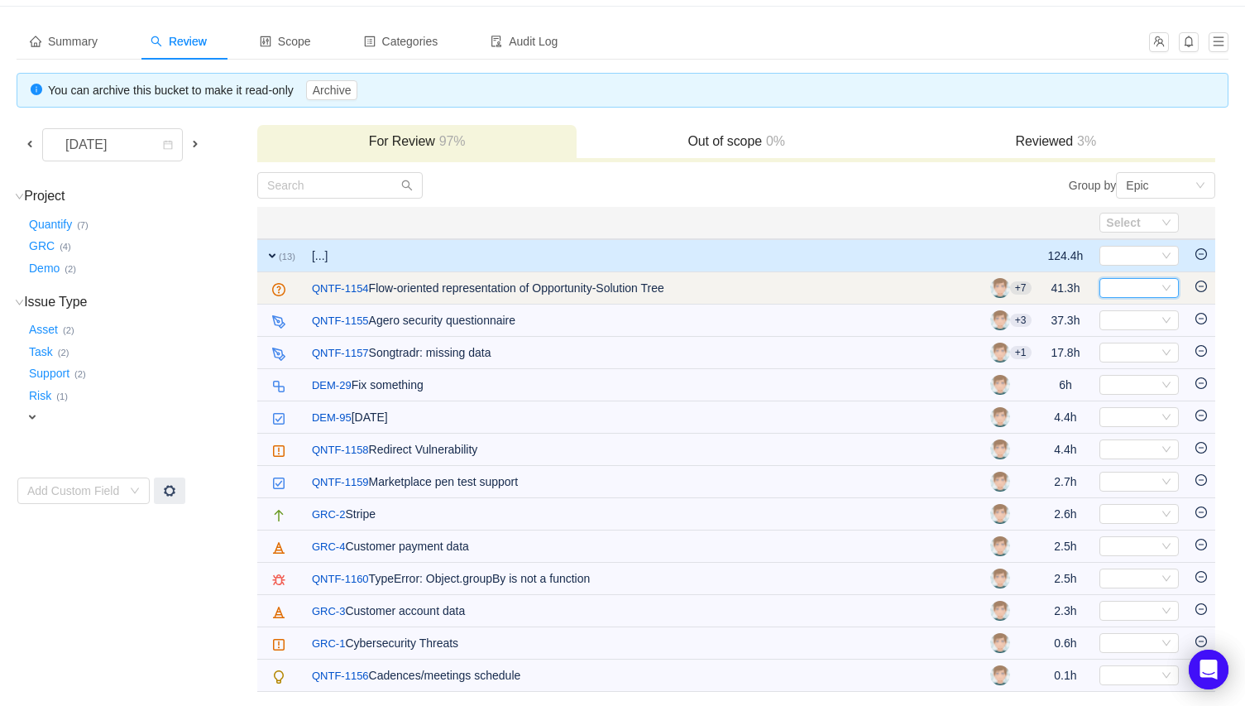
click at [1125, 289] on div "Select" at bounding box center [1132, 288] width 52 height 18
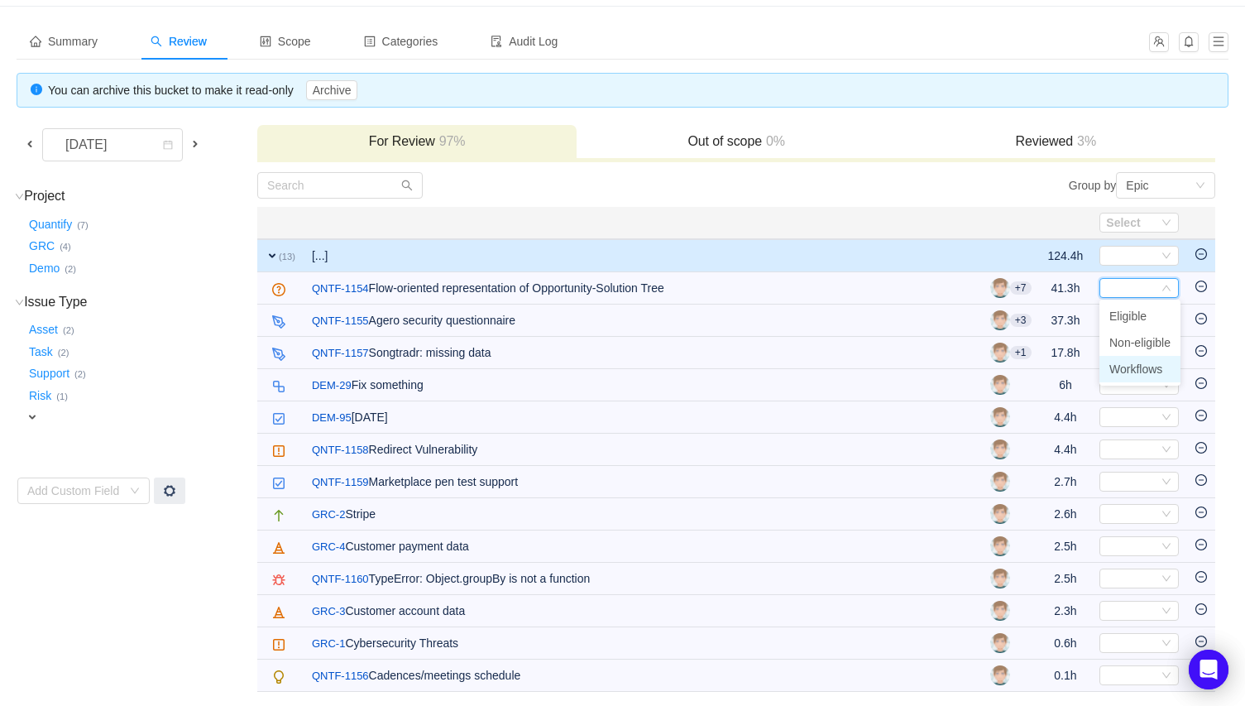
click at [1139, 365] on span "Workflows" at bounding box center [1136, 368] width 53 height 13
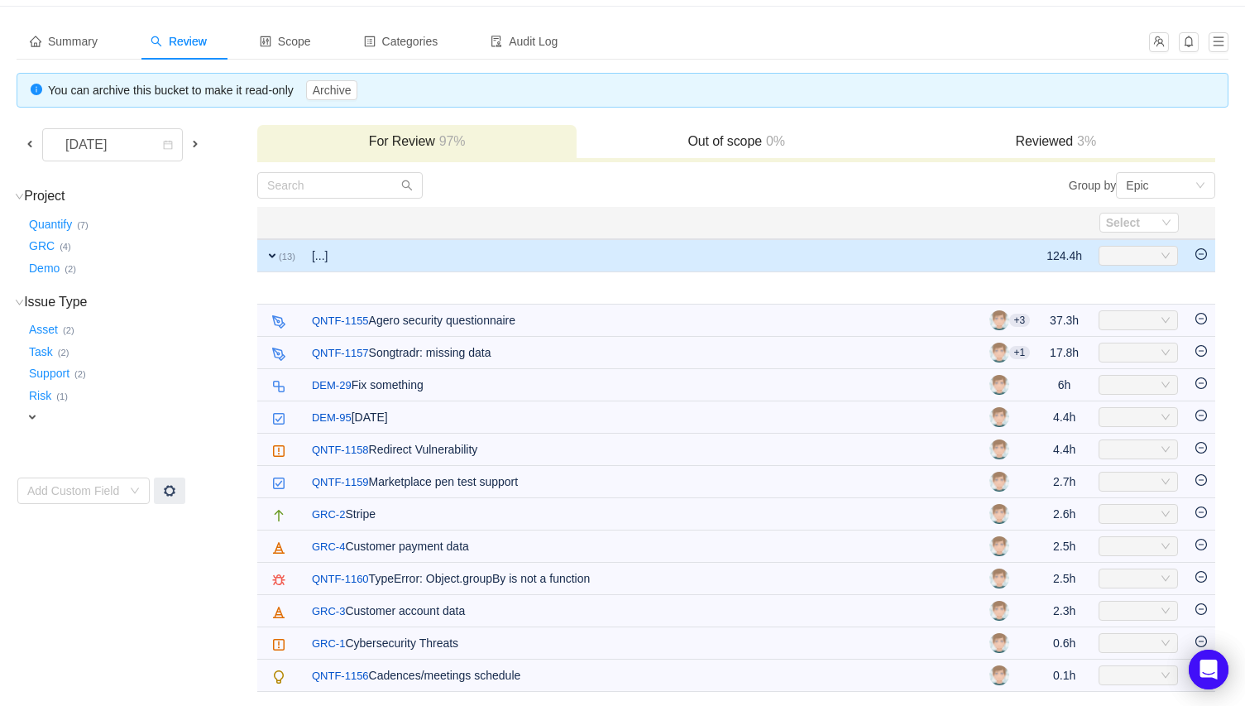
scroll to position [36, 0]
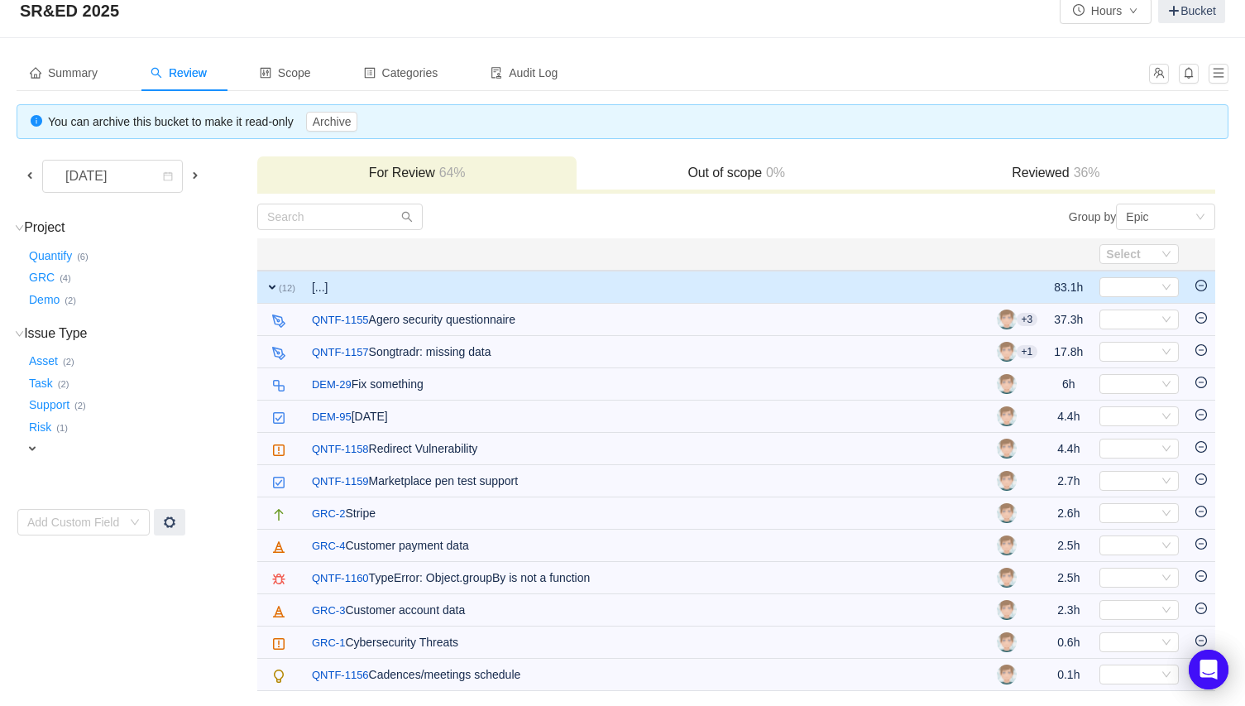
click at [196, 174] on span at bounding box center [195, 175] width 13 height 13
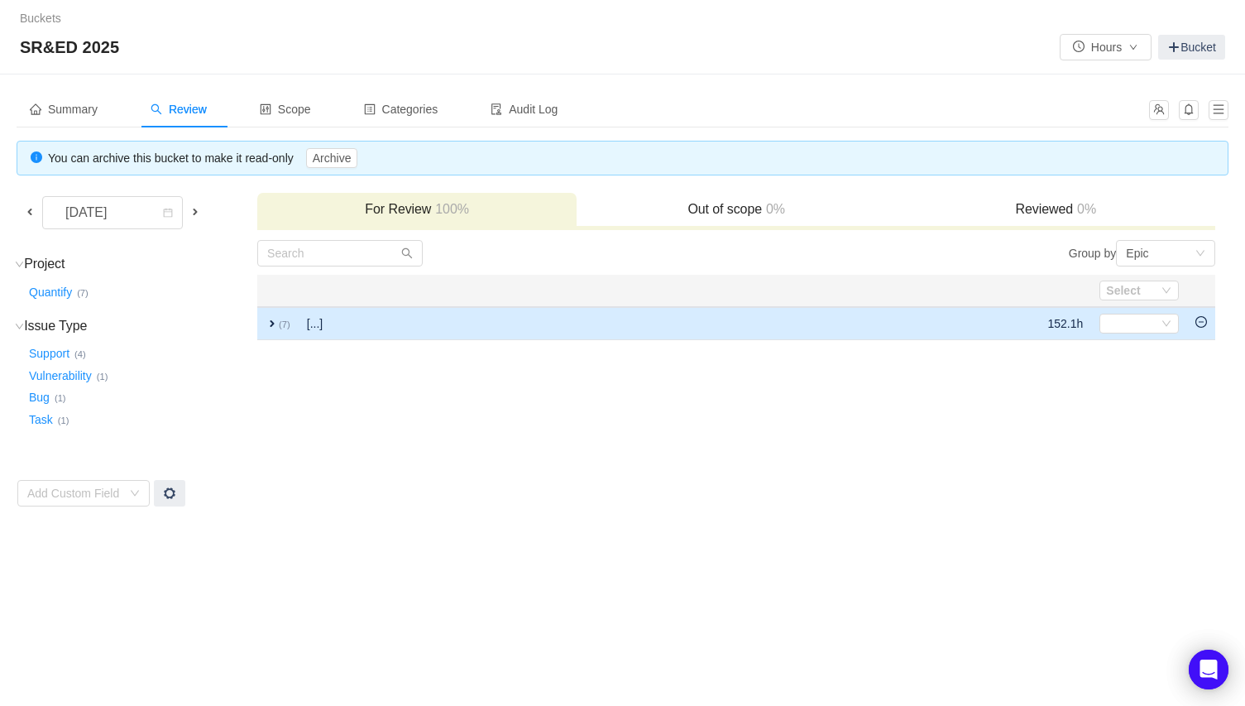
click at [355, 316] on td "[...]" at bounding box center [545, 323] width 492 height 33
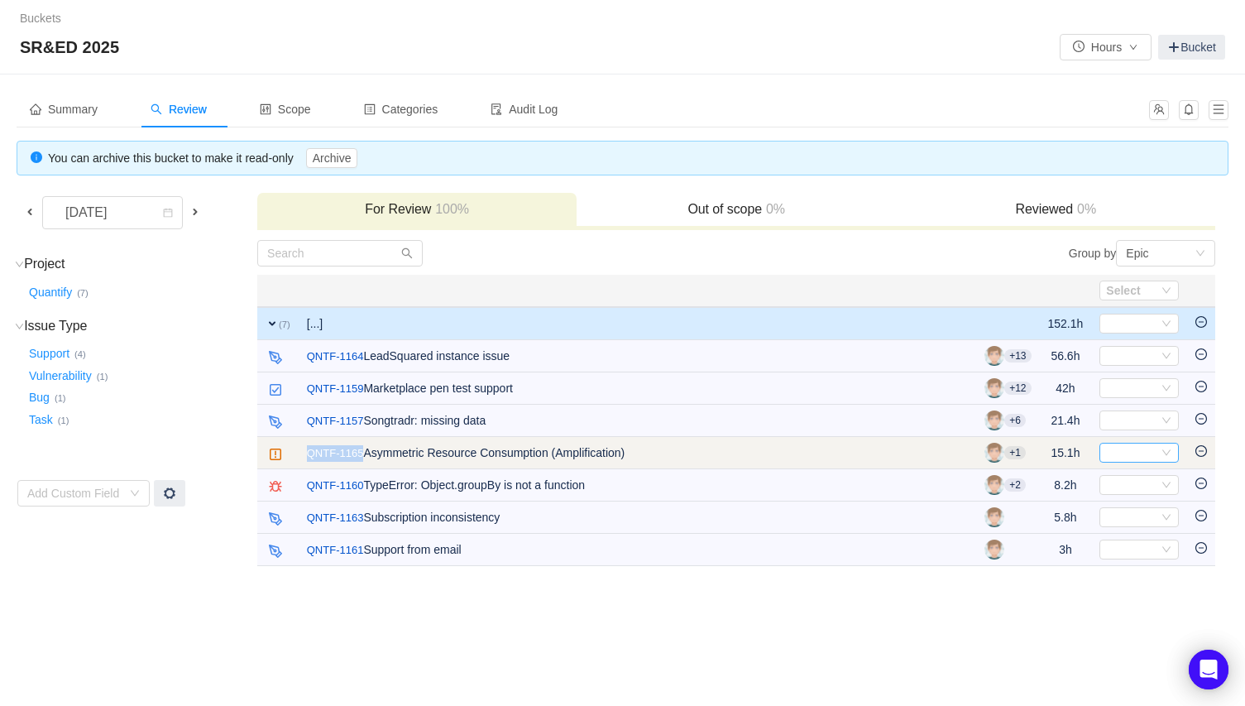
click at [1136, 448] on div "Select" at bounding box center [1132, 453] width 52 height 18
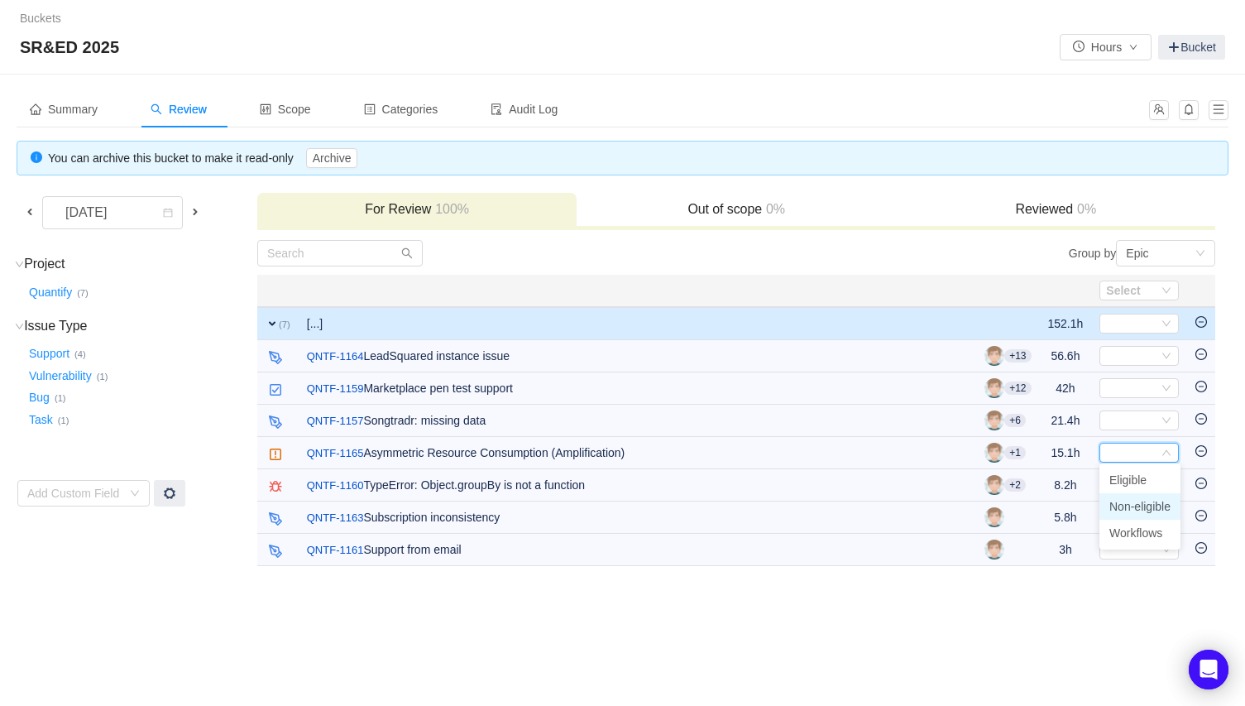
click at [1163, 508] on span "Non-eligible" at bounding box center [1140, 506] width 61 height 13
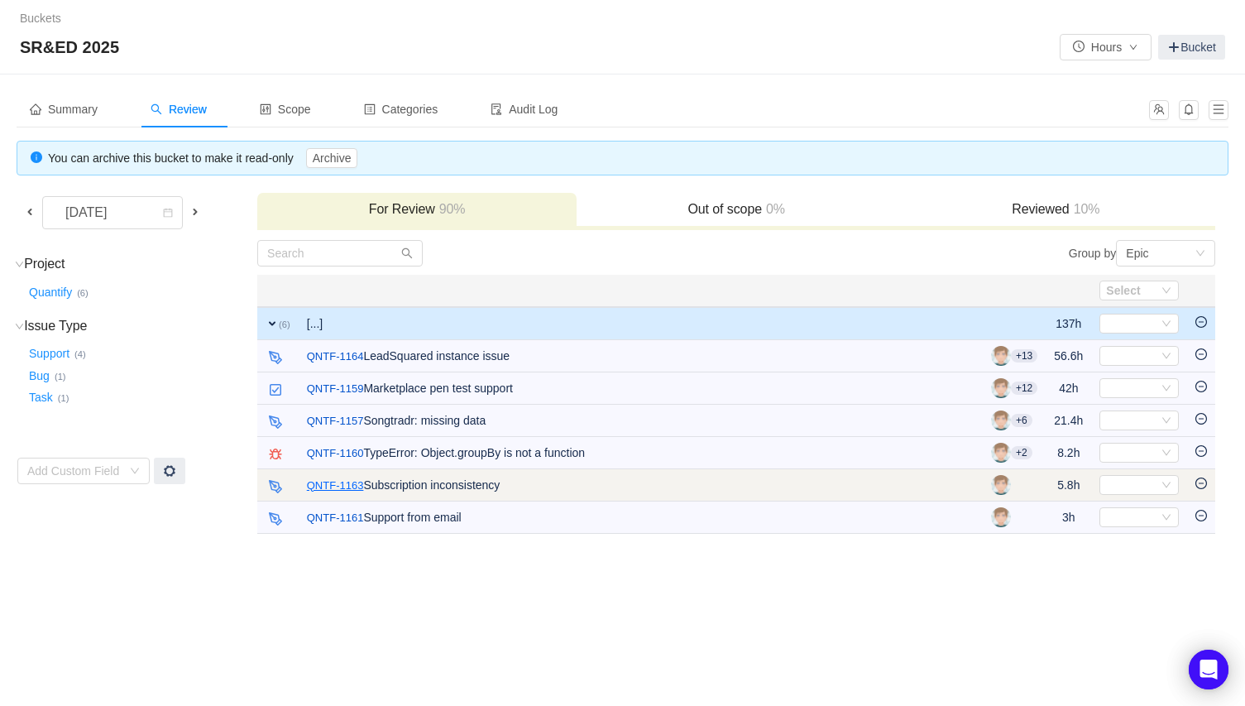
click at [343, 482] on link "QNTF-1163" at bounding box center [335, 485] width 57 height 17
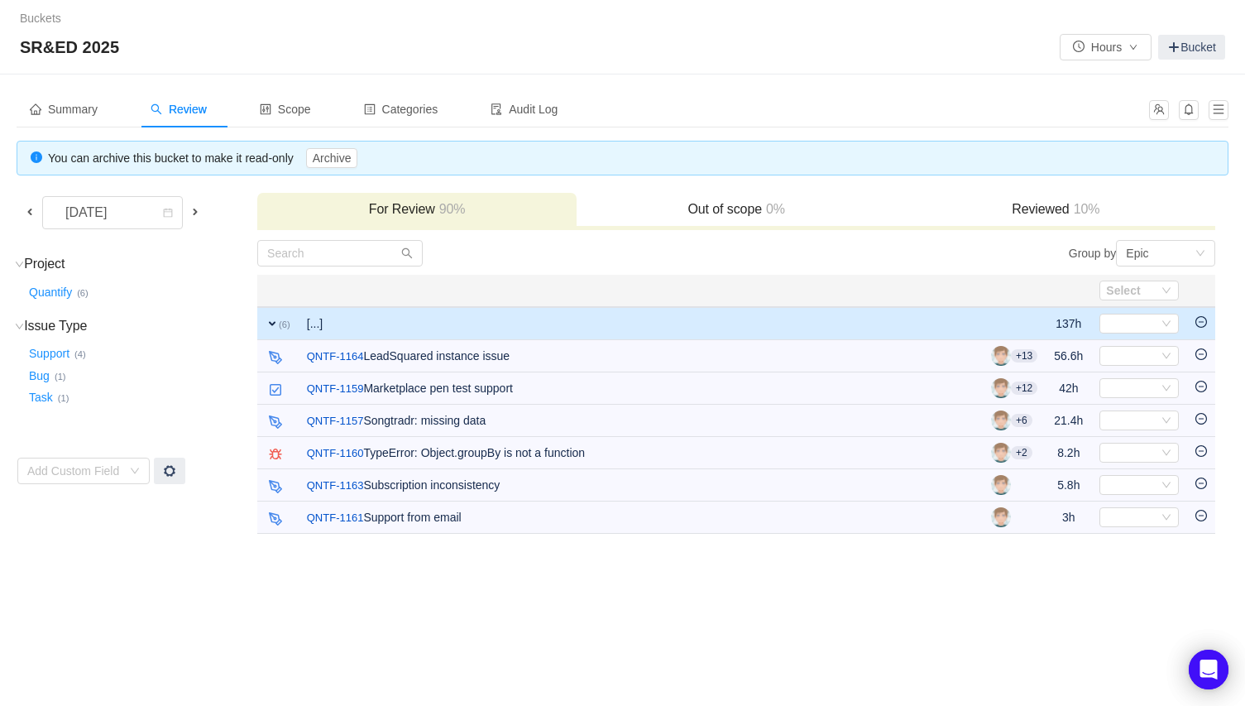
click at [202, 209] on span at bounding box center [195, 211] width 13 height 13
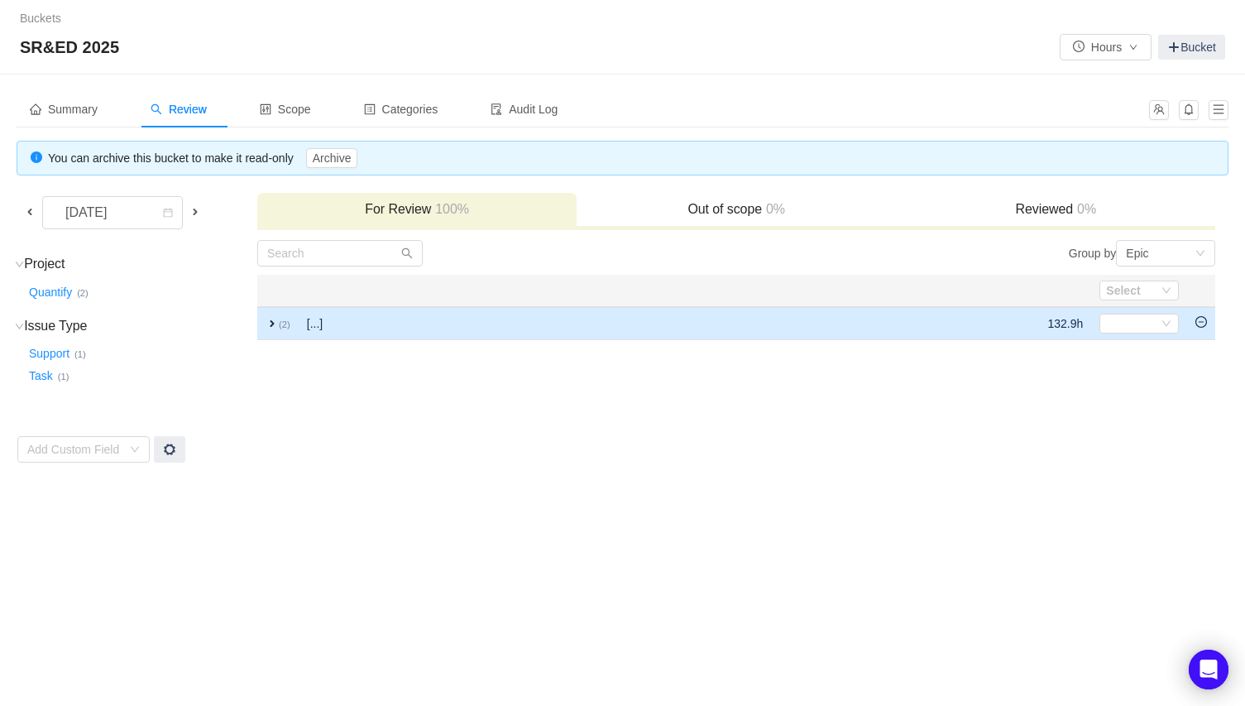
click at [353, 326] on td "[...]" at bounding box center [545, 323] width 492 height 33
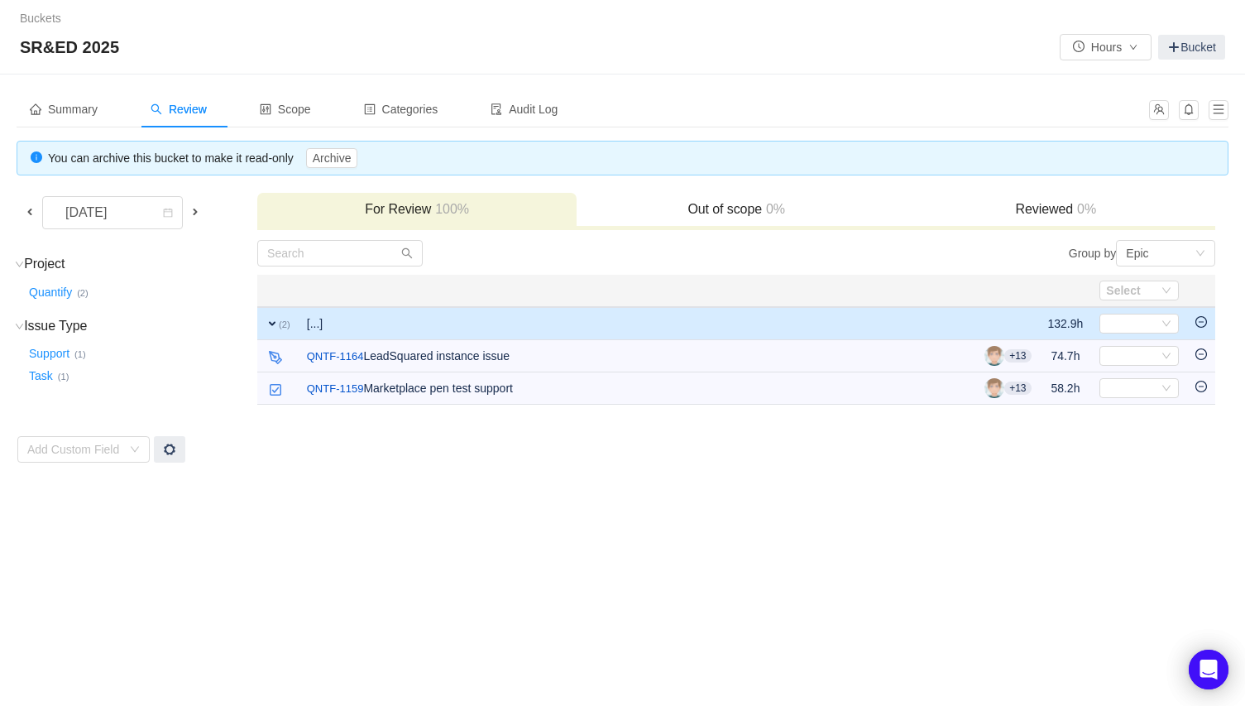
click at [202, 207] on span at bounding box center [195, 211] width 13 height 13
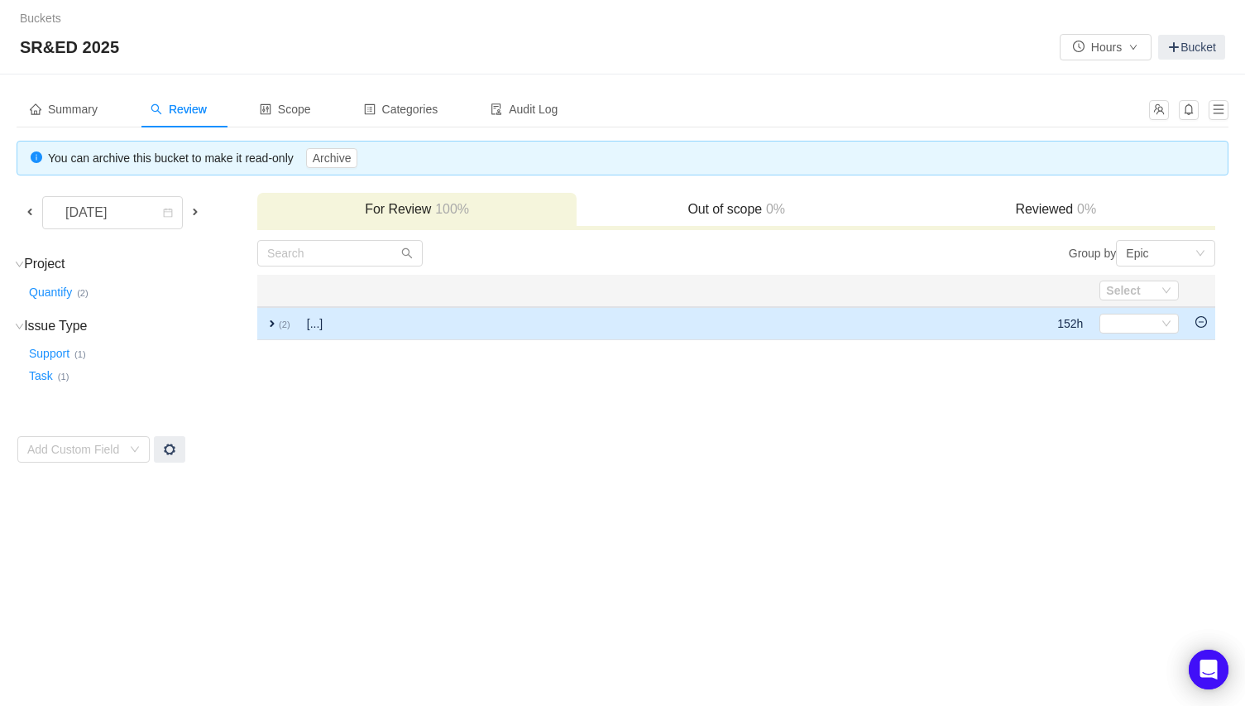
click at [358, 314] on td "[...]" at bounding box center [548, 323] width 498 height 33
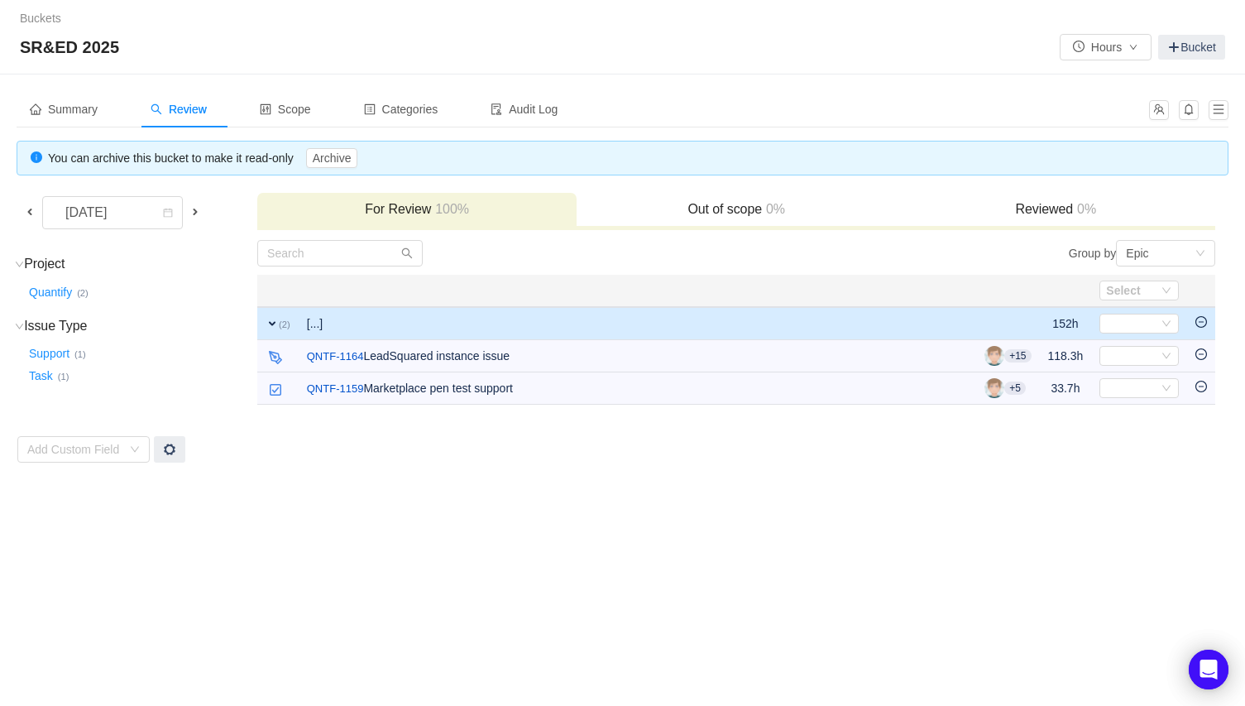
click at [202, 210] on span at bounding box center [195, 211] width 13 height 13
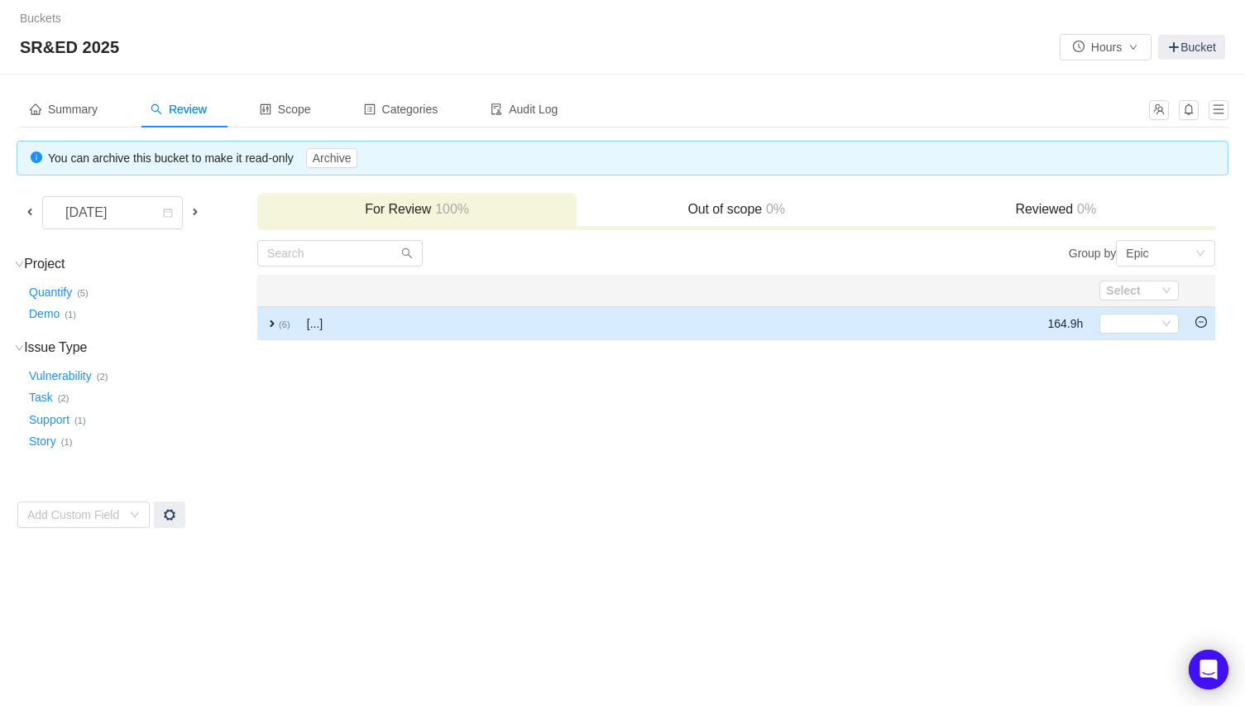
click at [355, 319] on td "[...]" at bounding box center [545, 323] width 492 height 33
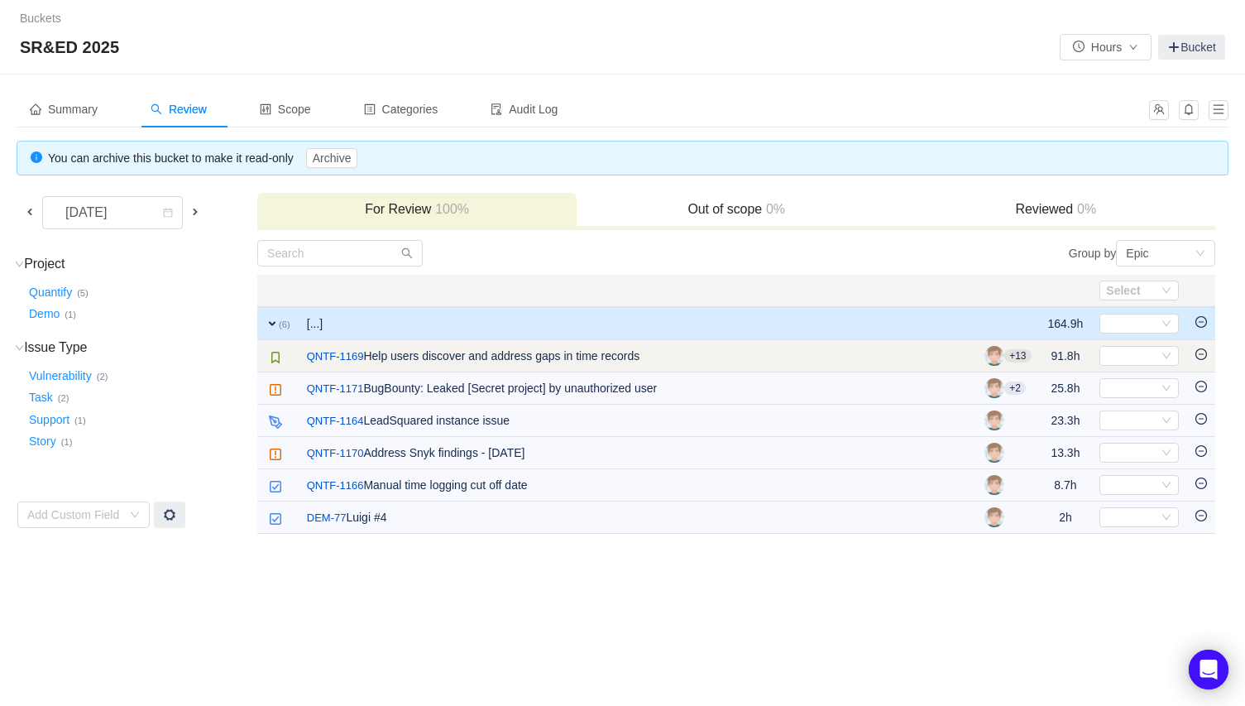
click at [620, 351] on td "/ QNTF-1169 Help users discover and address gaps in time records" at bounding box center [638, 356] width 678 height 32
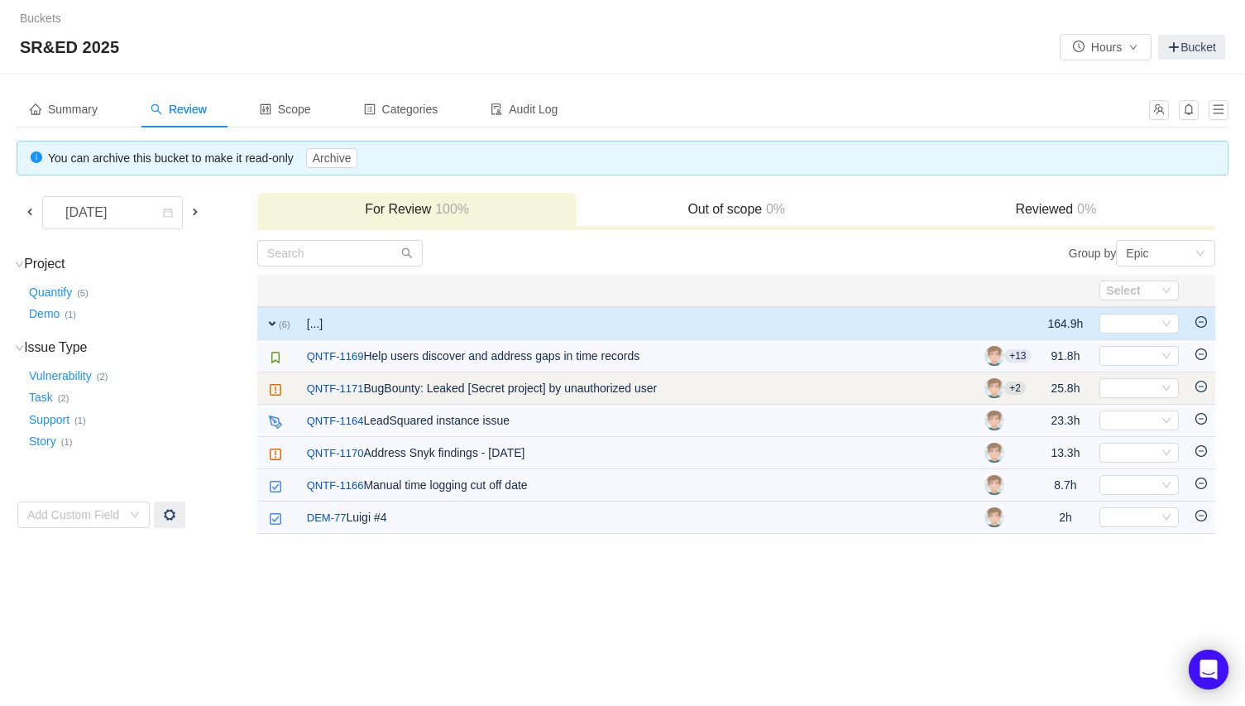
click at [586, 391] on td "/ QNTF-1171 BugBounty: Leaked [Secret project] by unauthorized user" at bounding box center [638, 388] width 678 height 32
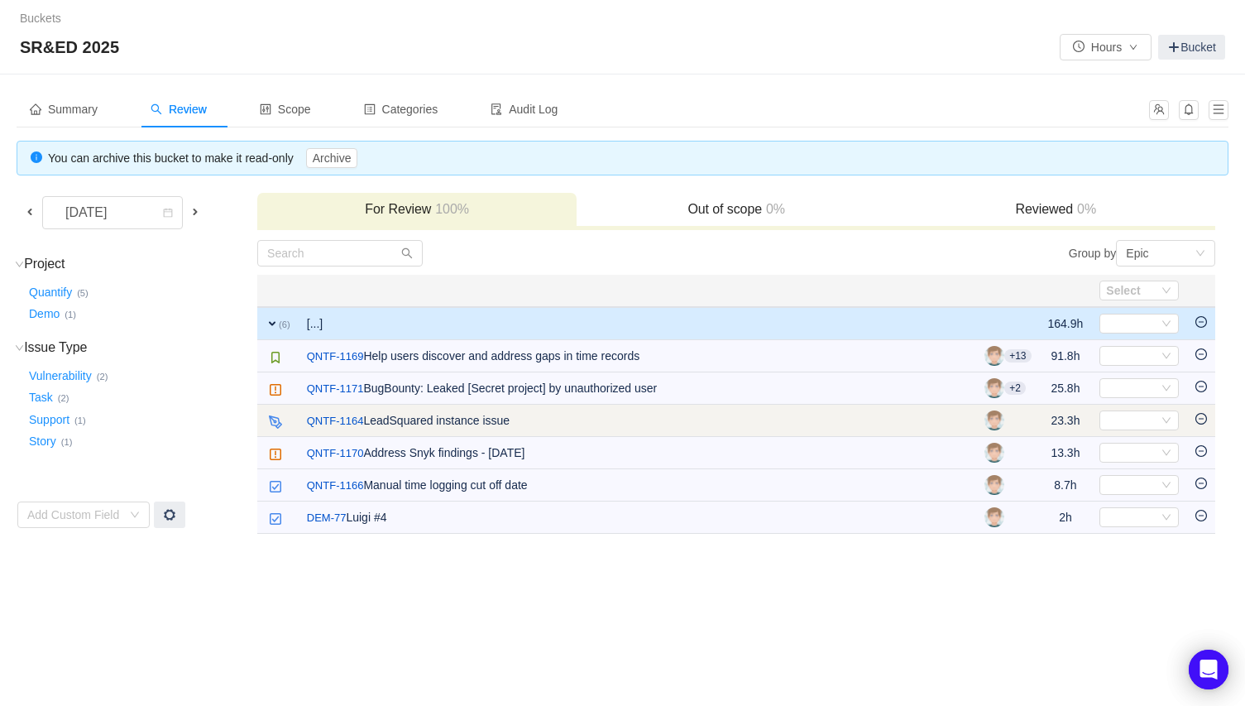
click at [482, 420] on td "/ QNTF-1164 LeadSquared instance issue" at bounding box center [638, 421] width 678 height 32
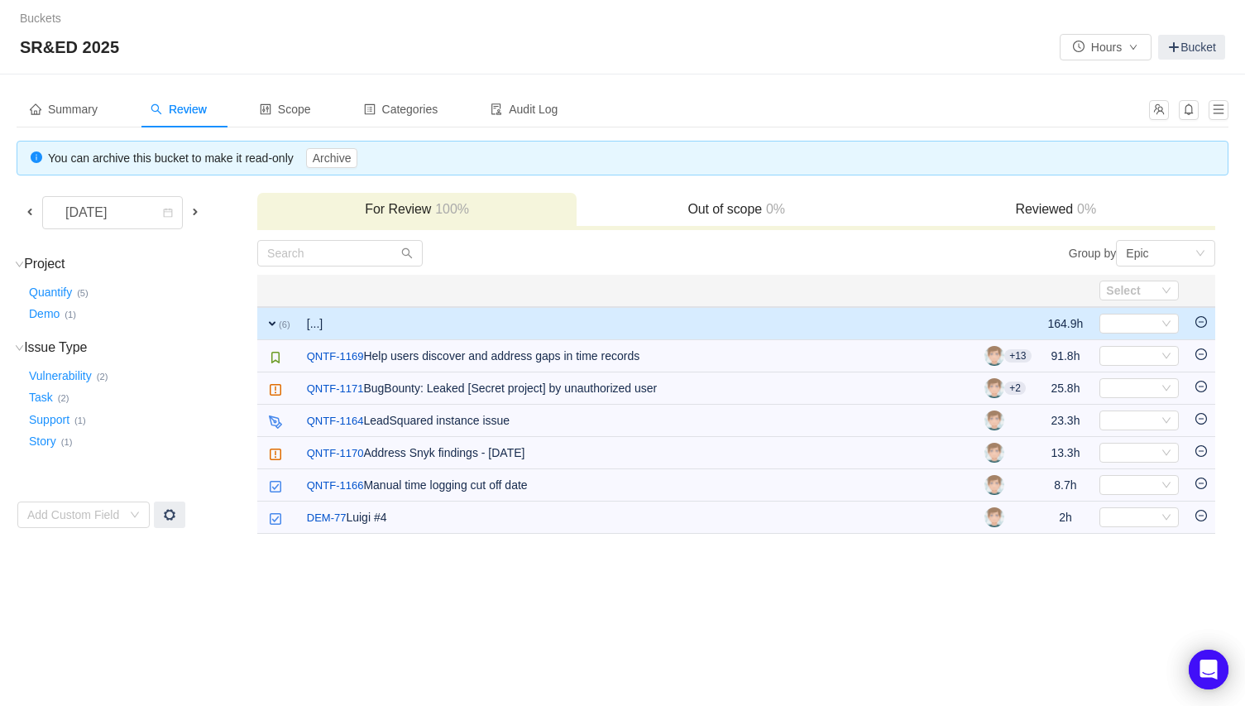
click at [458, 560] on div "Buckets / / SR&ED 2025 Hours Bucket Summary Review Scope Categories Audit Log Y…" at bounding box center [622, 353] width 1245 height 706
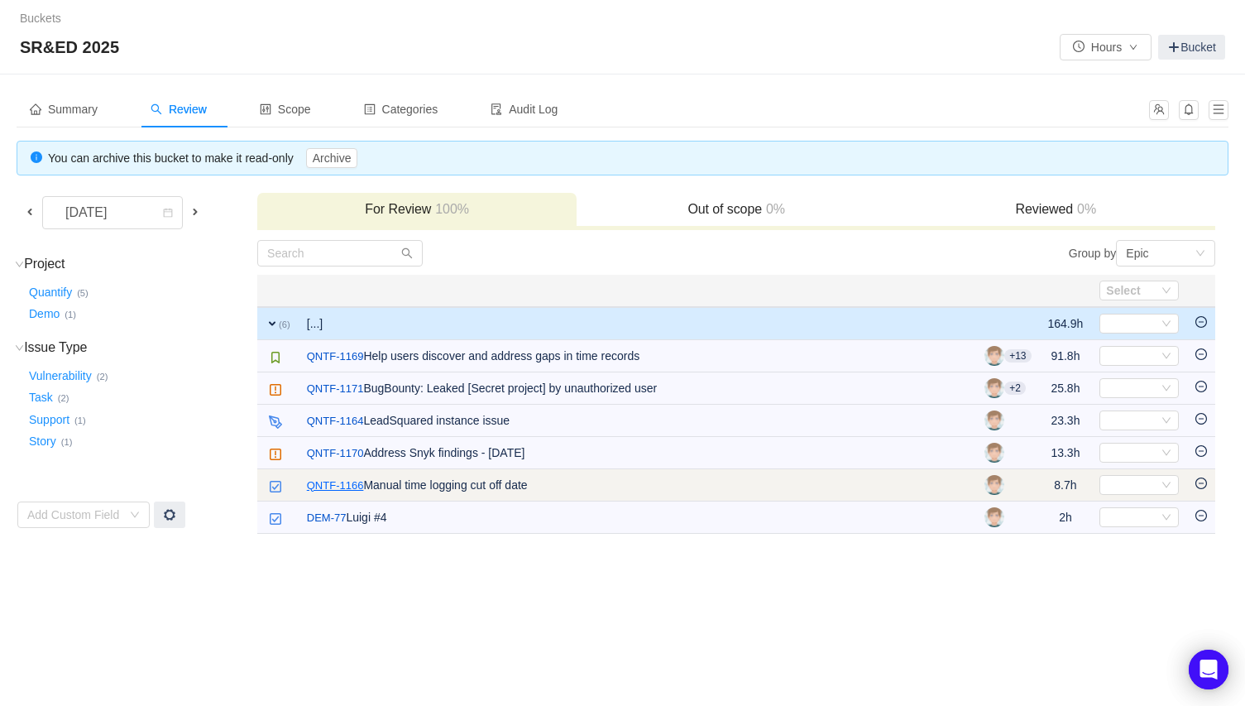
click at [343, 482] on link "QNTF-1166" at bounding box center [335, 485] width 57 height 17
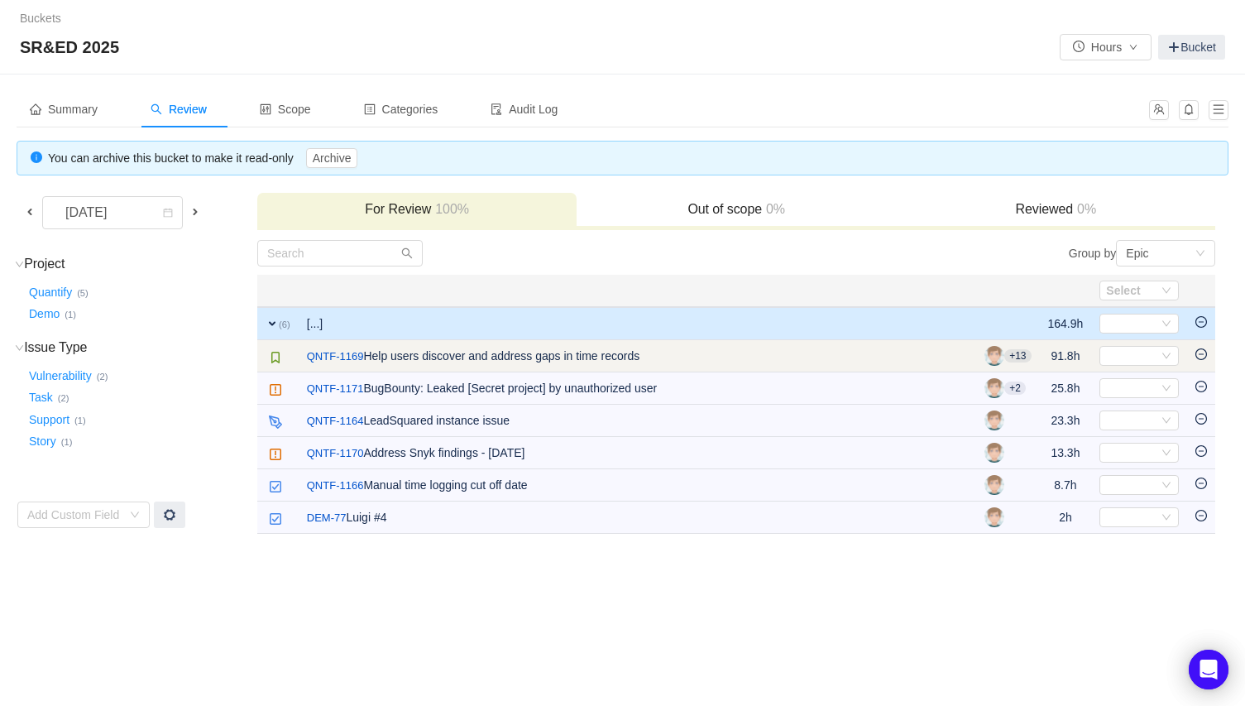
click at [506, 358] on td "/ QNTF-1169 Help users discover and address gaps in time records" at bounding box center [638, 356] width 678 height 32
click at [458, 359] on td "/ QNTF-1169 Help users discover and address gaps in time records" at bounding box center [638, 356] width 678 height 32
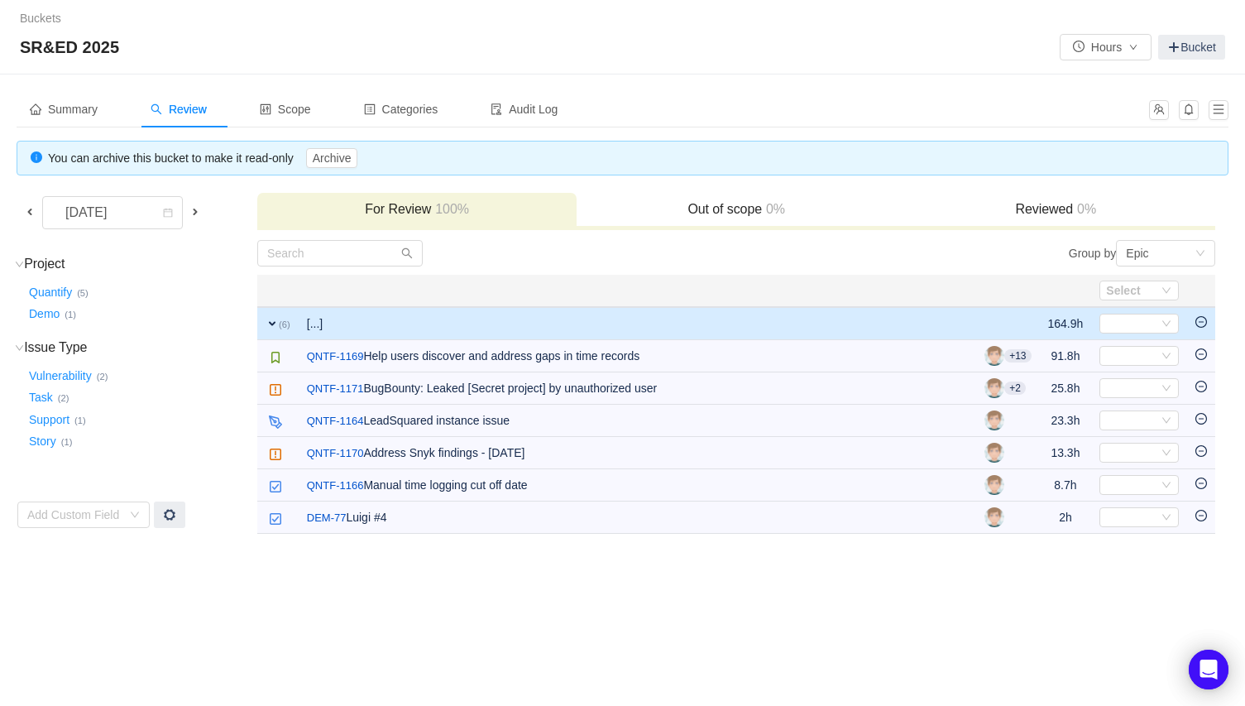
click at [202, 209] on span at bounding box center [195, 211] width 13 height 13
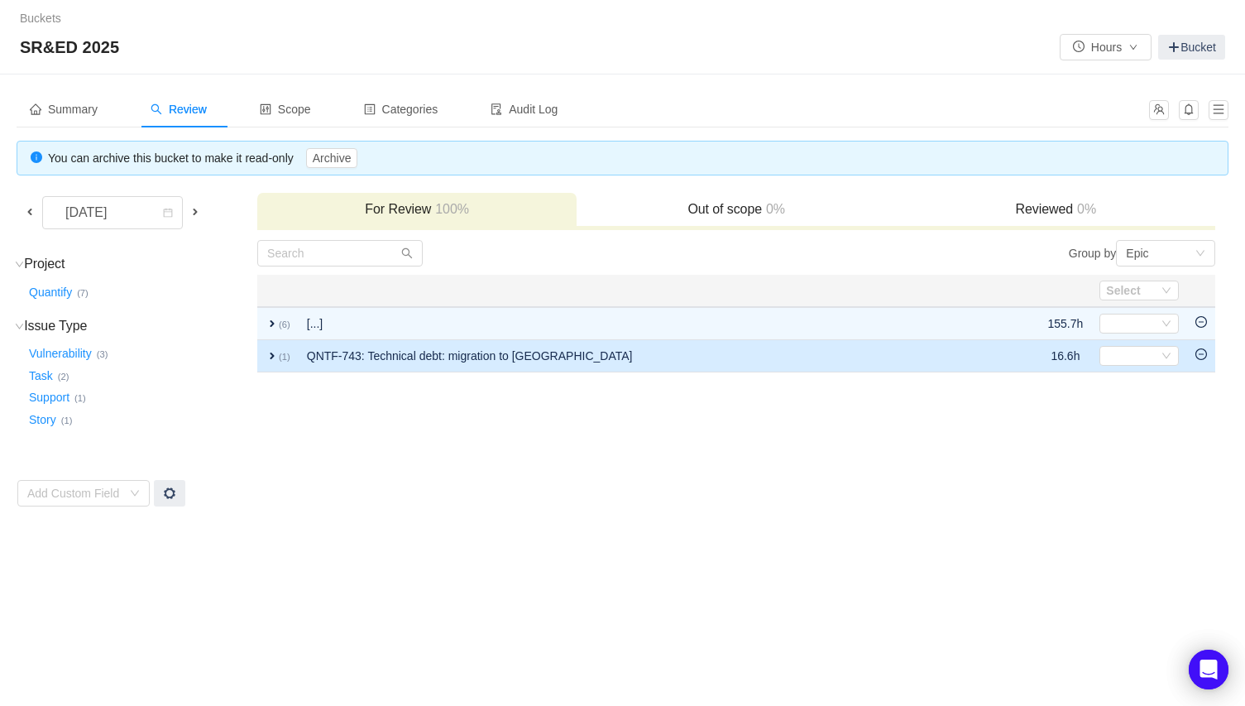
click at [446, 352] on td "QNTF-743: Technical debt: migration to Vue3" at bounding box center [652, 356] width 707 height 32
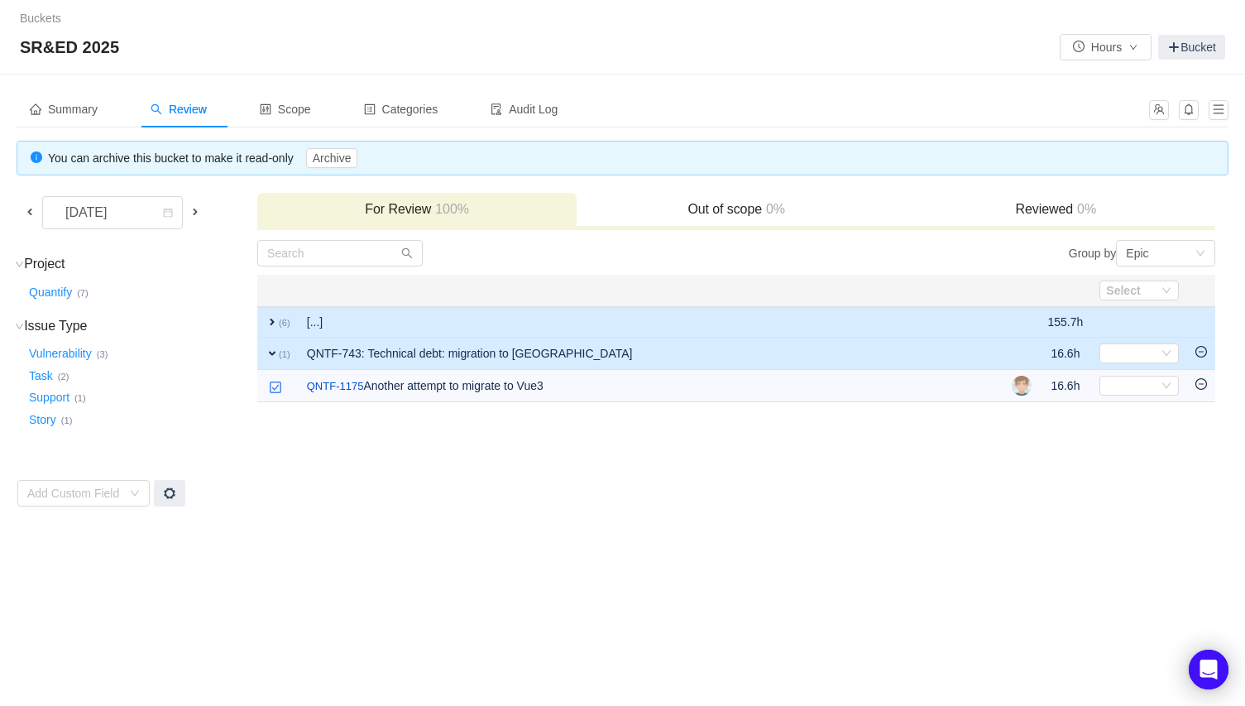
click at [391, 322] on td "[...]" at bounding box center [651, 322] width 705 height 31
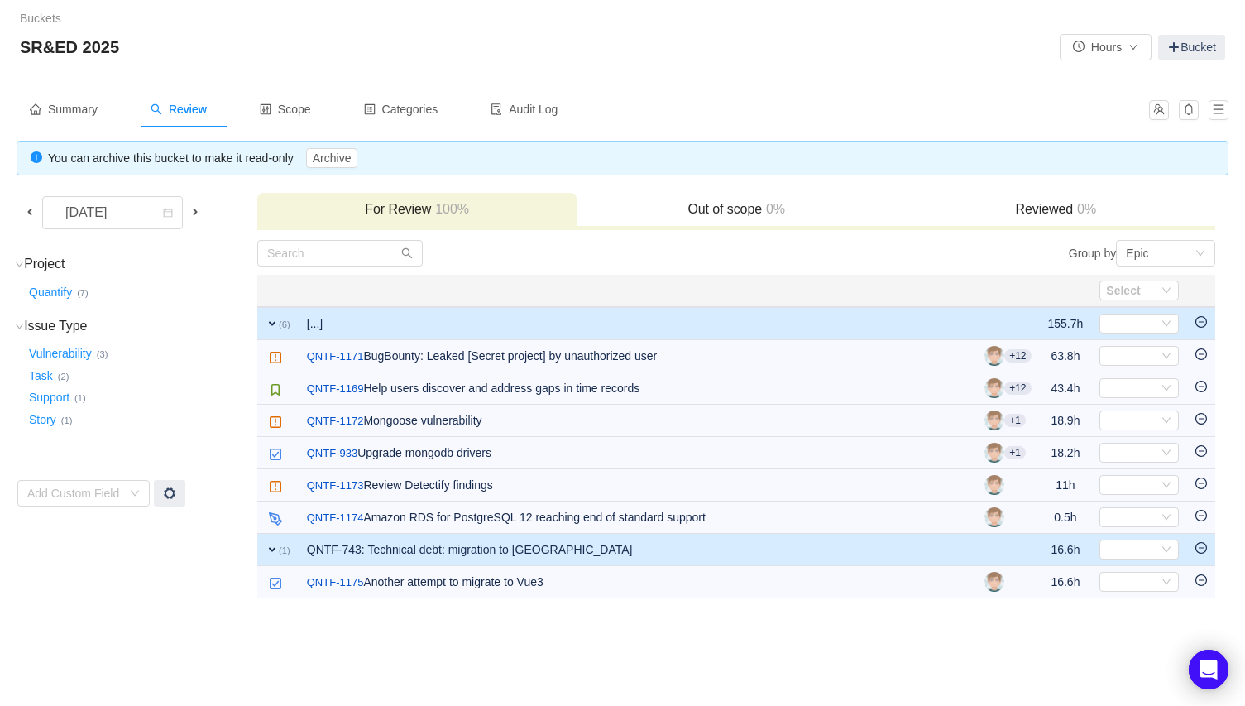
click at [668, 640] on div "Buckets / / SR&ED 2025 Hours Bucket Summary Review Scope Categories Audit Log Y…" at bounding box center [622, 353] width 1245 height 706
click at [202, 209] on span at bounding box center [195, 211] width 13 height 13
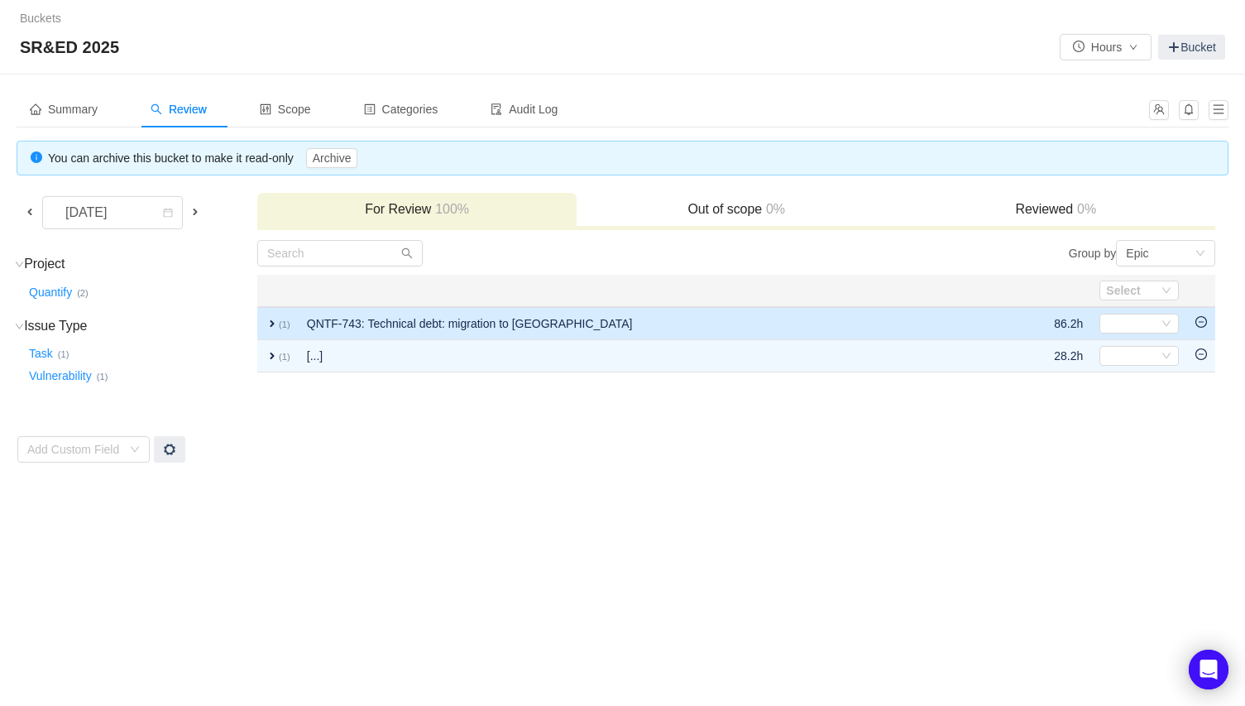
click at [442, 323] on td "QNTF-743: Technical debt: migration to Vue3" at bounding box center [655, 323] width 713 height 33
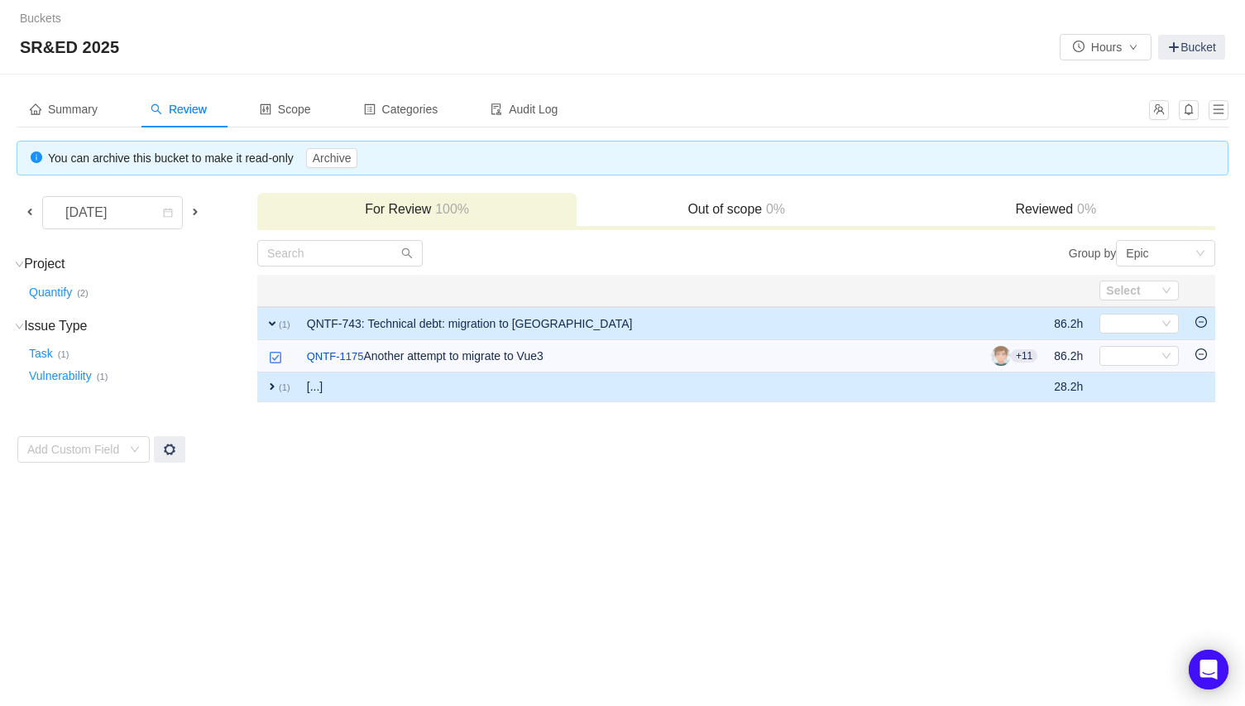
click at [413, 393] on td "[...]" at bounding box center [641, 387] width 684 height 30
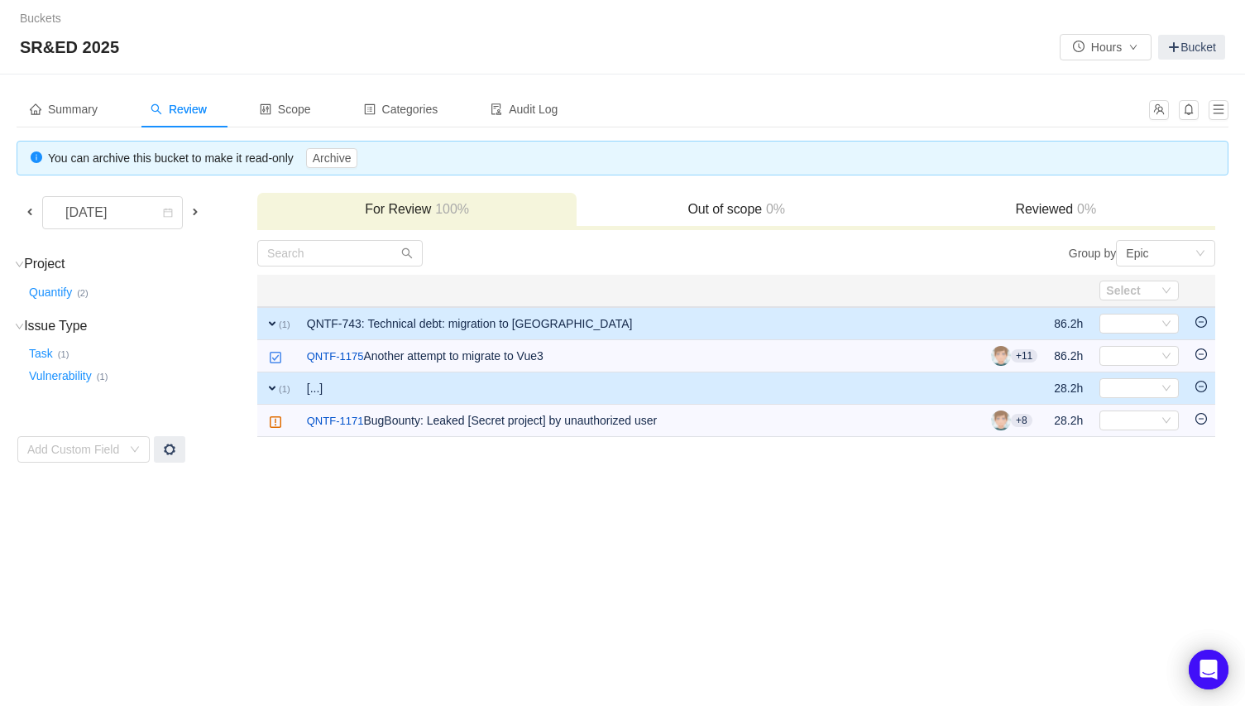
click at [202, 210] on span at bounding box center [195, 211] width 13 height 13
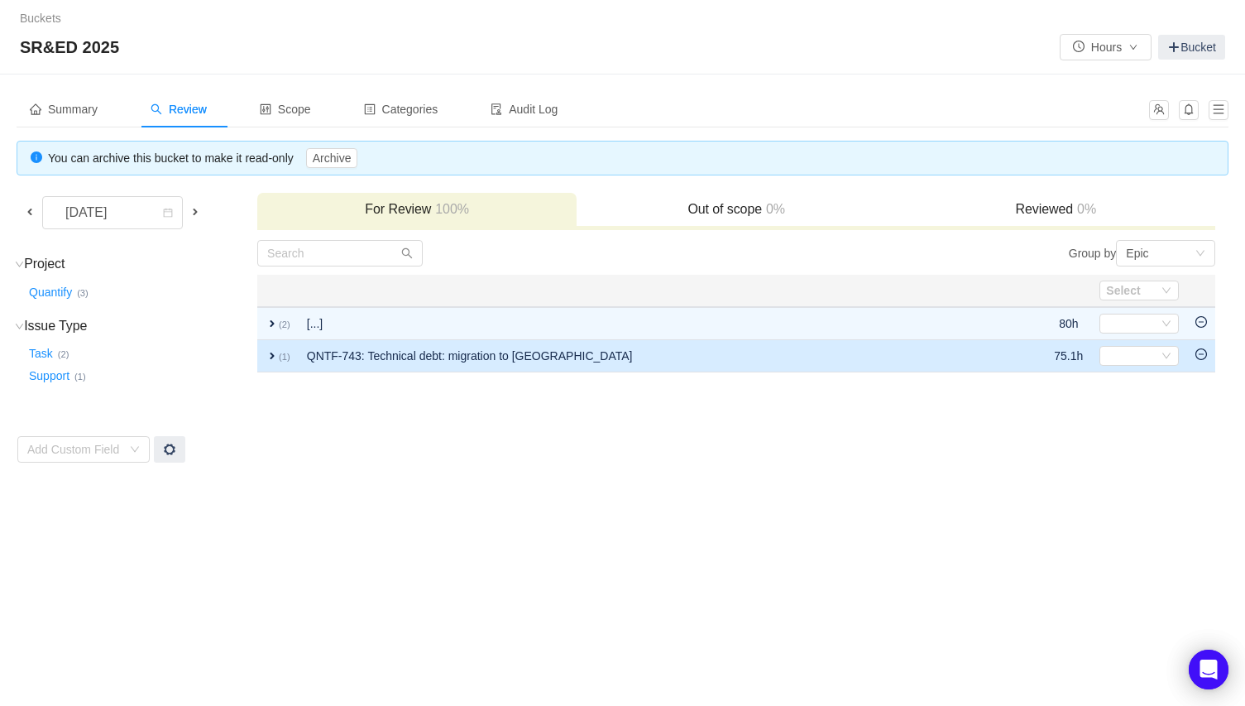
click at [373, 358] on td "QNTF-743: Technical debt: migration to Vue3" at bounding box center [655, 356] width 713 height 32
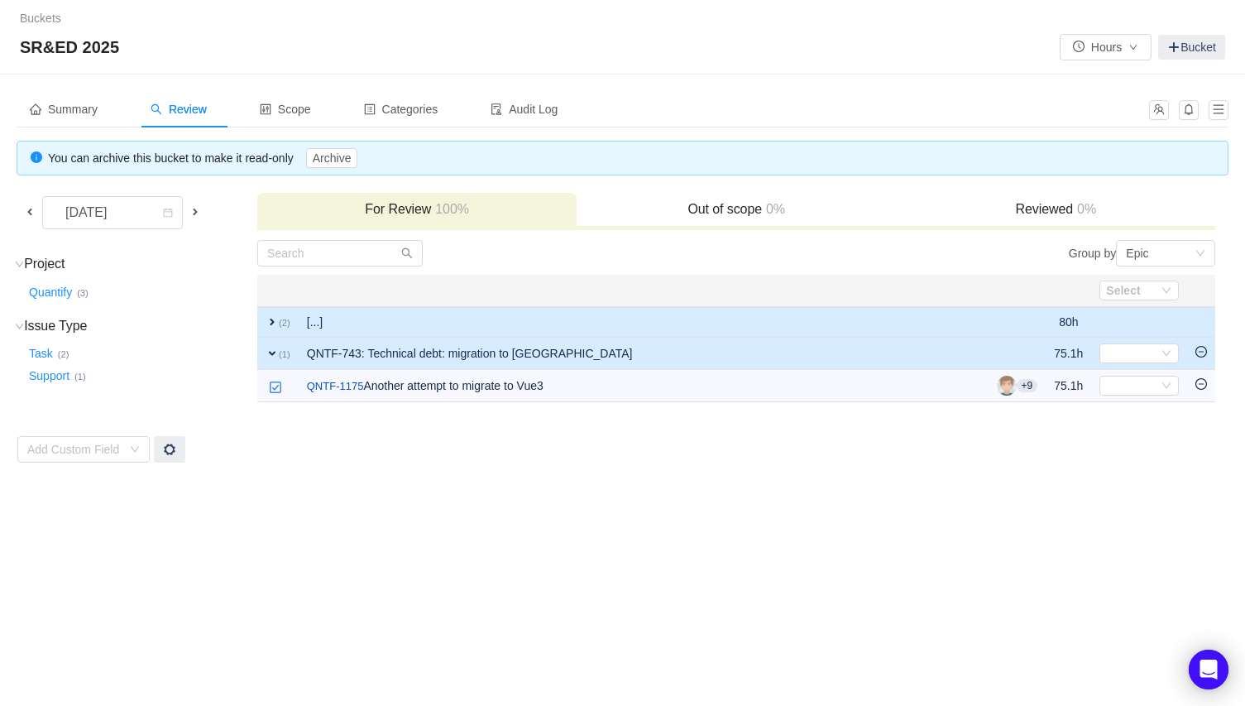
click at [362, 314] on td "[...]" at bounding box center [644, 322] width 690 height 31
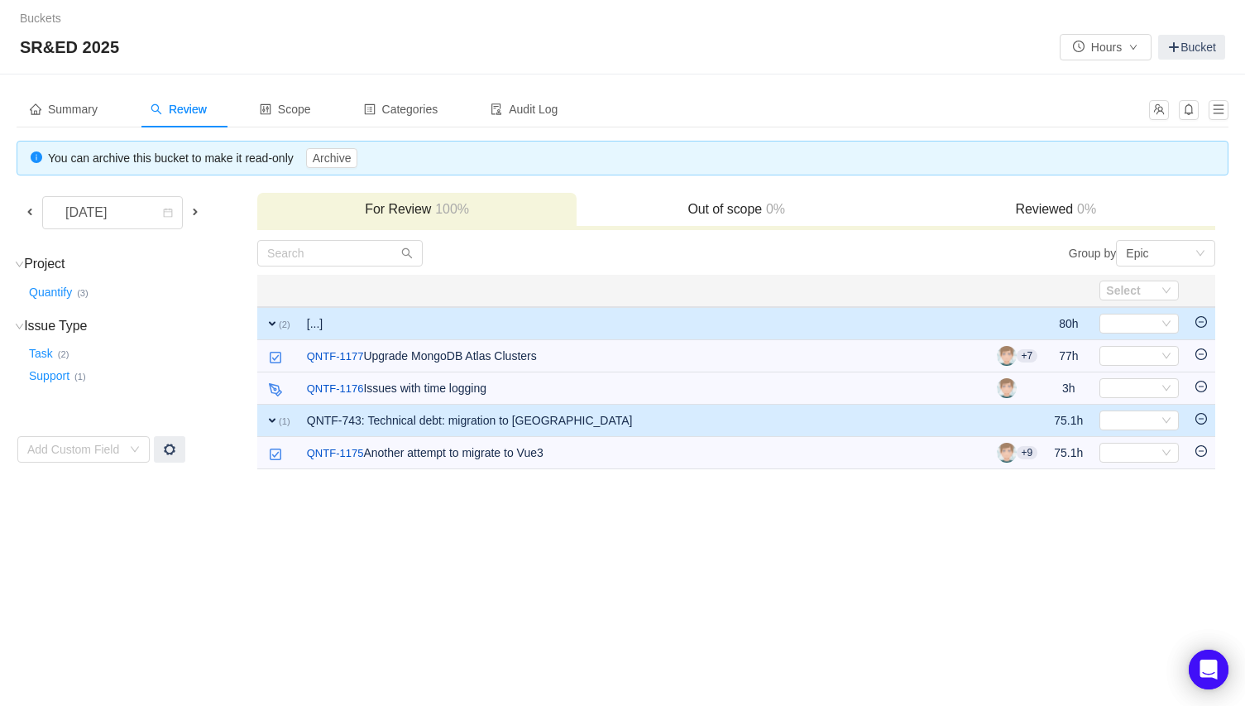
click at [196, 212] on span at bounding box center [195, 211] width 13 height 13
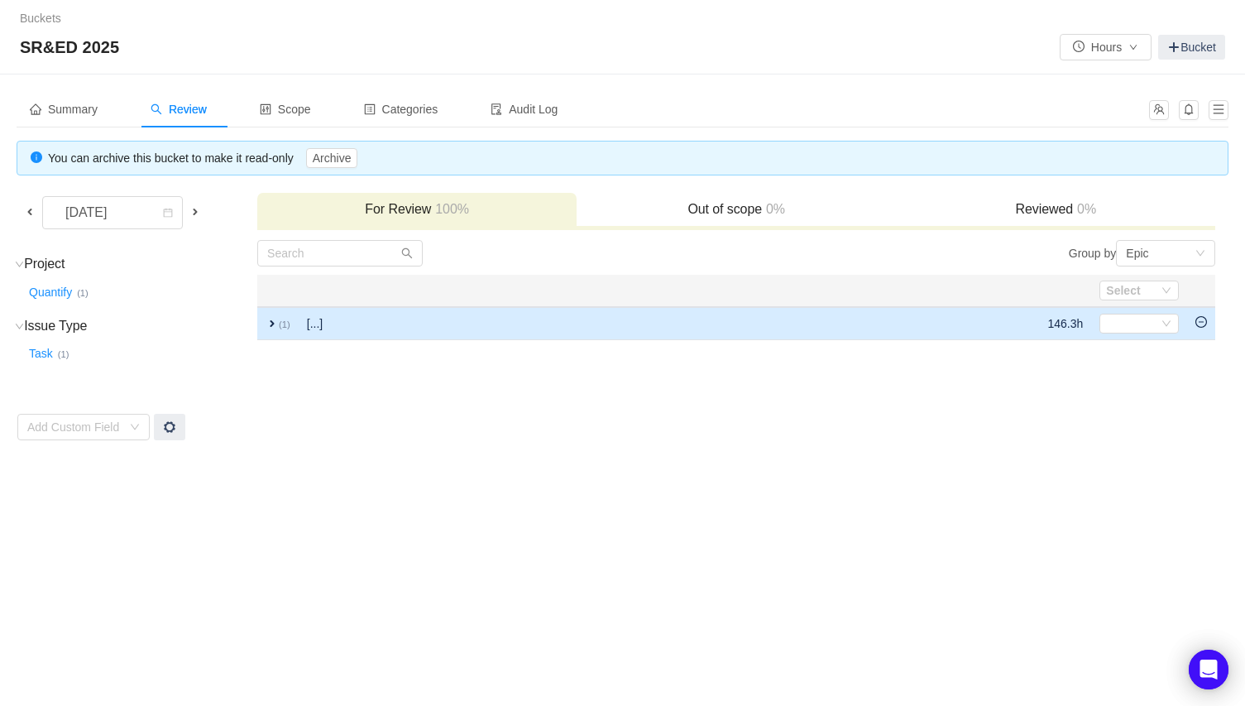
click at [341, 324] on td "[...]" at bounding box center [545, 323] width 492 height 33
click at [198, 210] on span at bounding box center [195, 211] width 13 height 13
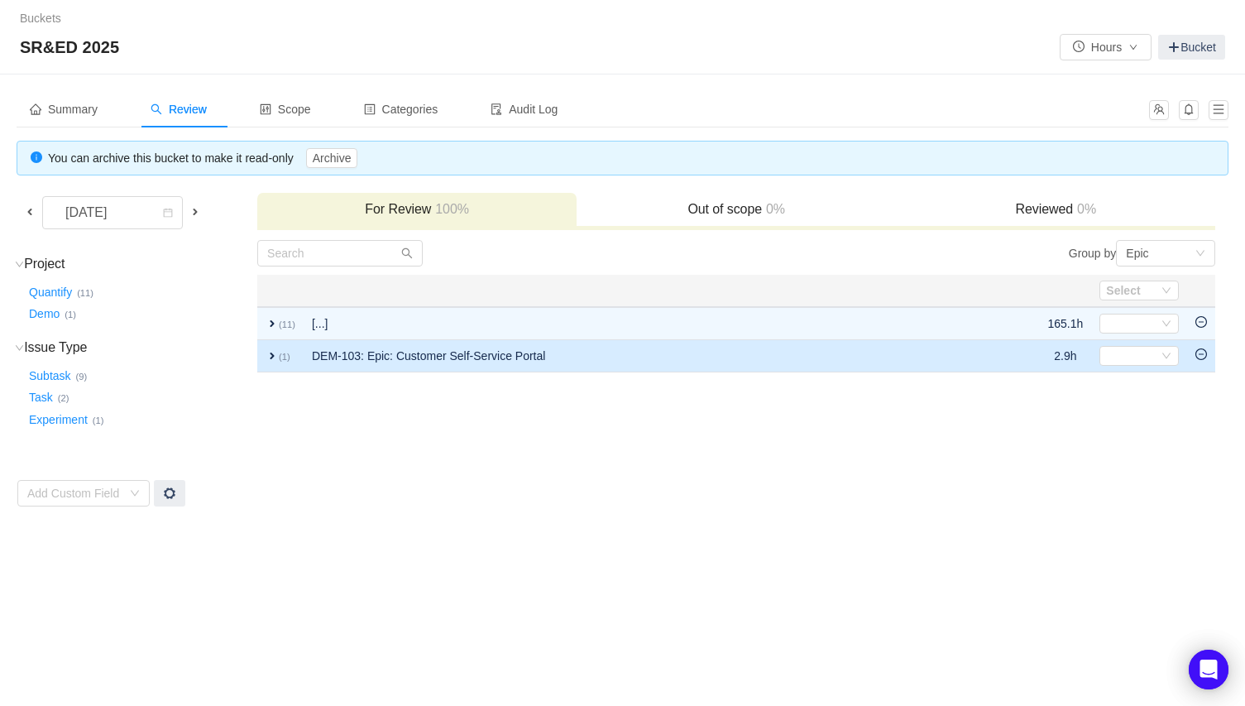
click at [381, 359] on td "DEM-103: Epic: Customer Self-Service Portal" at bounding box center [649, 356] width 690 height 32
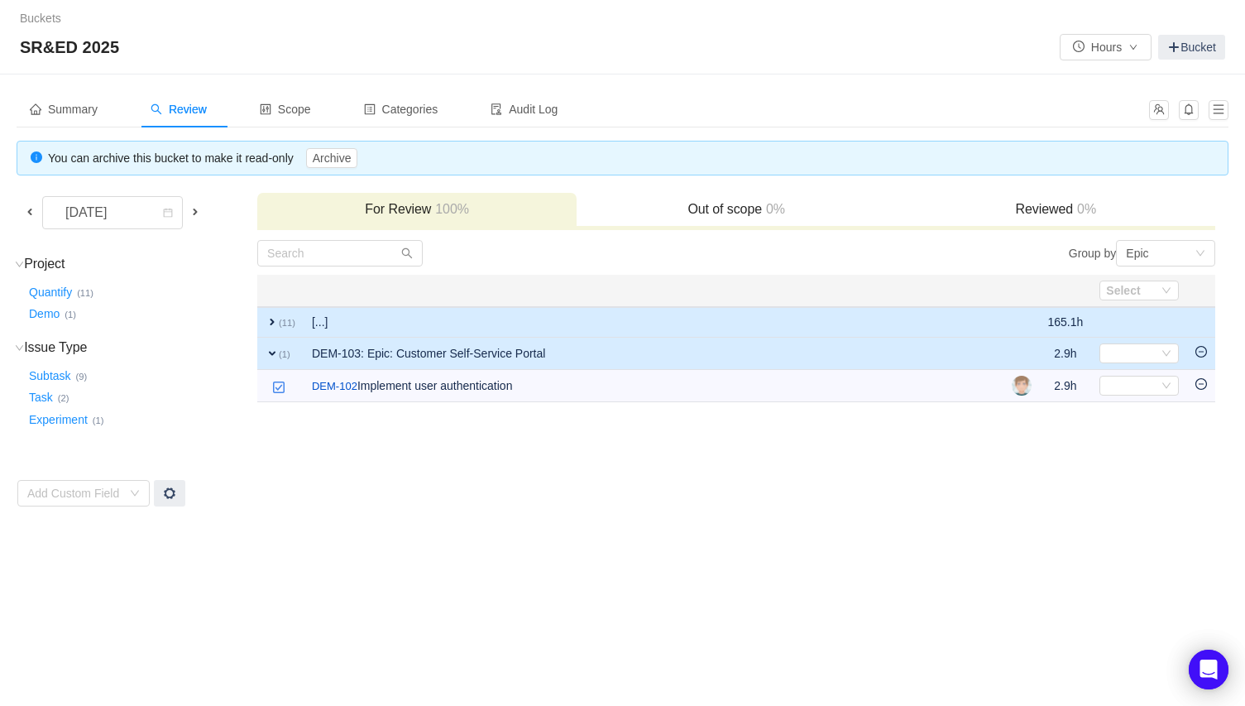
click at [379, 322] on td "[...]" at bounding box center [654, 322] width 700 height 31
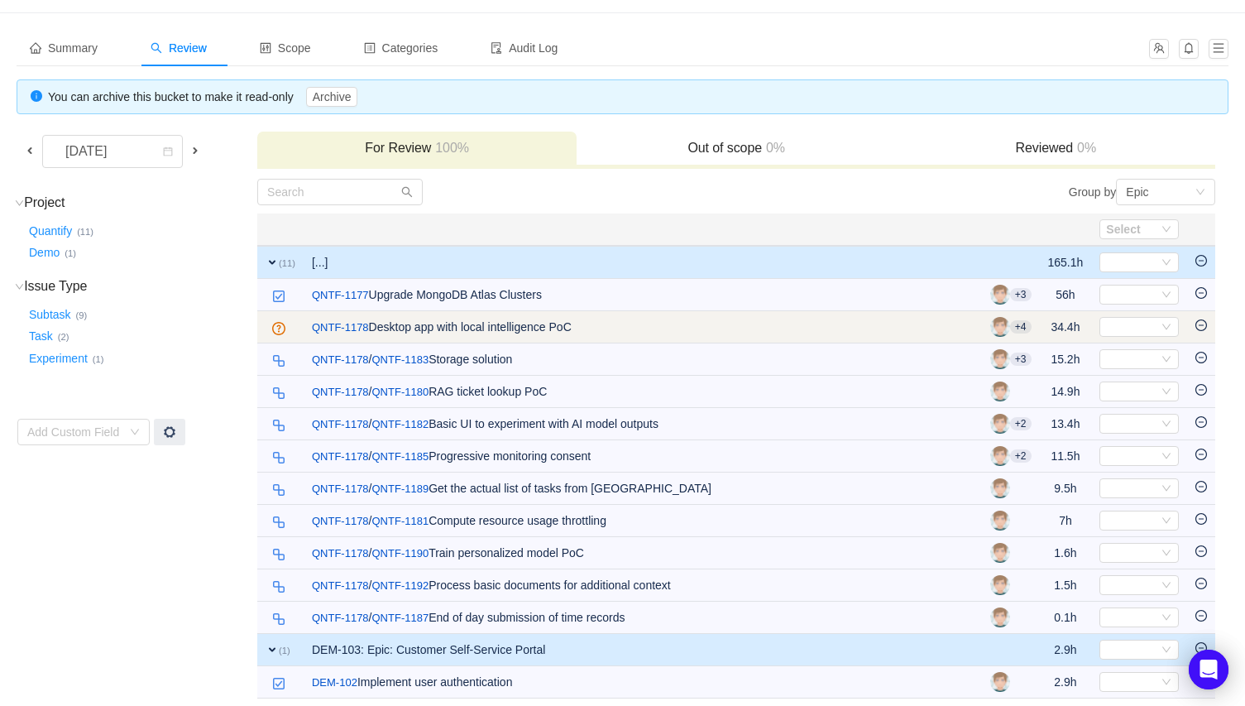
scroll to position [68, 0]
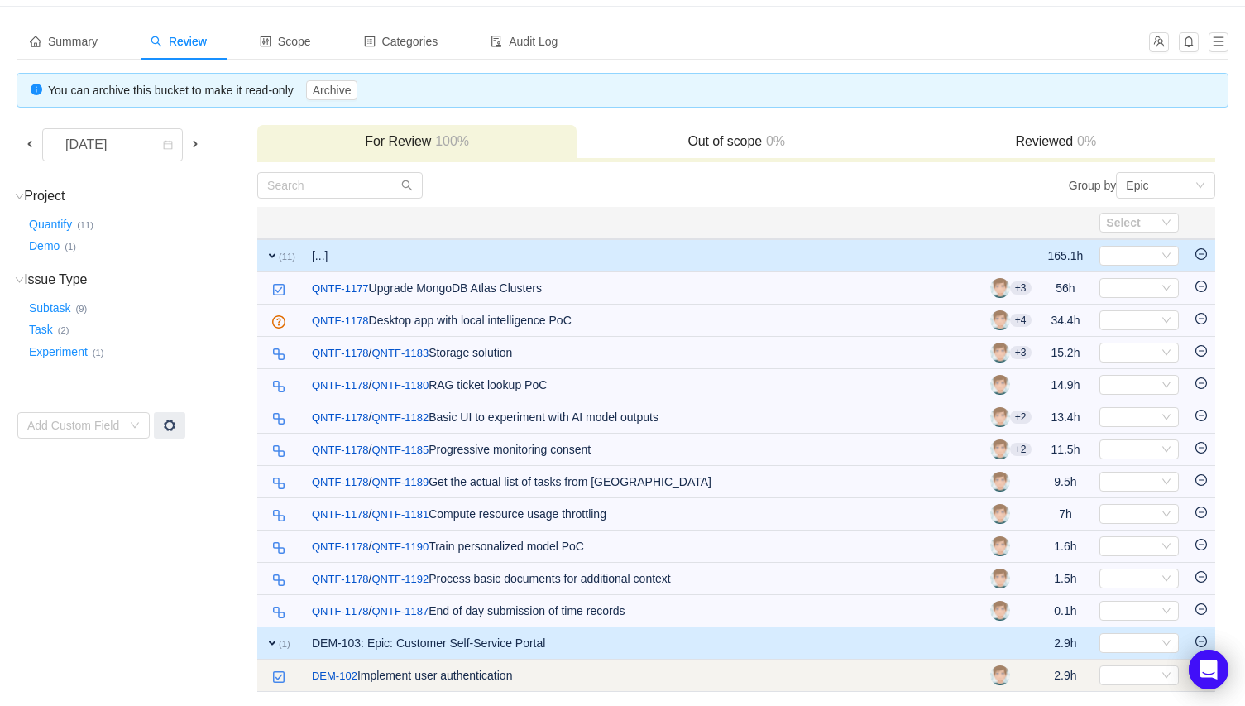
click at [1057, 673] on td "2.9h" at bounding box center [1066, 675] width 52 height 32
click at [1021, 667] on td at bounding box center [1011, 675] width 58 height 32
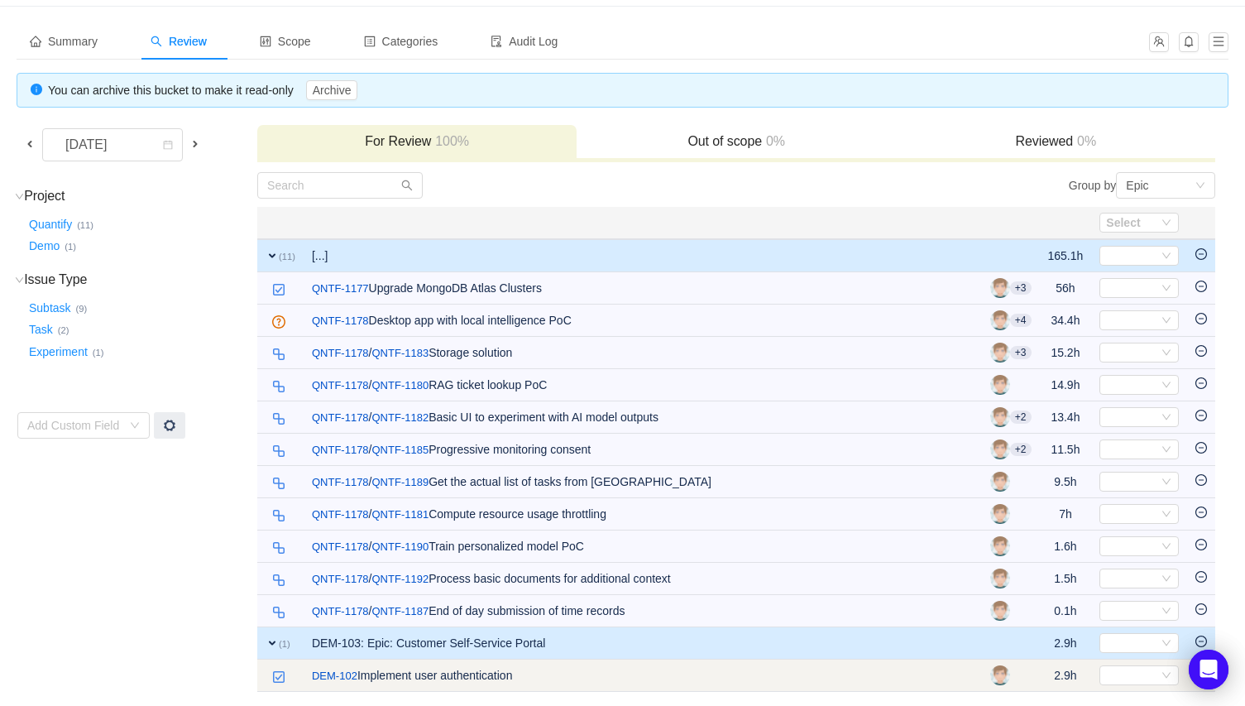
click at [1061, 670] on td "2.9h" at bounding box center [1066, 675] width 52 height 32
click at [1061, 671] on td "2.9h" at bounding box center [1066, 675] width 52 height 32
click at [1028, 678] on td at bounding box center [1011, 675] width 58 height 32
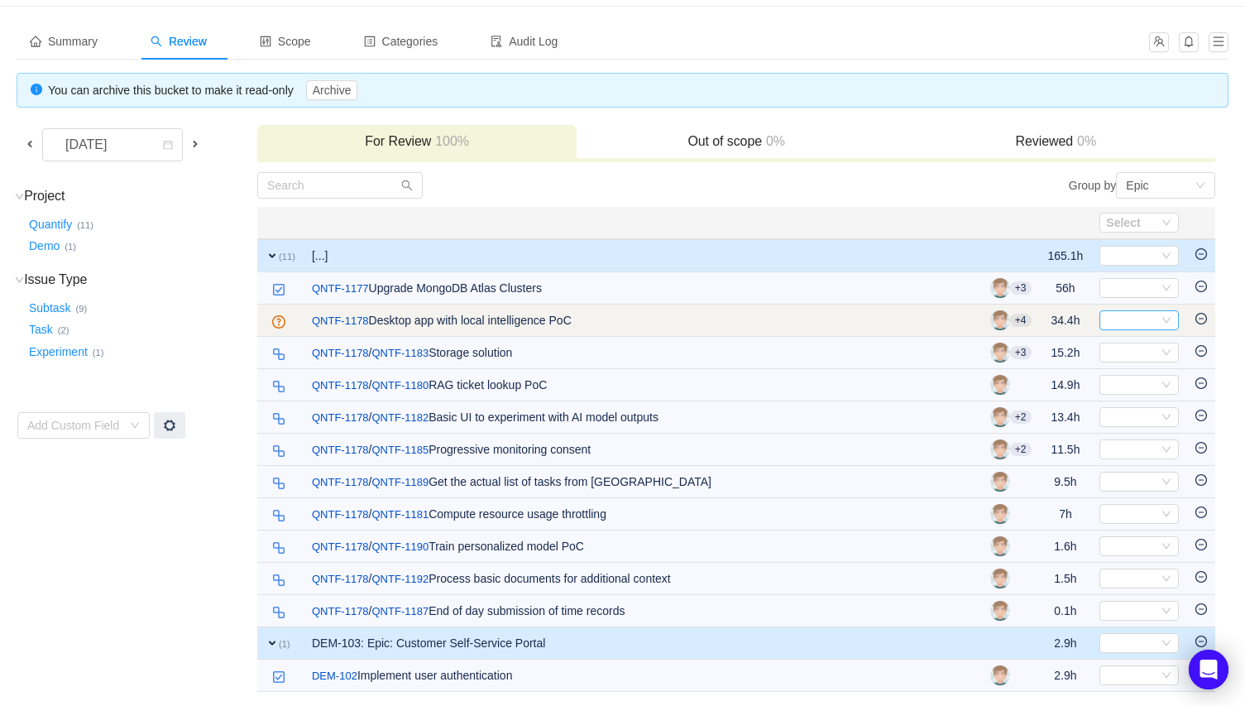
click at [1139, 321] on div "Select" at bounding box center [1132, 320] width 52 height 18
click at [1072, 315] on td "34.4h" at bounding box center [1066, 321] width 52 height 32
click at [1130, 321] on div "Select" at bounding box center [1132, 320] width 52 height 18
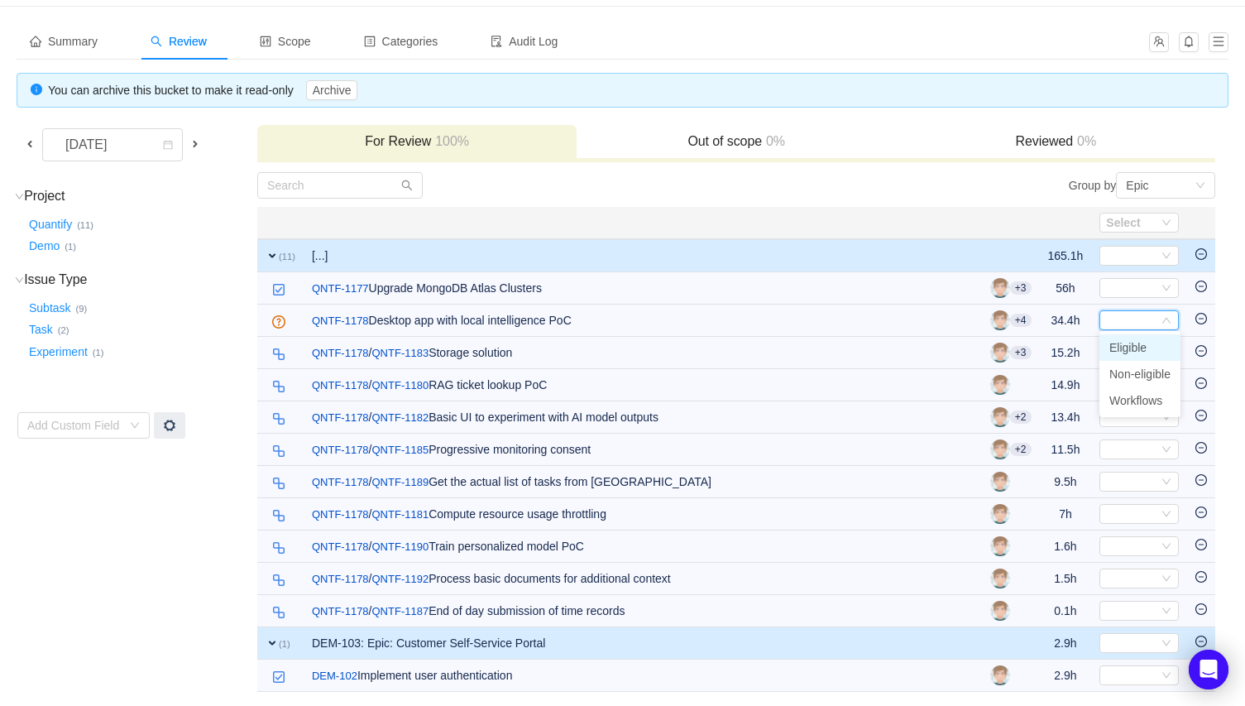
click at [1125, 346] on span "Eligible" at bounding box center [1128, 347] width 37 height 13
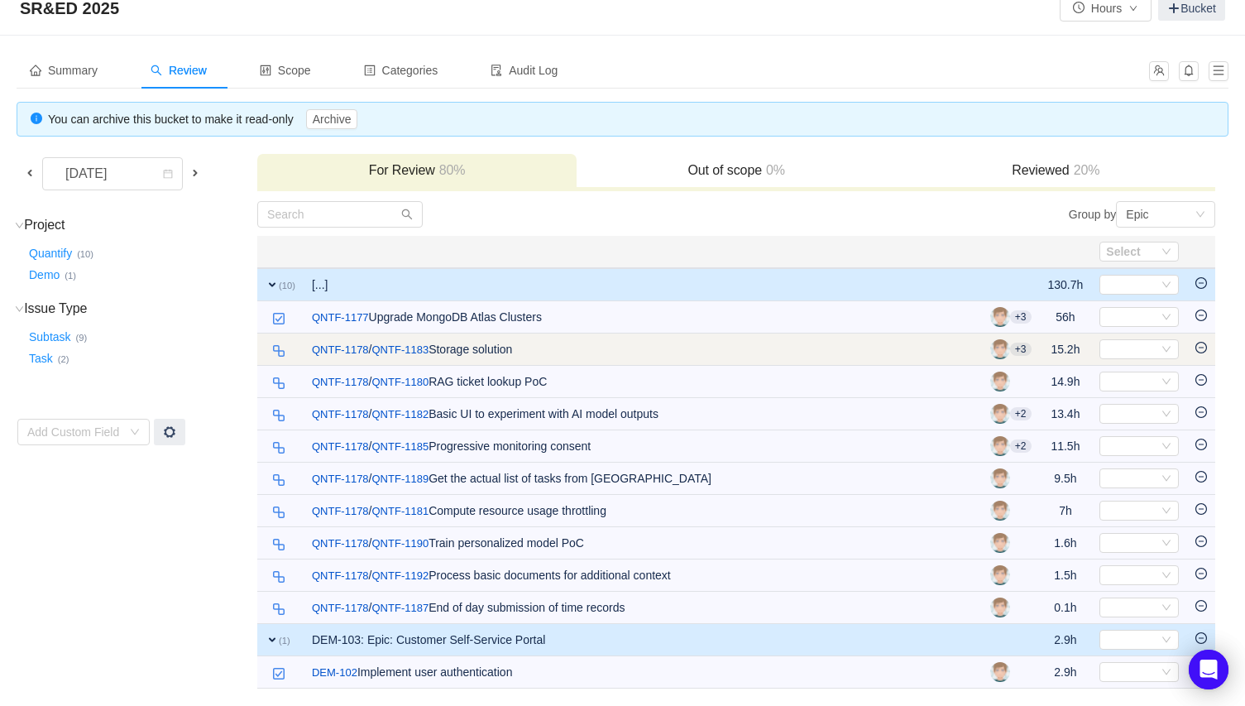
scroll to position [36, 0]
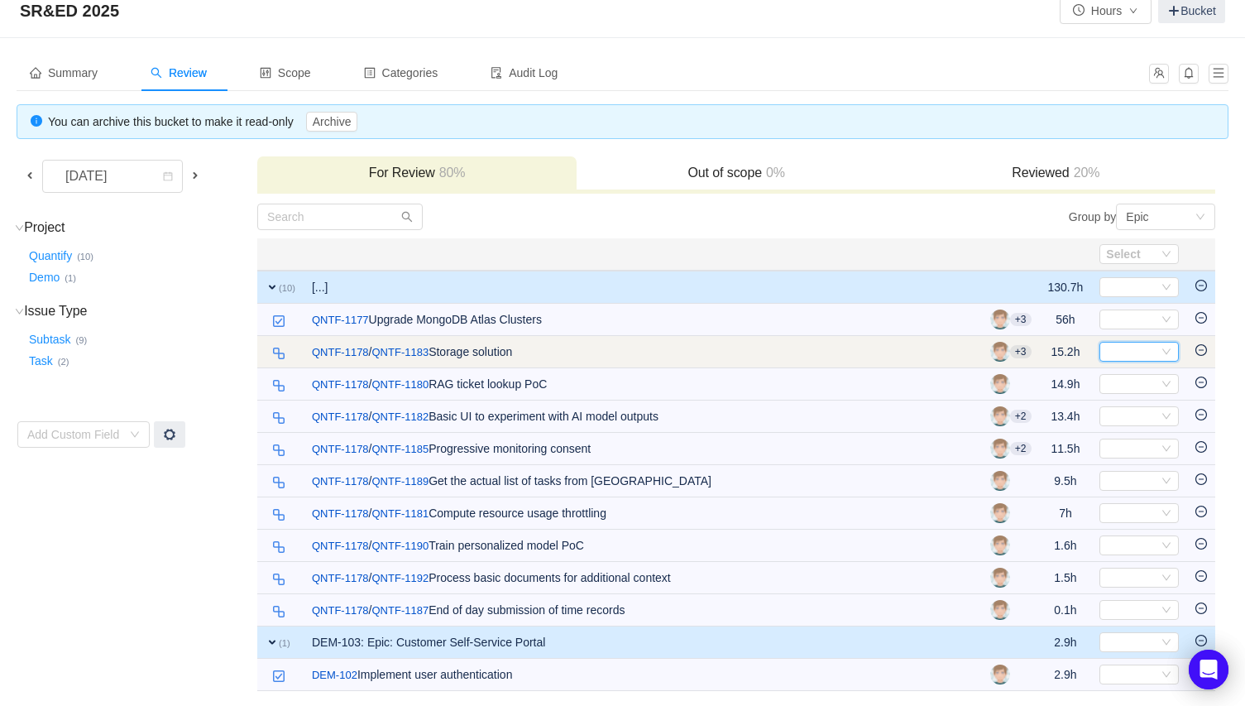
click at [1140, 348] on div "Select" at bounding box center [1132, 352] width 52 height 18
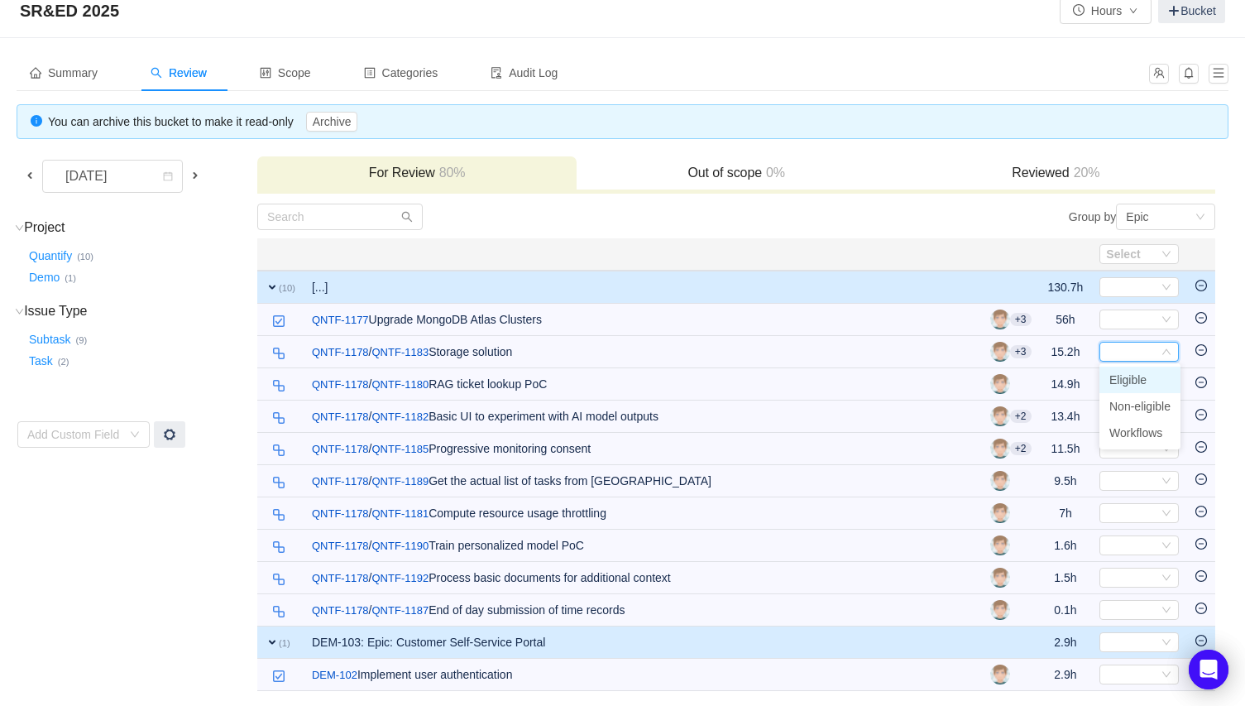
click at [1133, 381] on span "Eligible" at bounding box center [1128, 379] width 37 height 13
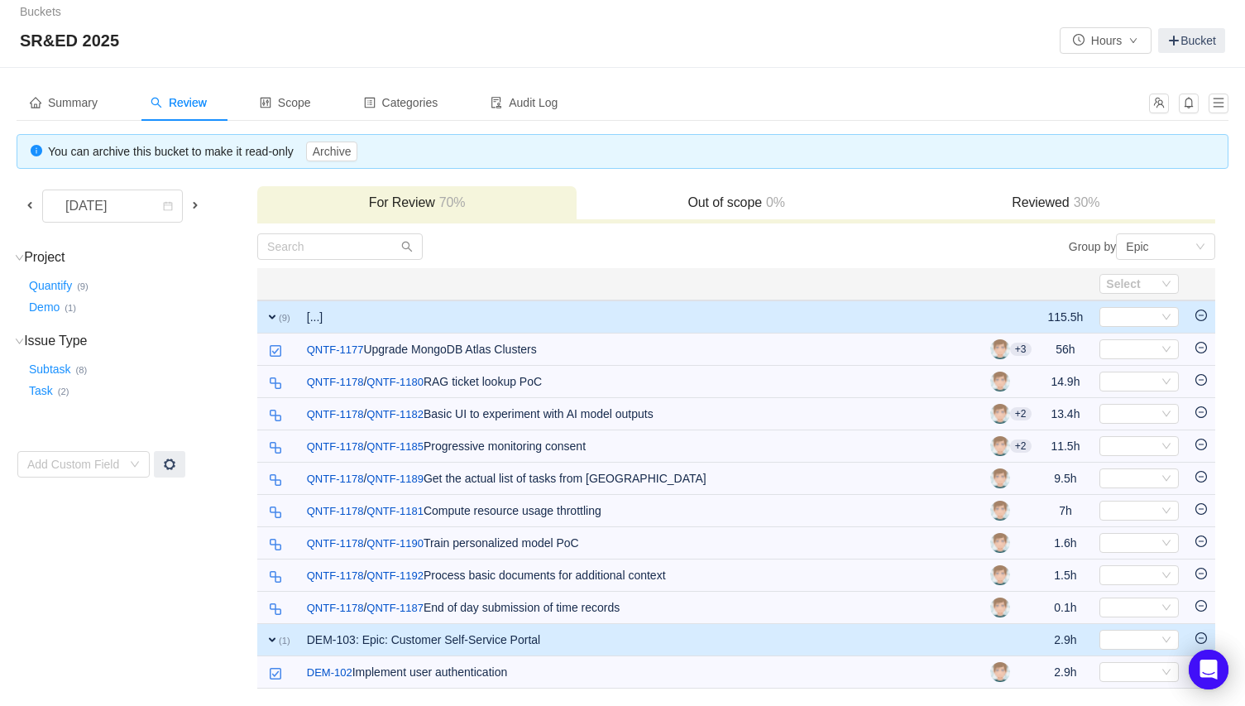
scroll to position [4, 0]
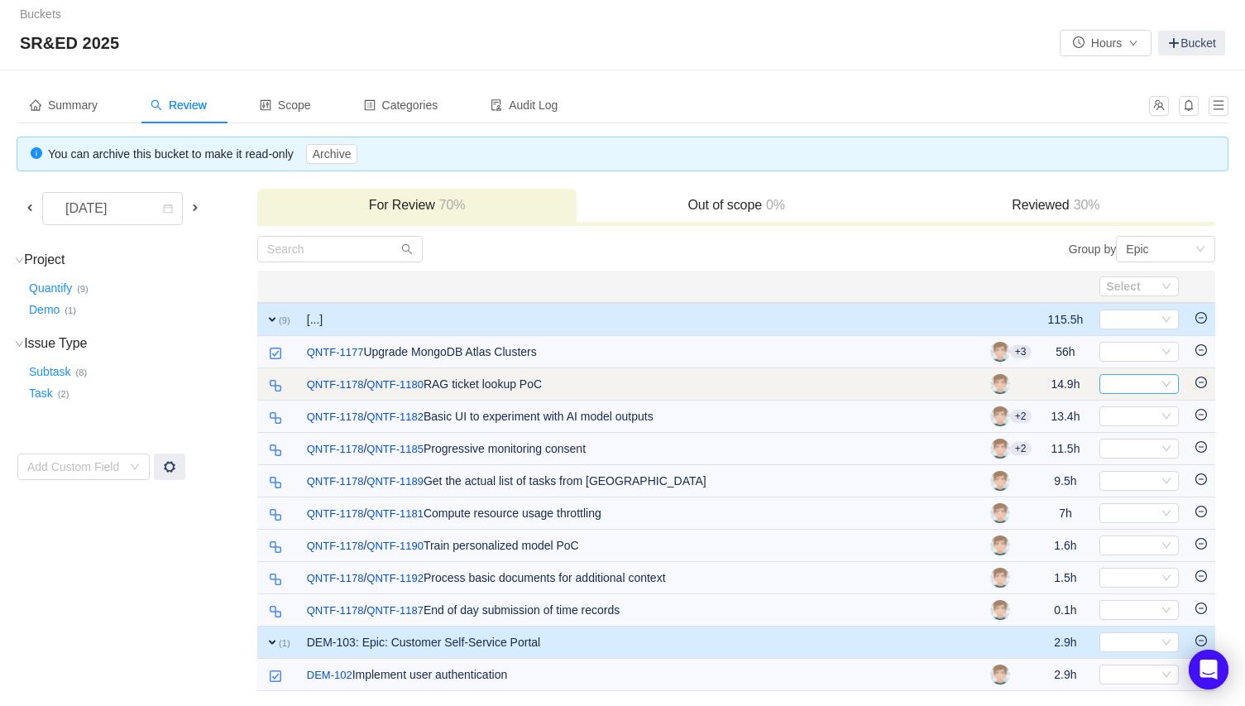
click at [1139, 381] on div "Select" at bounding box center [1132, 384] width 52 height 18
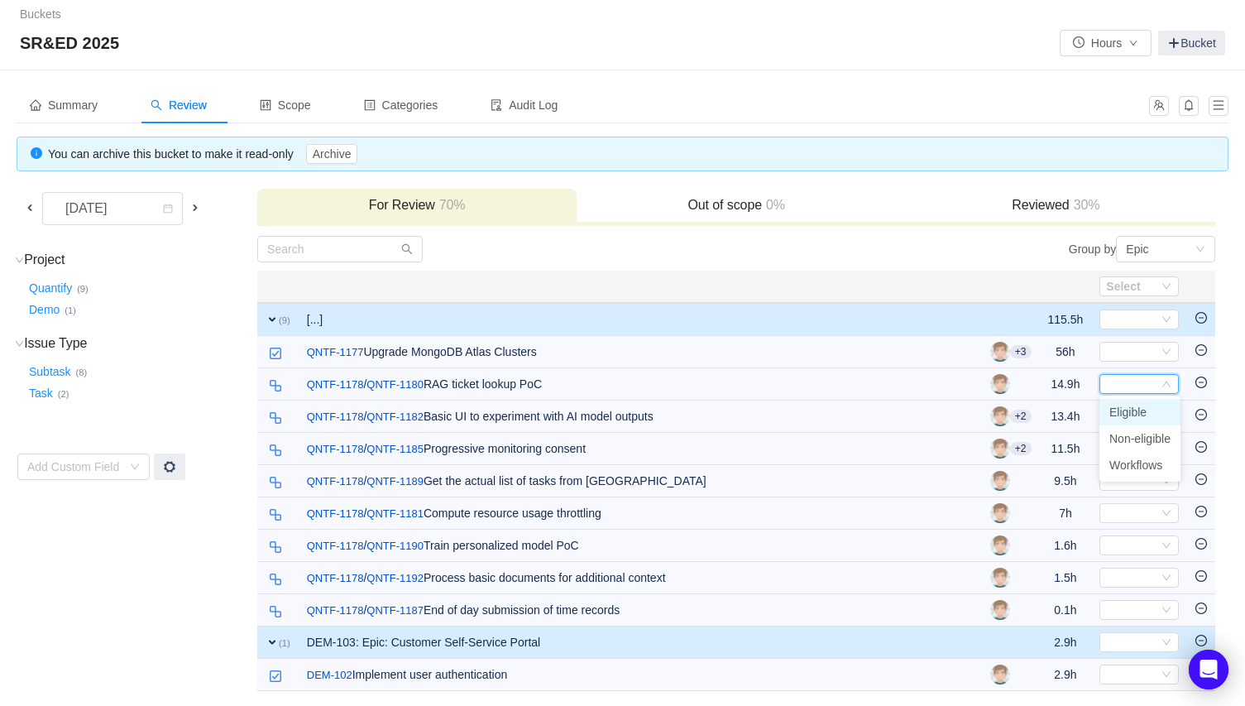
click at [1142, 415] on span "Eligible" at bounding box center [1128, 411] width 37 height 13
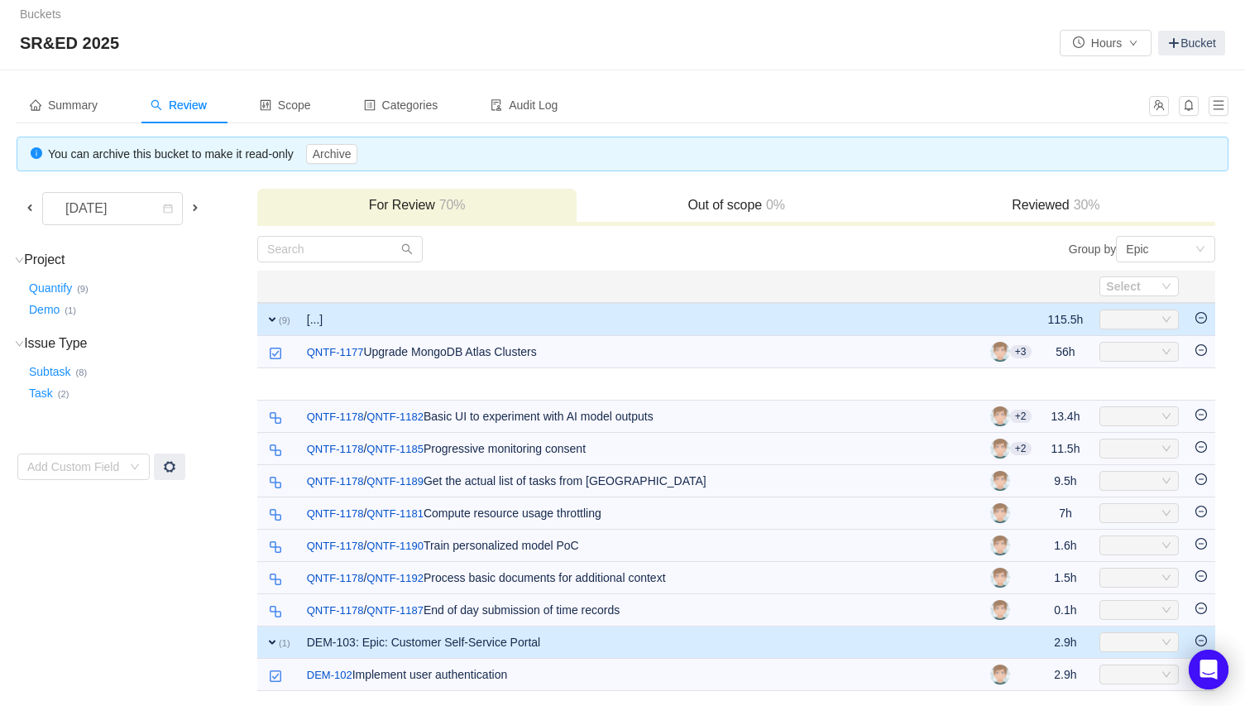
scroll to position [0, 0]
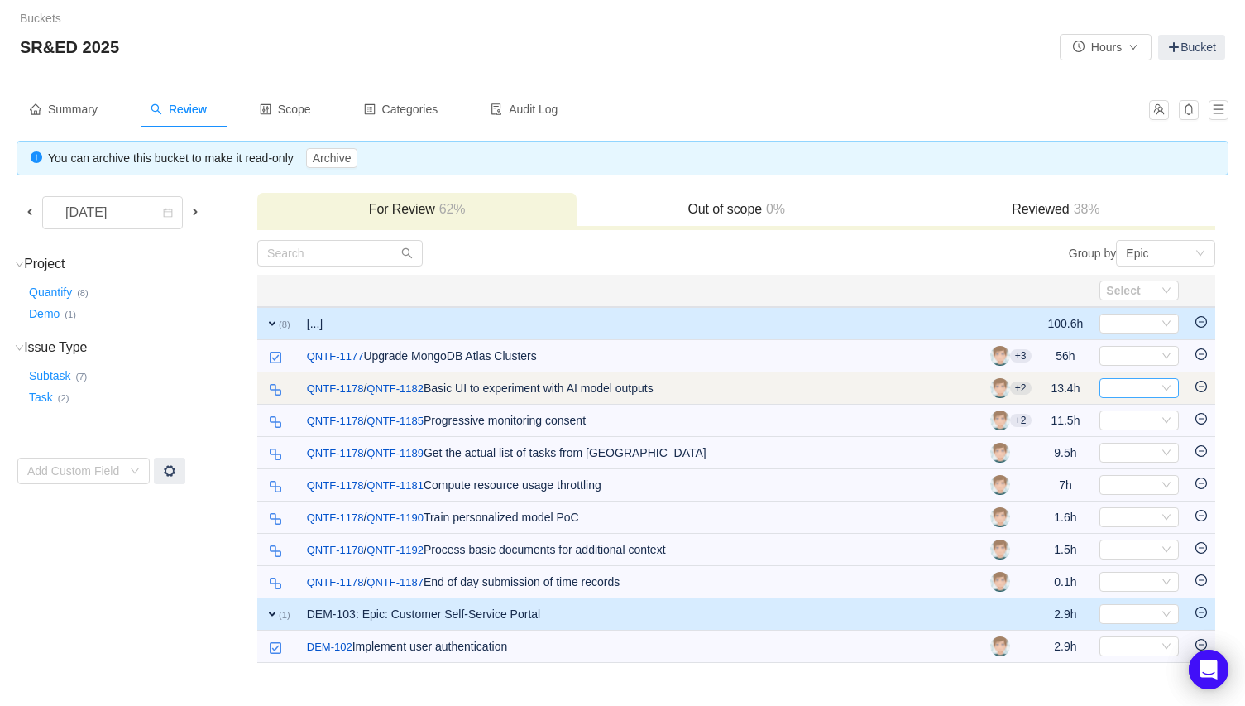
click at [1134, 386] on div "Select" at bounding box center [1132, 388] width 52 height 18
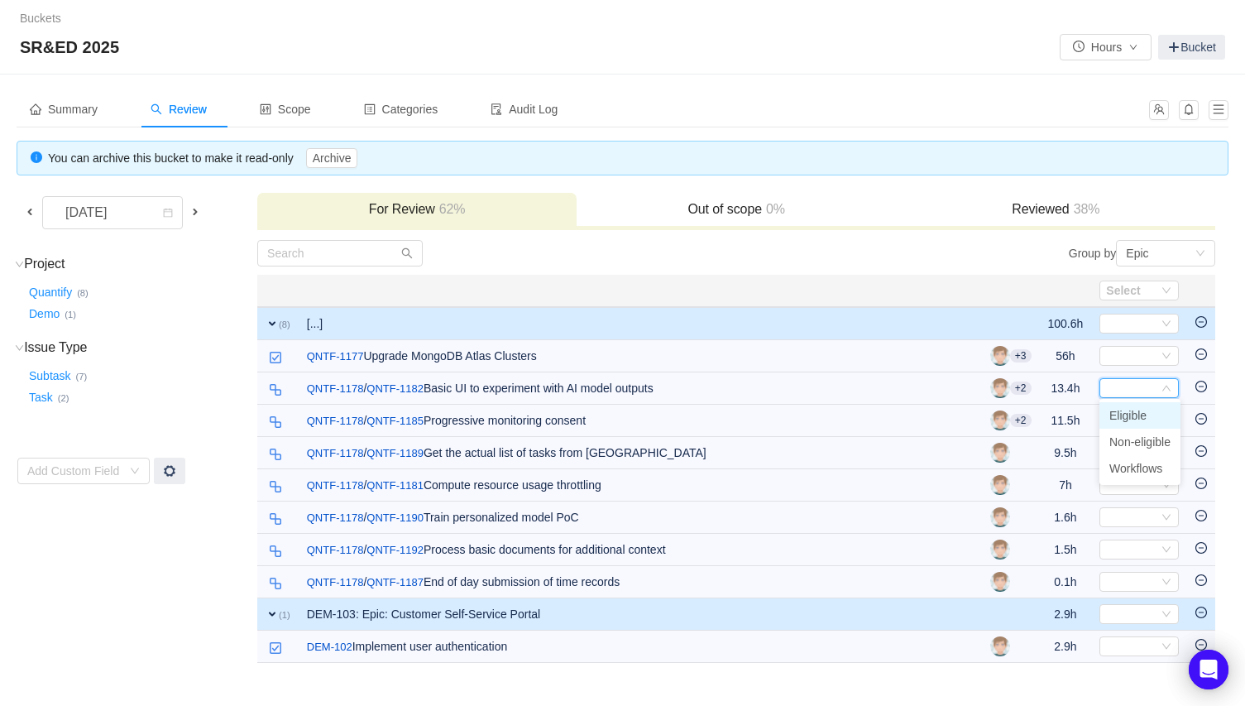
click at [1134, 420] on span "Eligible" at bounding box center [1128, 415] width 37 height 13
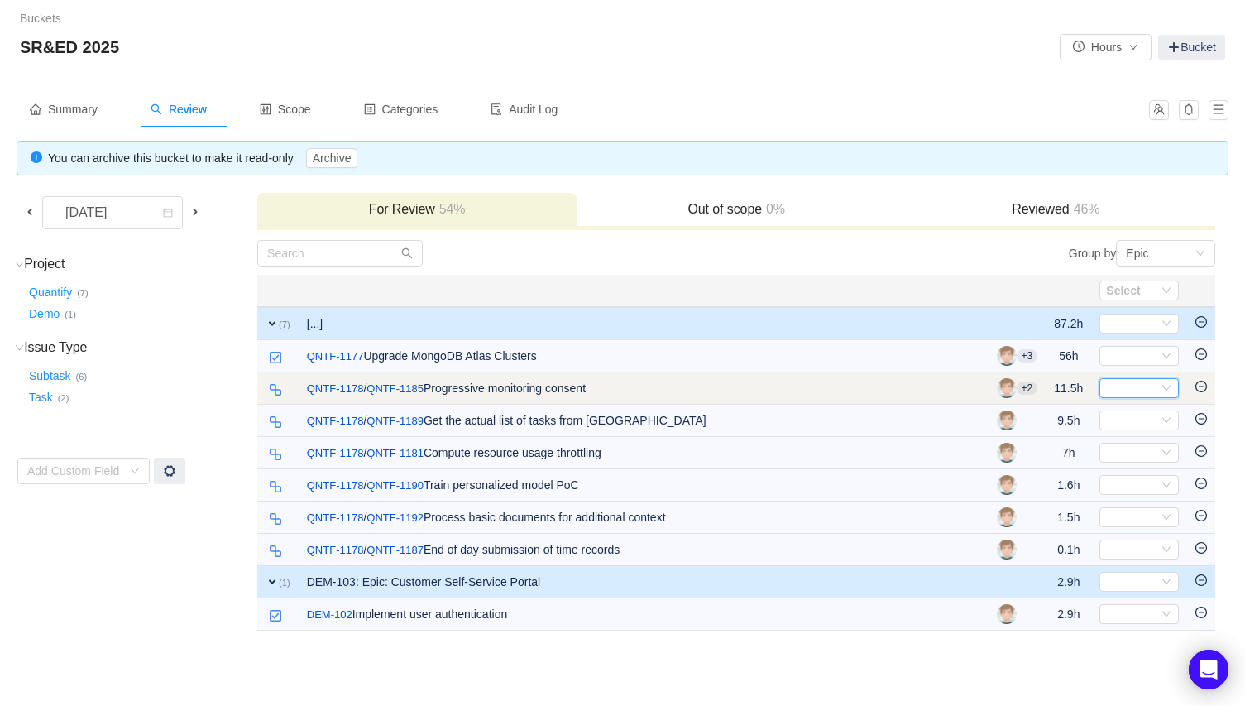
click at [1127, 385] on div "Select" at bounding box center [1132, 388] width 52 height 18
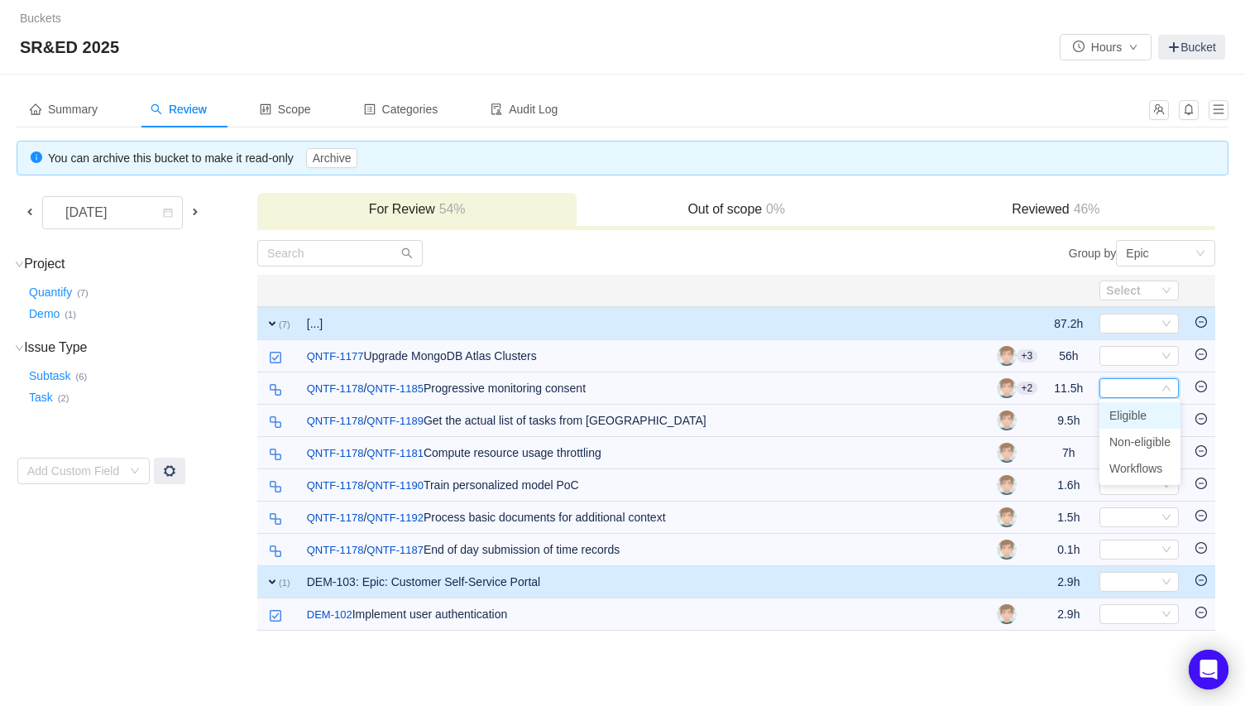
click at [1127, 413] on span "Eligible" at bounding box center [1128, 415] width 37 height 13
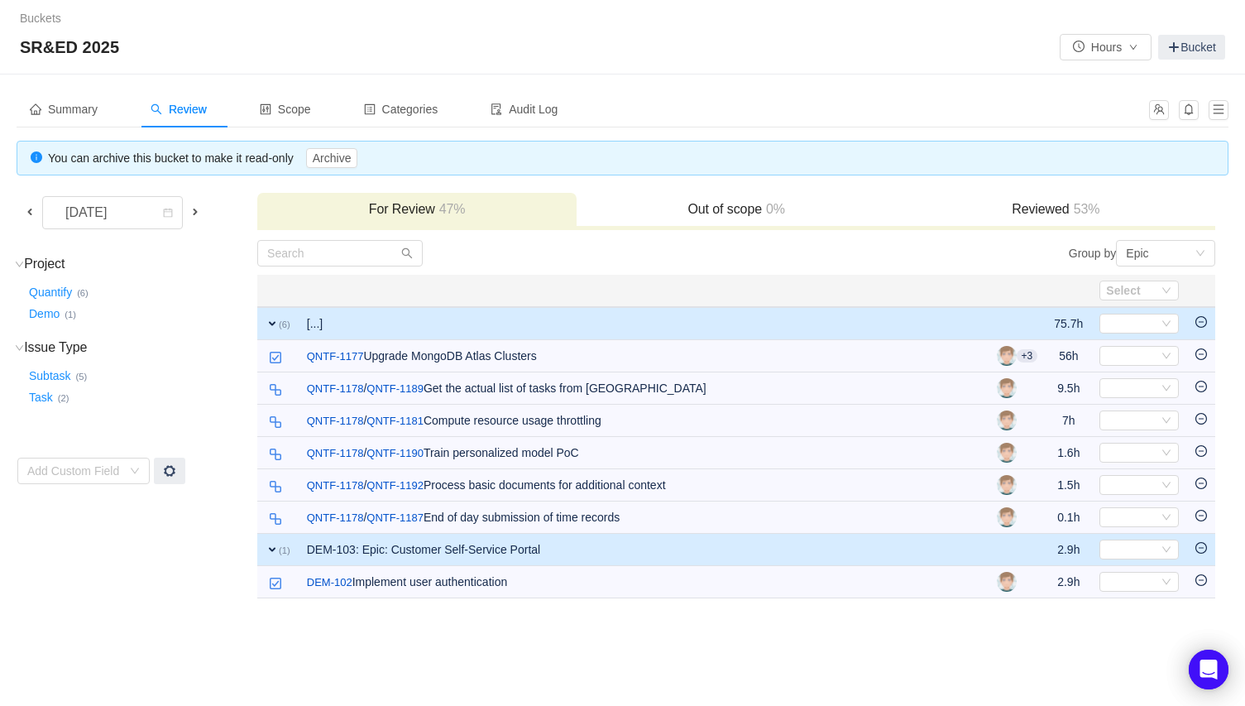
click at [1127, 413] on div "Select" at bounding box center [1132, 420] width 52 height 18
click at [1128, 442] on span "Eligible" at bounding box center [1128, 447] width 37 height 13
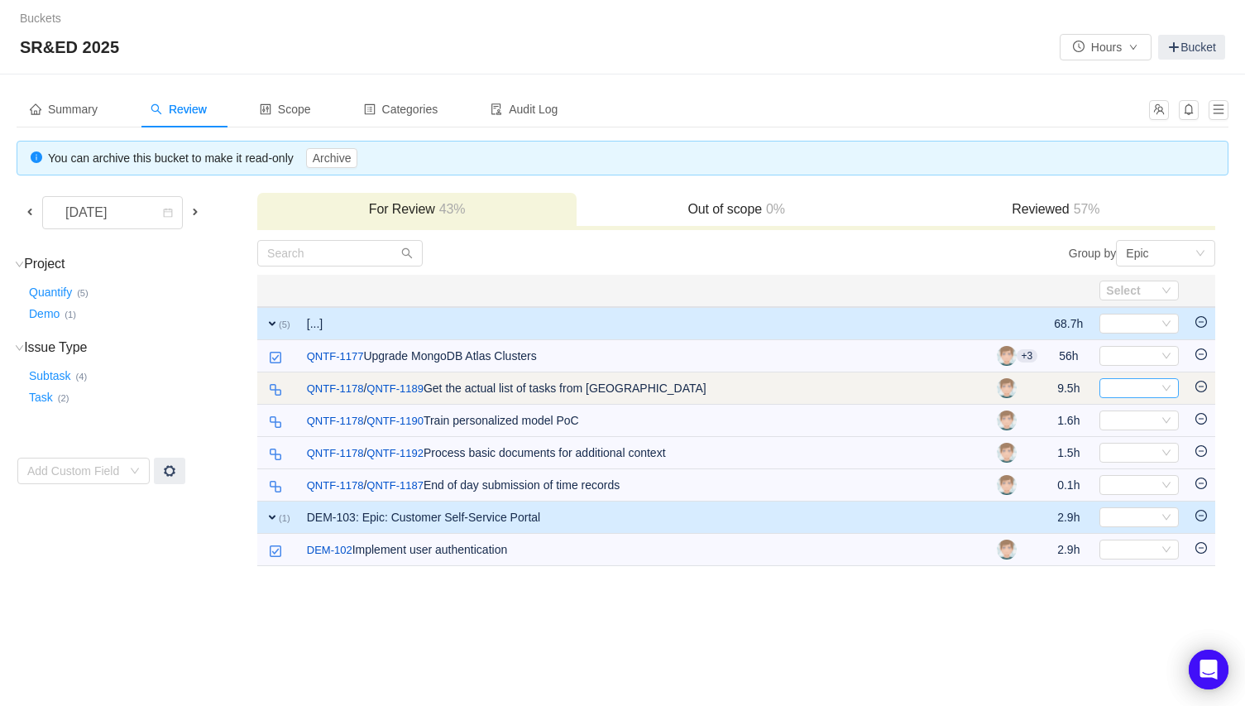
click at [1127, 388] on div "Select" at bounding box center [1132, 388] width 52 height 18
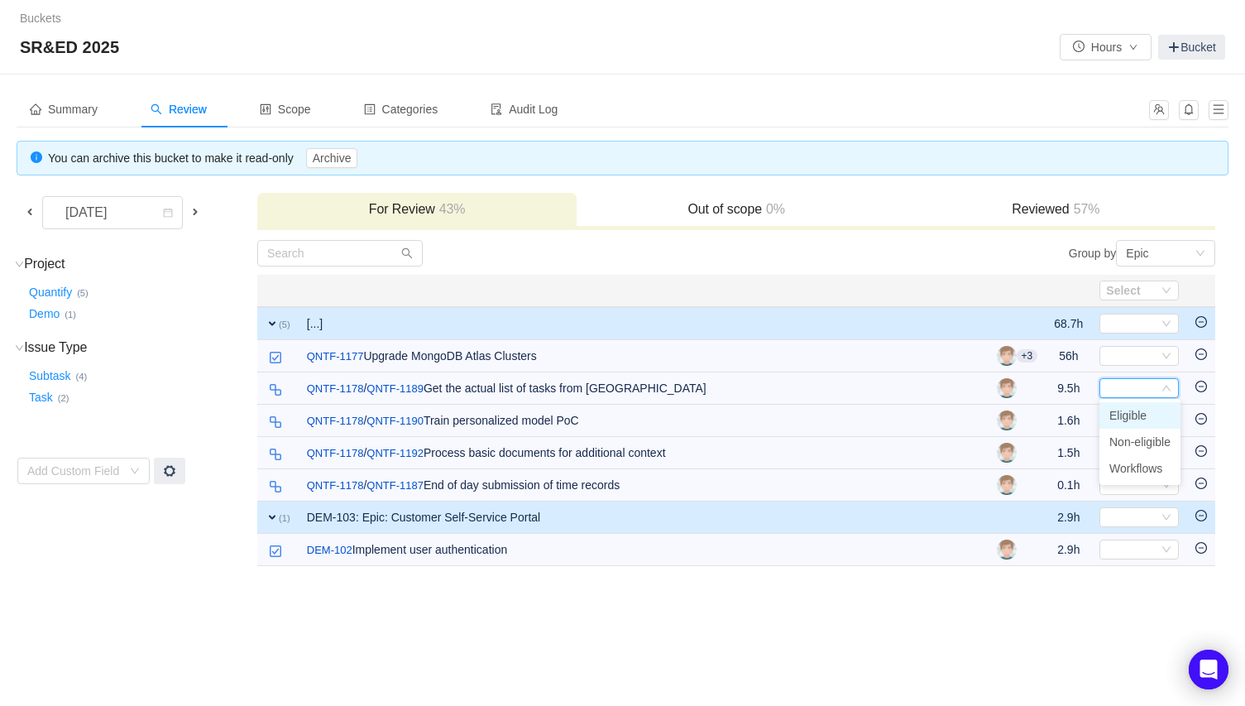
click at [1129, 410] on span "Eligible" at bounding box center [1128, 415] width 37 height 13
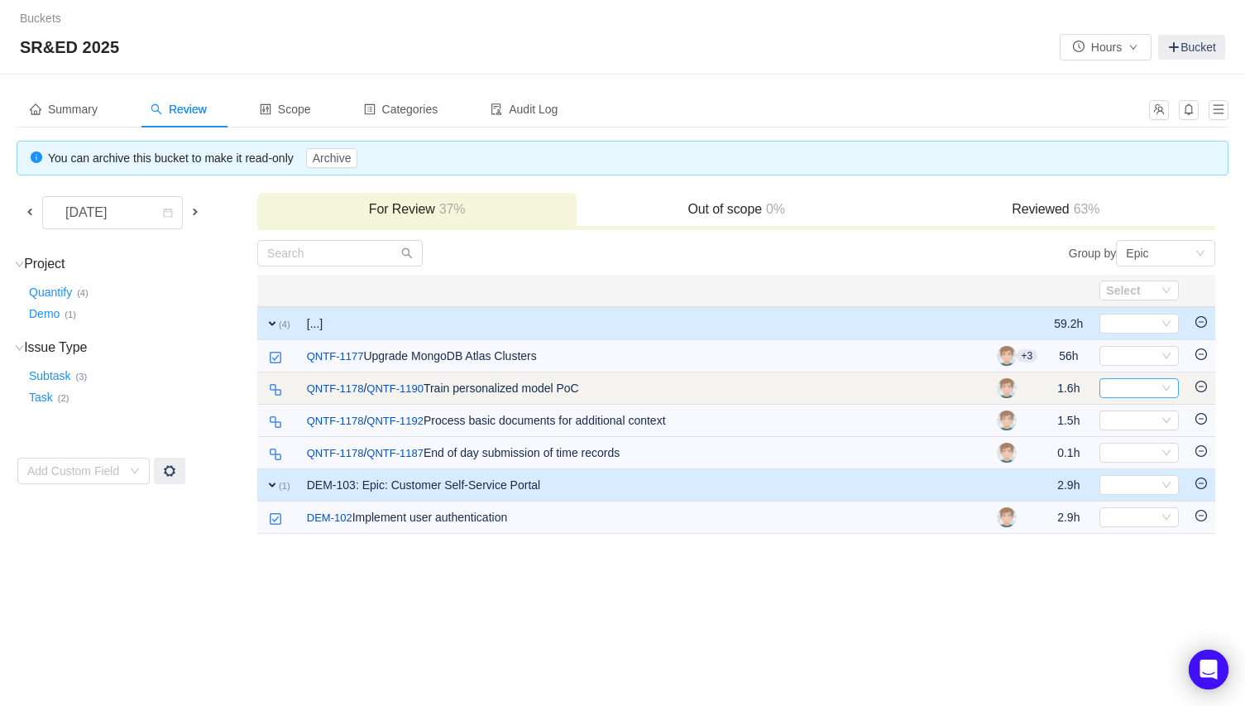
click at [1127, 389] on div "Select" at bounding box center [1132, 388] width 52 height 18
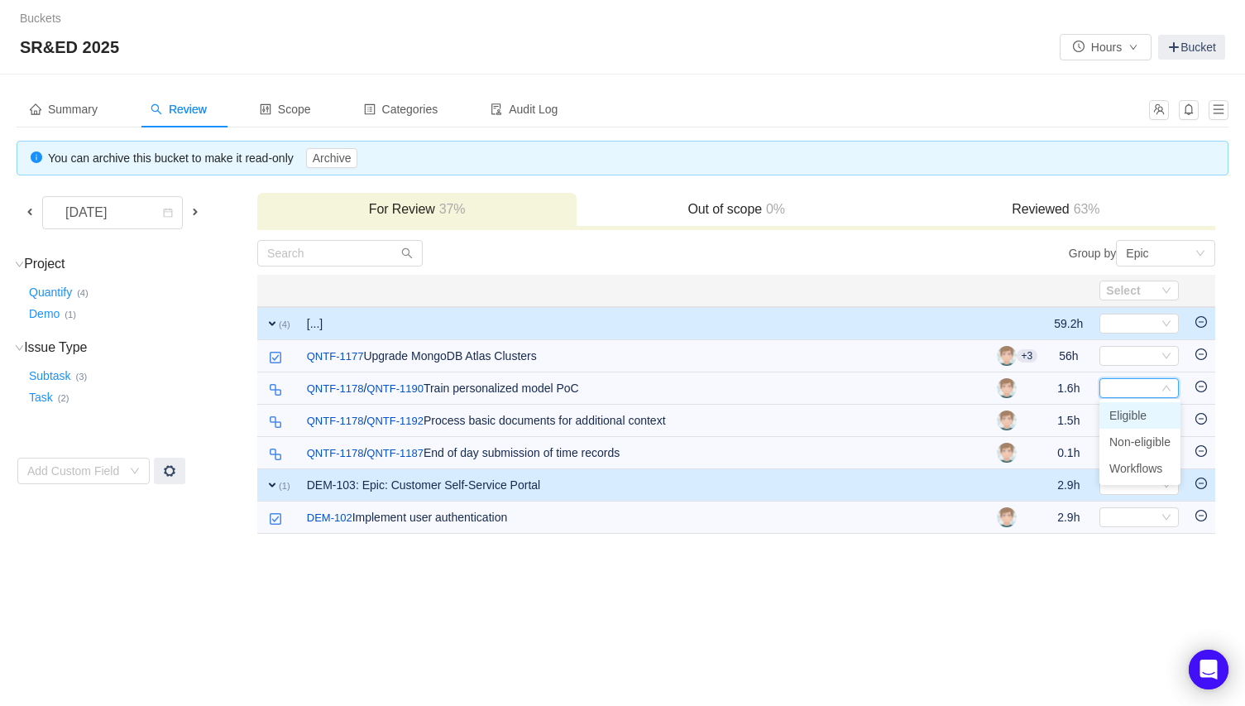
click at [1128, 410] on span "Eligible" at bounding box center [1128, 415] width 37 height 13
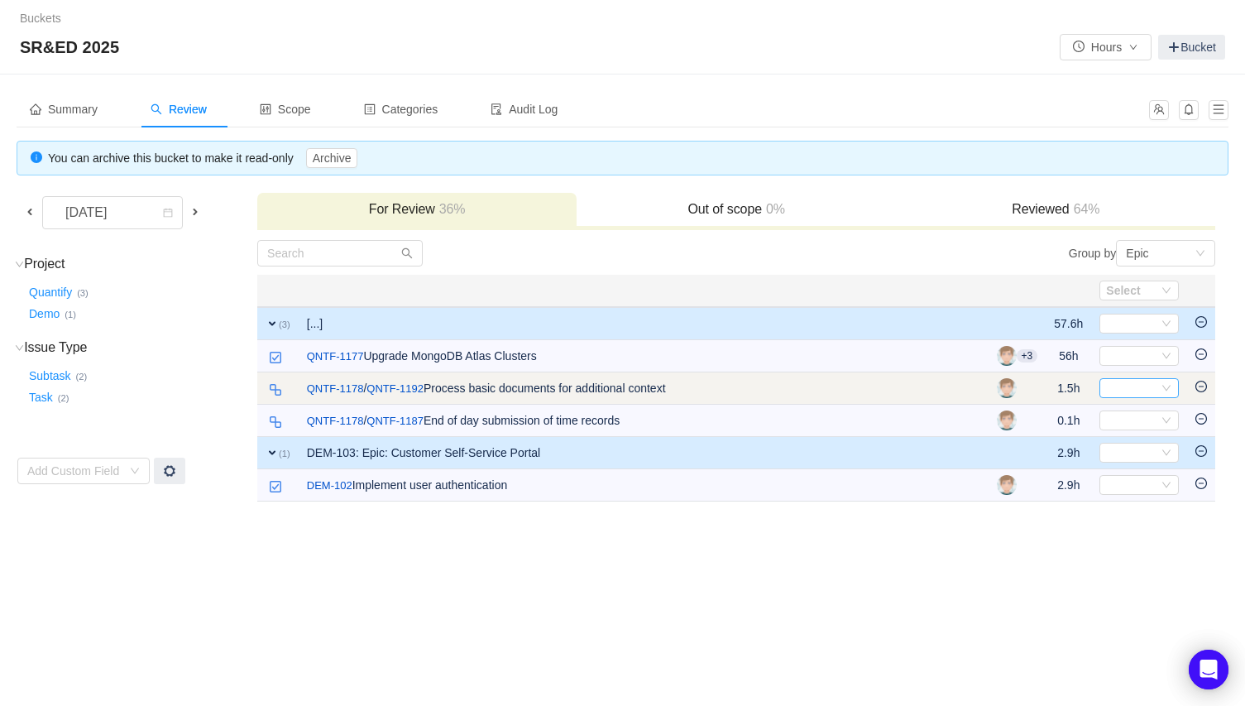
click at [1128, 384] on div "Select" at bounding box center [1132, 388] width 52 height 18
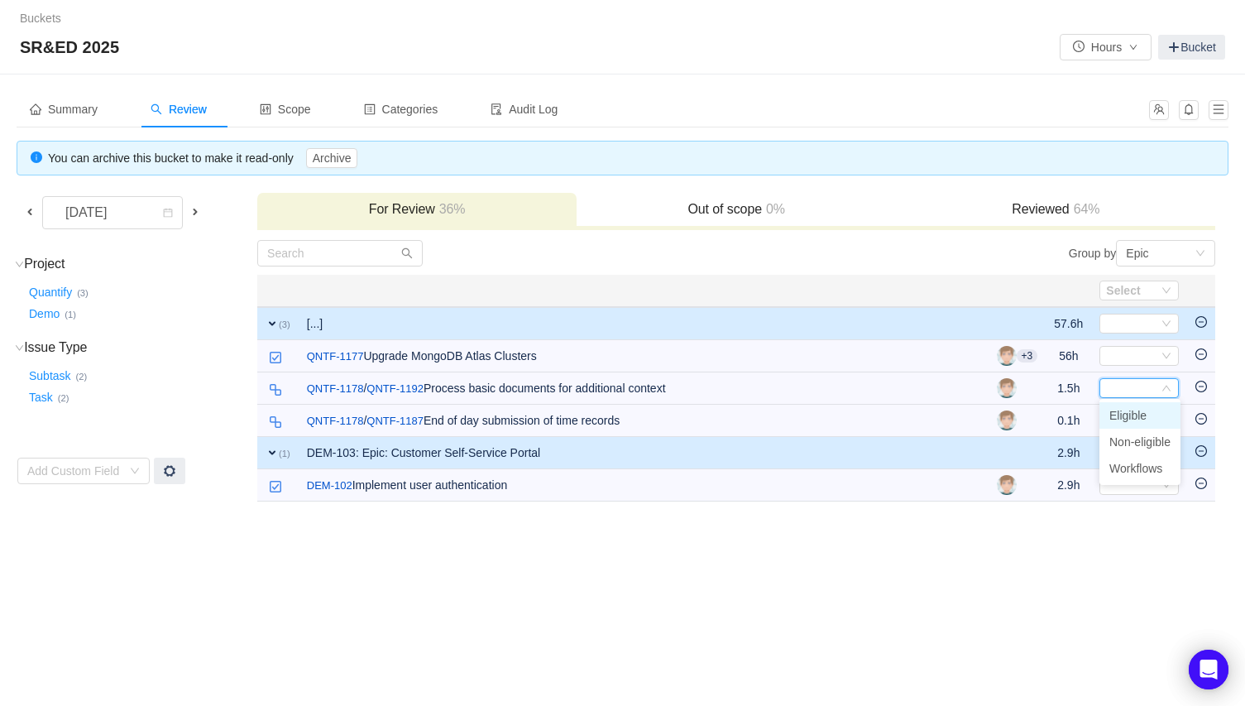
click at [1129, 410] on span "Eligible" at bounding box center [1128, 415] width 37 height 13
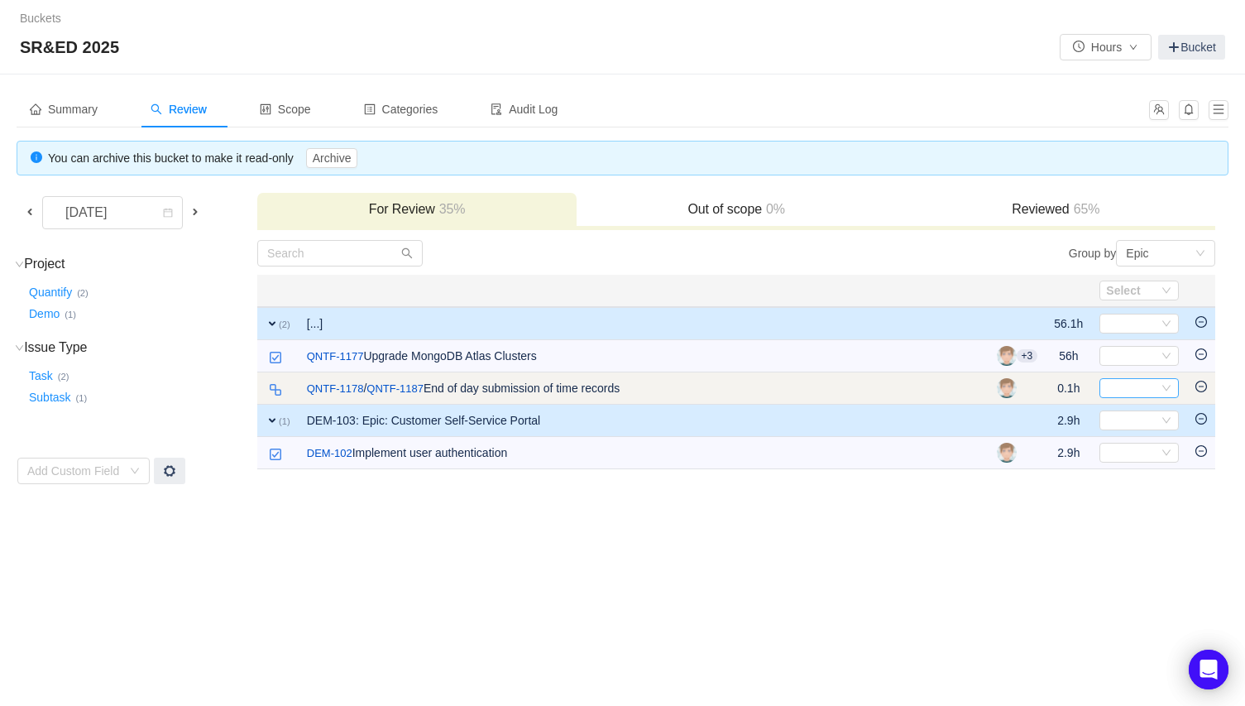
click at [1129, 383] on div "Select" at bounding box center [1132, 388] width 52 height 18
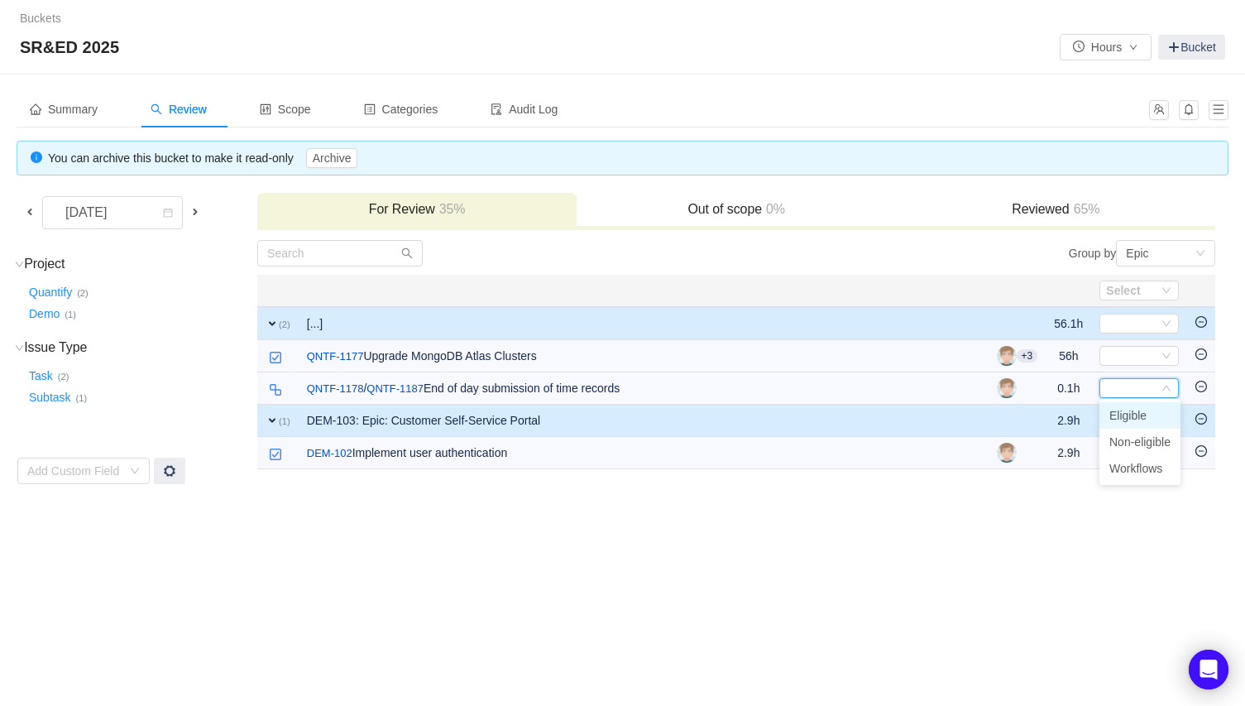
click at [1125, 412] on span "Eligible" at bounding box center [1128, 415] width 37 height 13
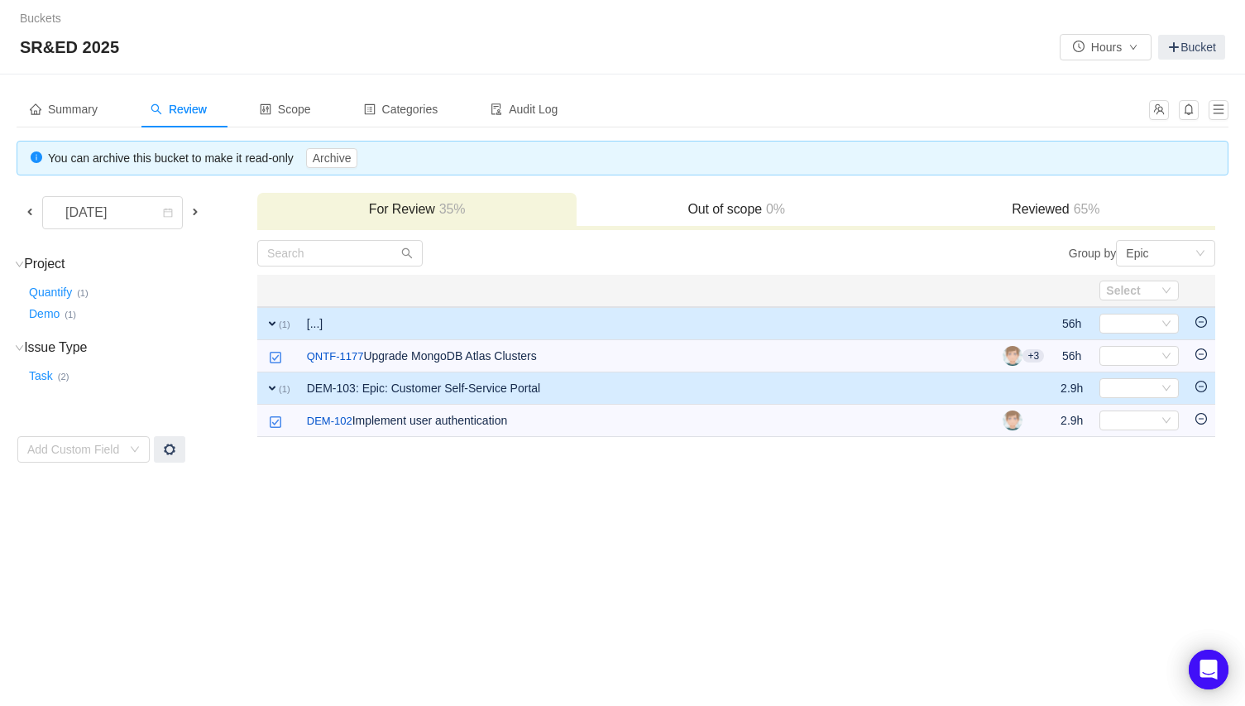
click at [196, 209] on span at bounding box center [195, 211] width 13 height 13
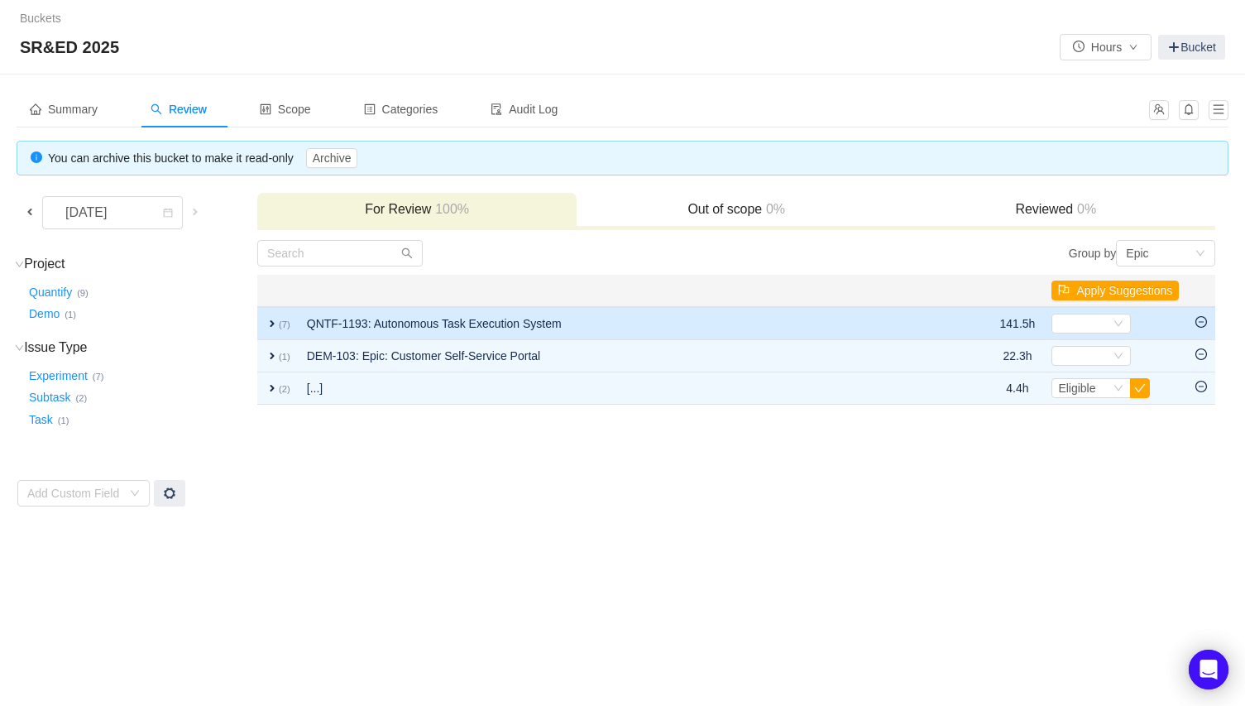
click at [543, 323] on td "QNTF-1193: Autonomous Task Execution System" at bounding box center [626, 323] width 654 height 33
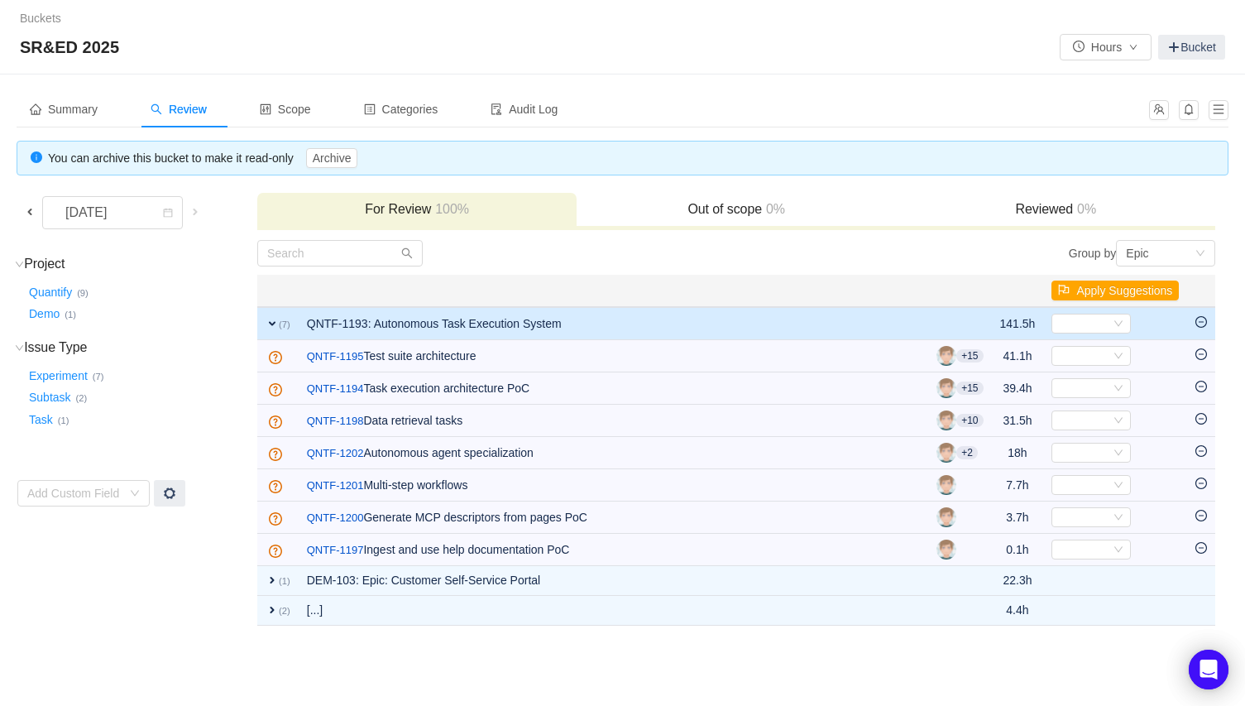
click at [543, 323] on td "QNTF-1193: Autonomous Task Execution System" at bounding box center [614, 323] width 630 height 33
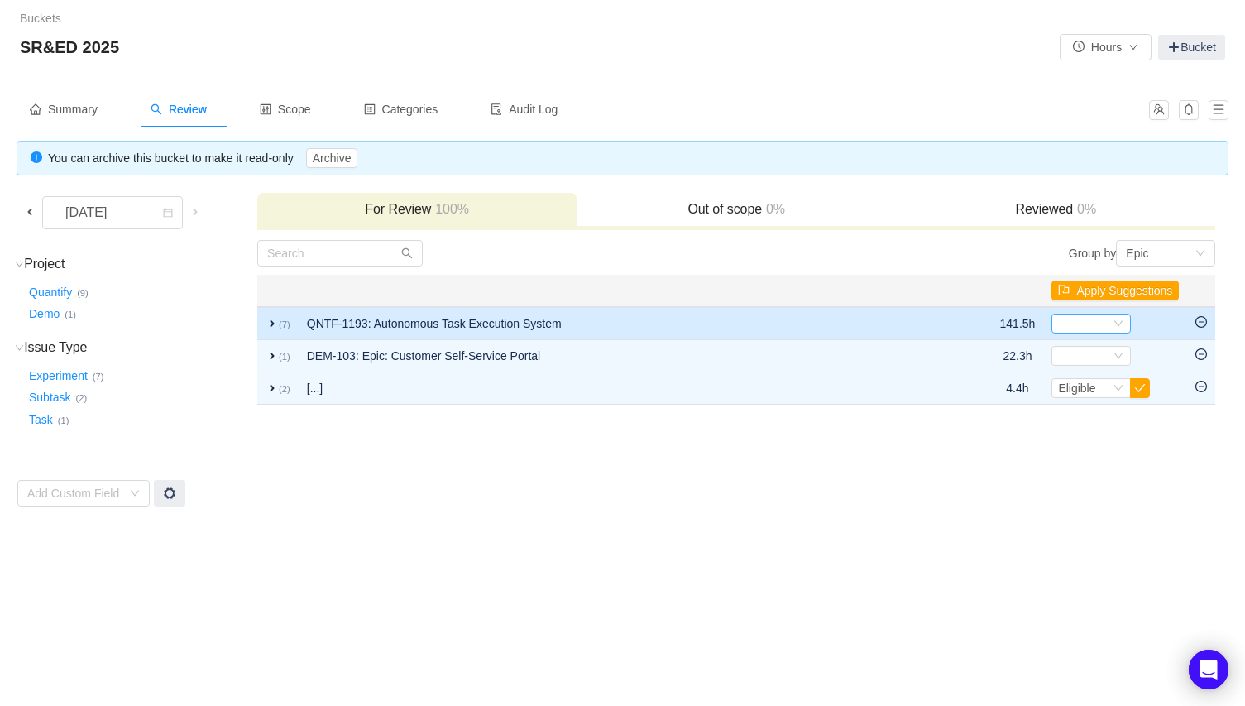
click at [1090, 321] on div "Select" at bounding box center [1084, 323] width 52 height 18
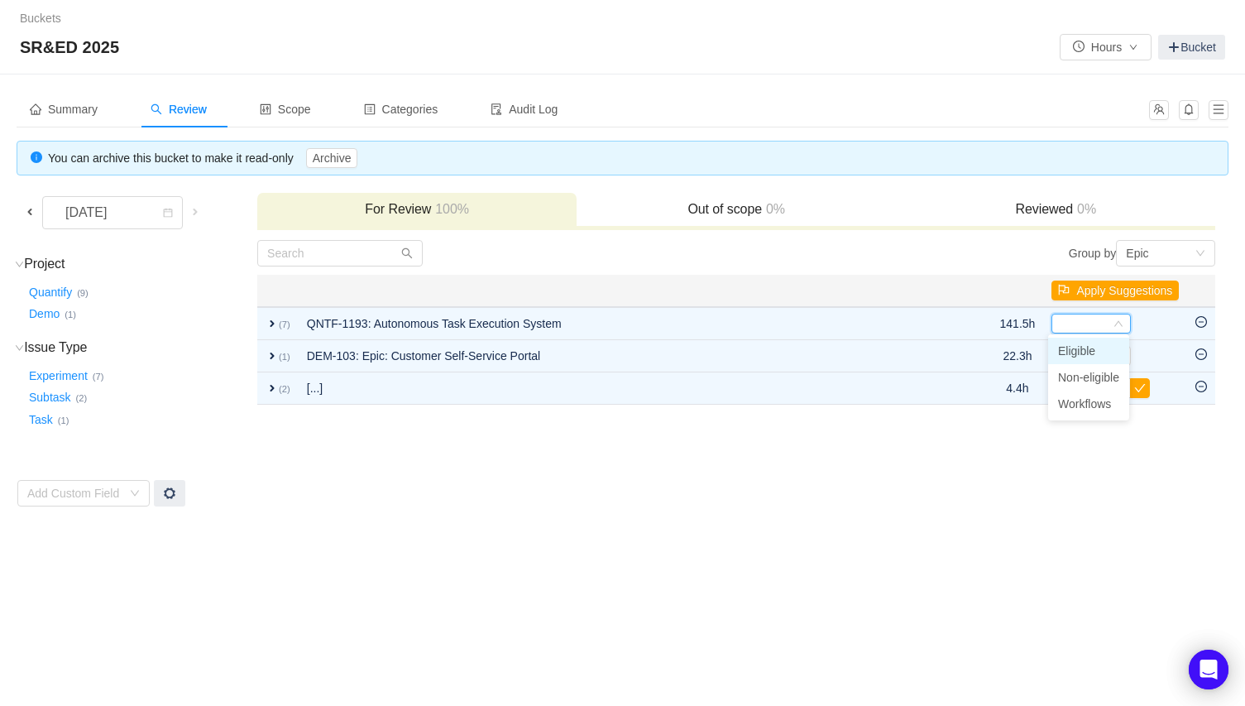
click at [1086, 349] on span "Eligible" at bounding box center [1076, 350] width 37 height 13
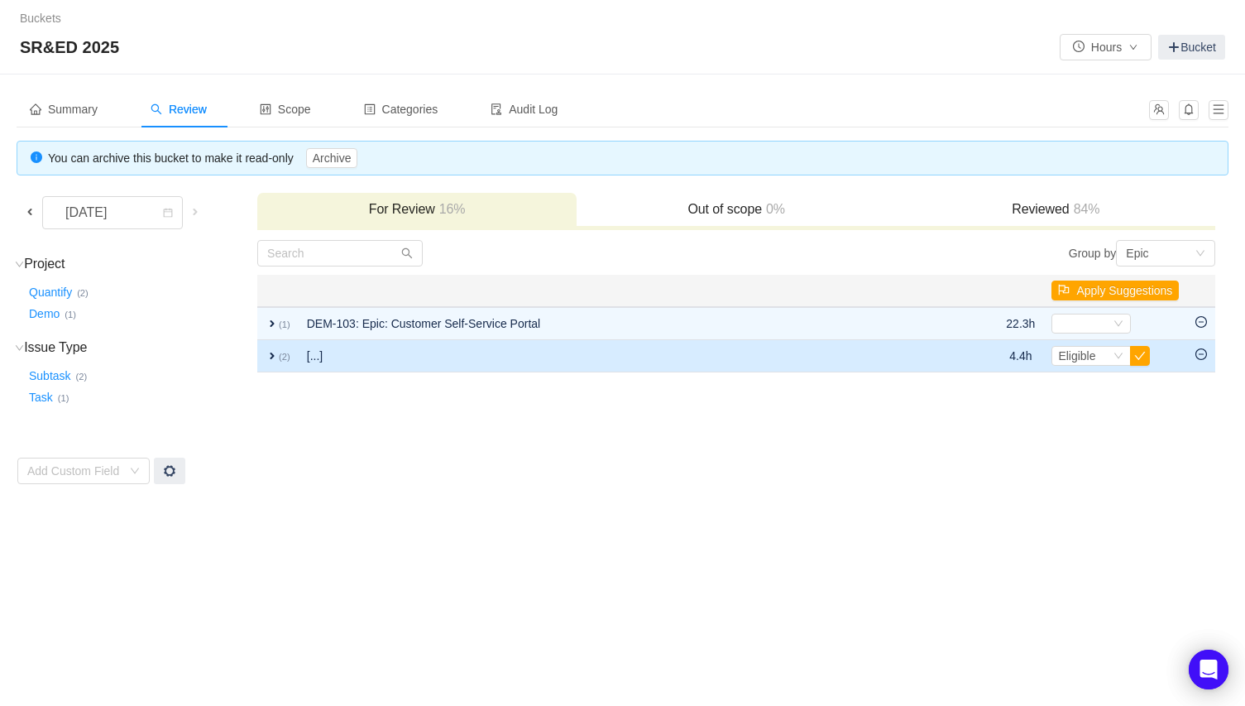
click at [531, 356] on td "[...]" at bounding box center [627, 356] width 656 height 32
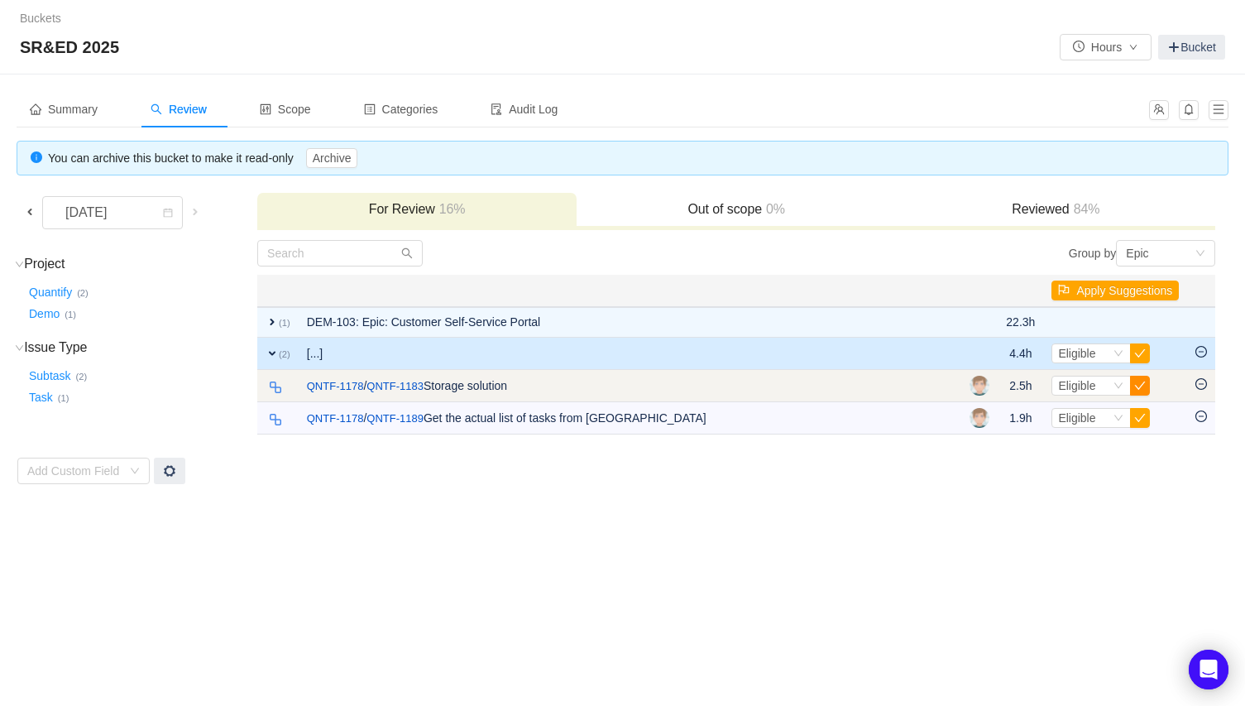
click at [1137, 379] on button "button" at bounding box center [1140, 386] width 20 height 20
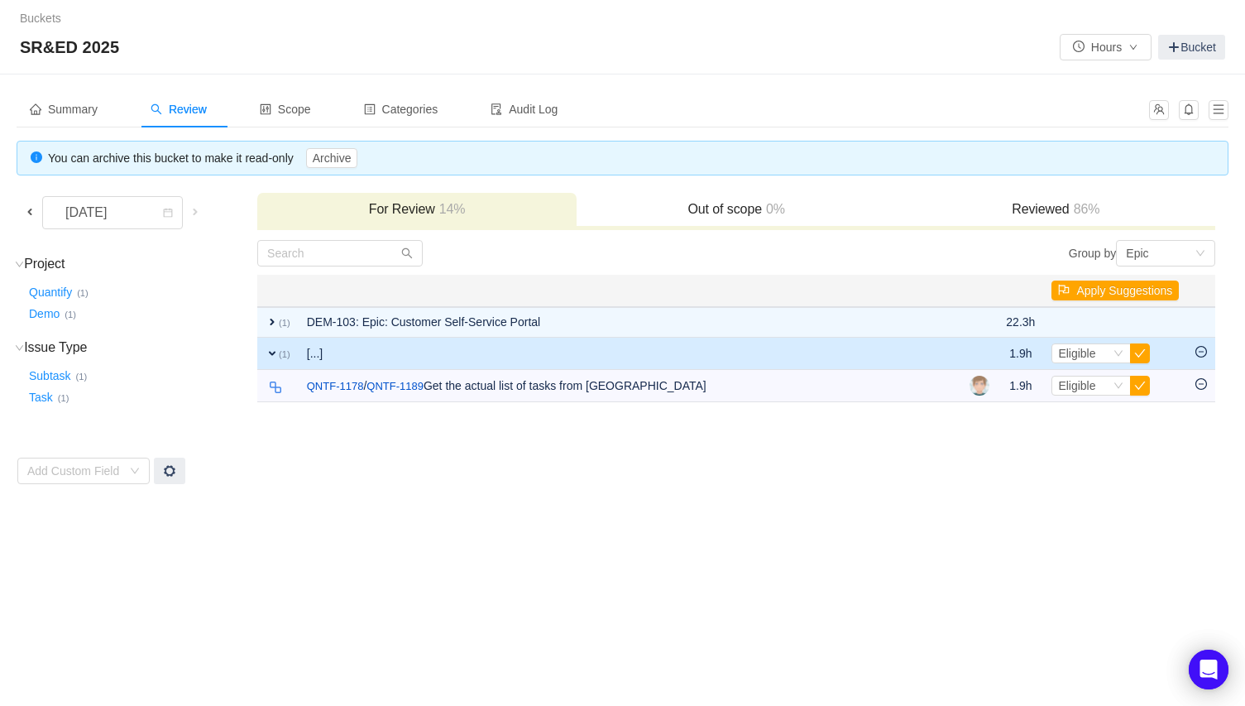
click at [1137, 379] on button "button" at bounding box center [1140, 386] width 20 height 20
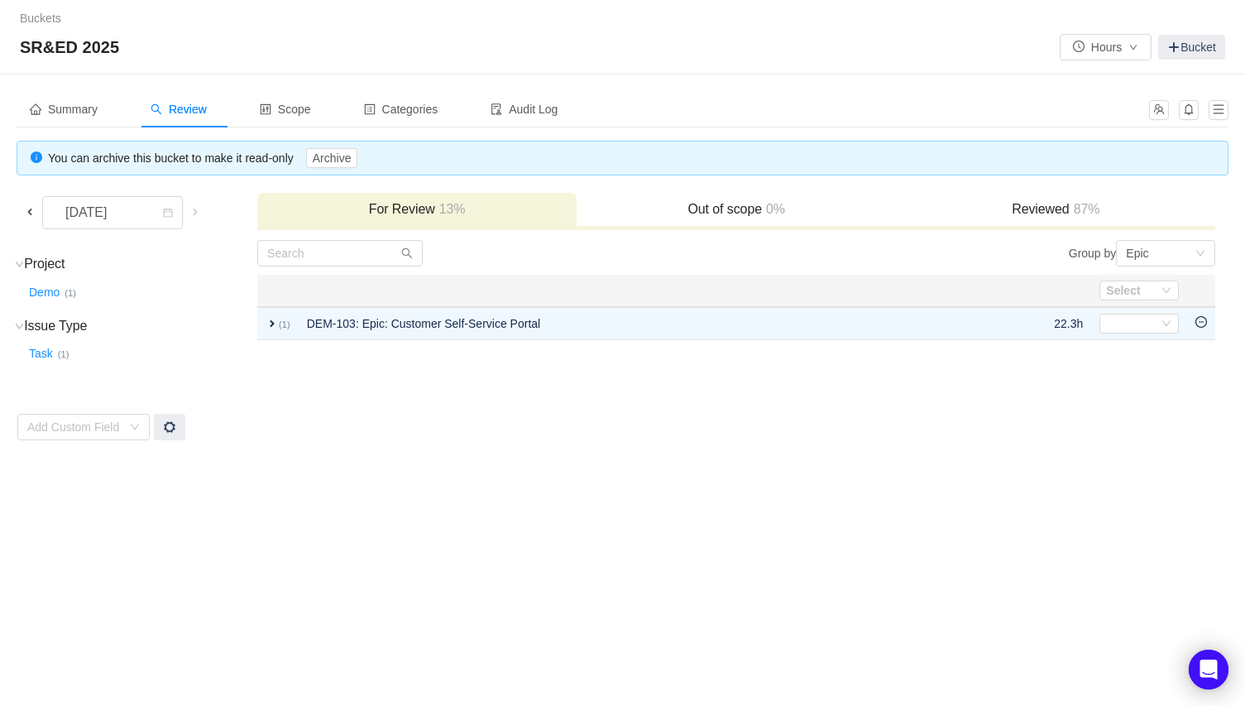
click at [196, 210] on span at bounding box center [195, 211] width 13 height 13
click at [437, 484] on div "Buckets / / SR&ED 2025 Hours Bucket Summary Review Scope Categories Audit Log Y…" at bounding box center [622, 353] width 1245 height 706
click at [74, 110] on span "Summary" at bounding box center [64, 109] width 68 height 13
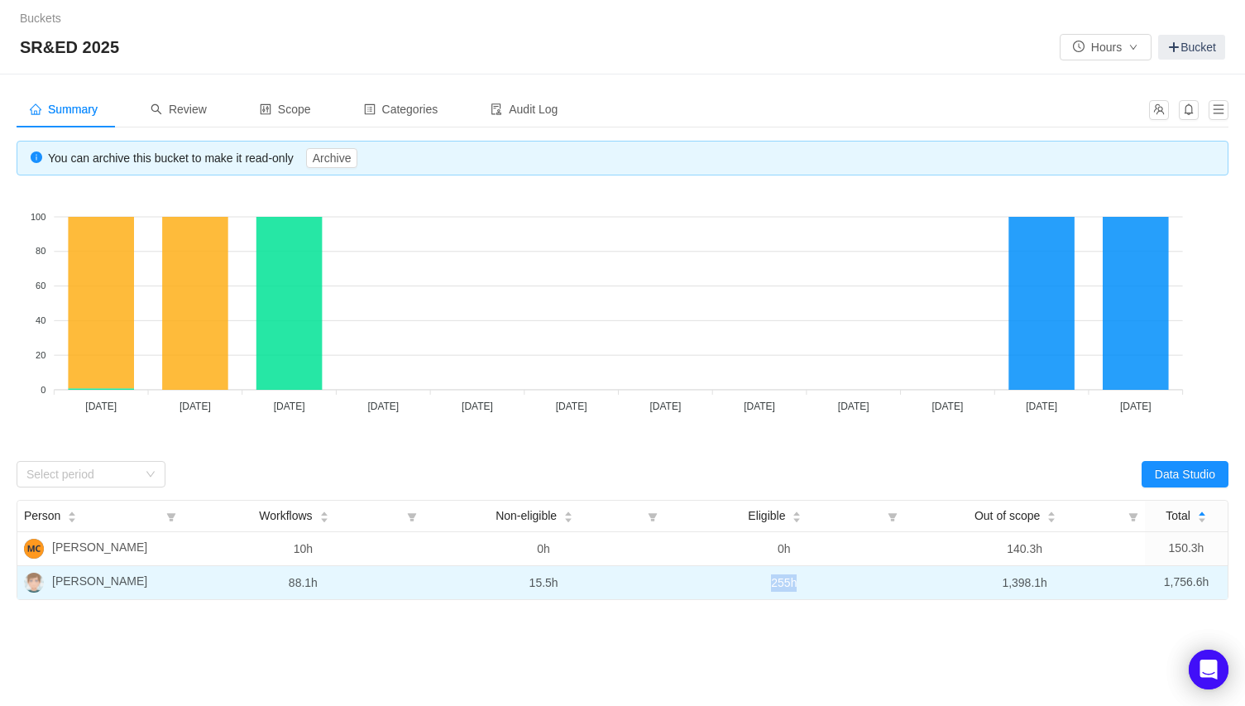
drag, startPoint x: 770, startPoint y: 582, endPoint x: 834, endPoint y: 582, distance: 63.7
click at [832, 582] on td "255h" at bounding box center [784, 582] width 241 height 33
